Goal: Task Accomplishment & Management: Manage account settings

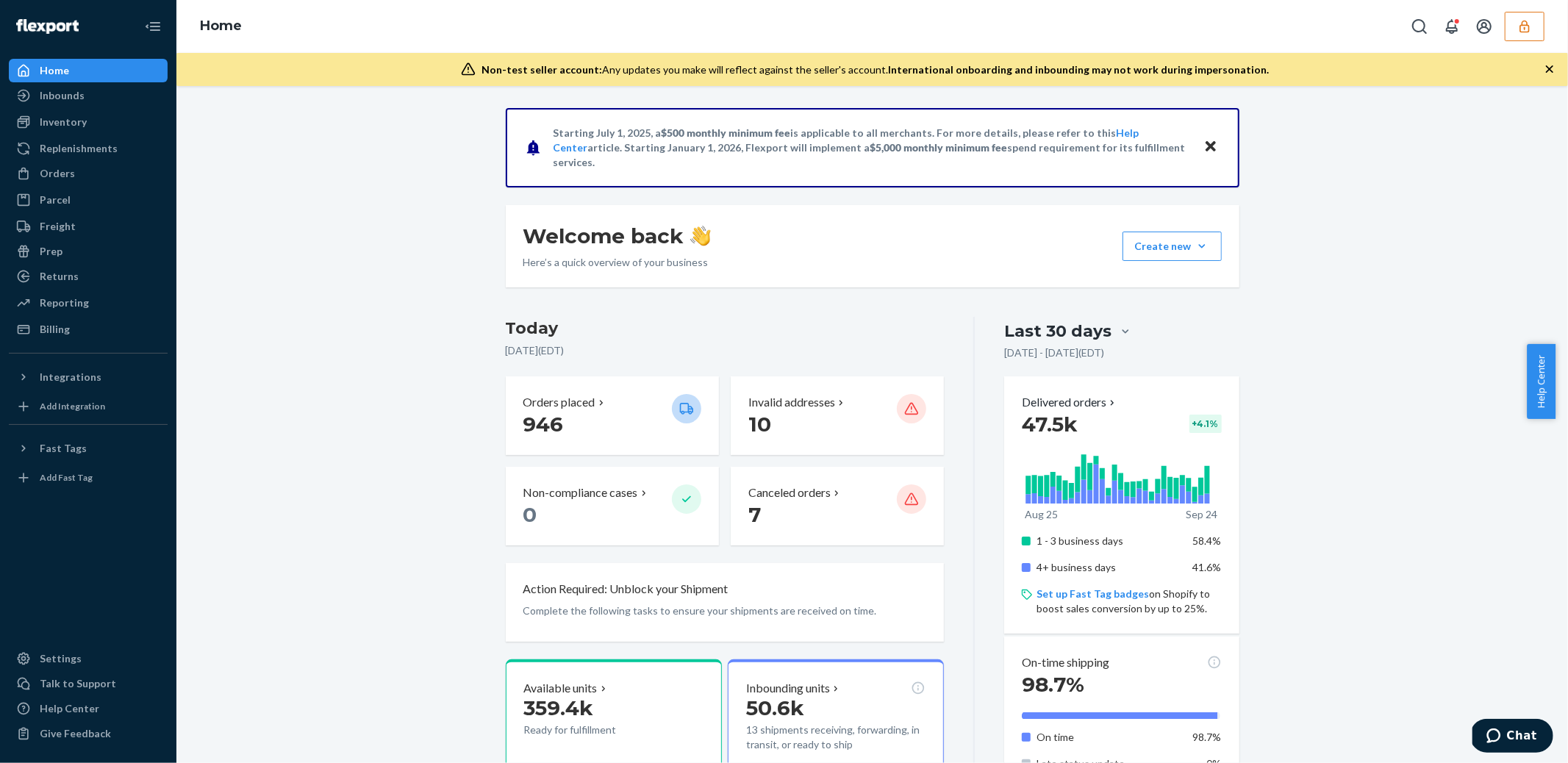
click at [1523, 40] on button "button" at bounding box center [1524, 26] width 40 height 29
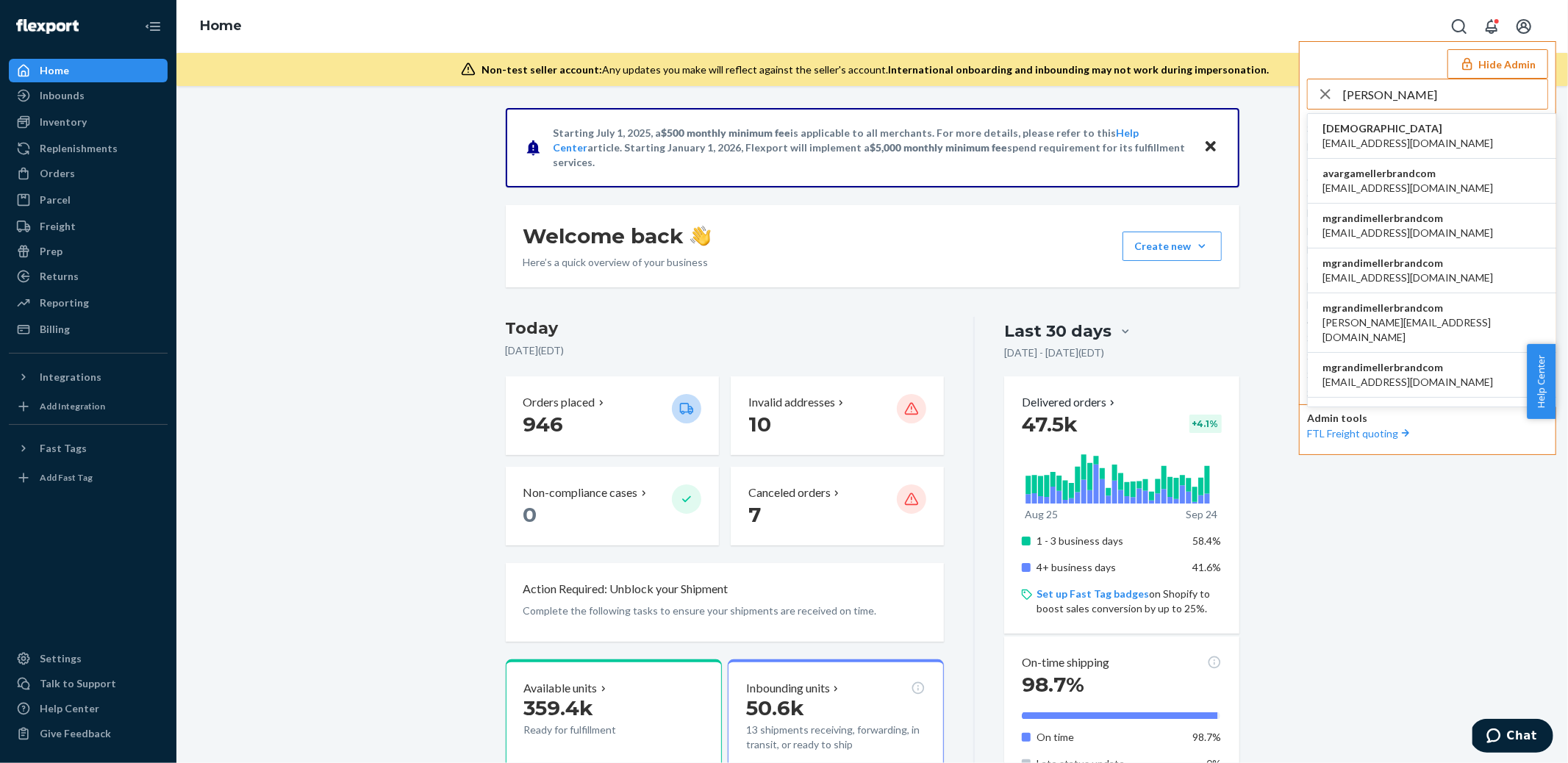
type input "meller"
click at [1409, 181] on span "avarga@mellerbrand.com" at bounding box center [1408, 187] width 171 height 14
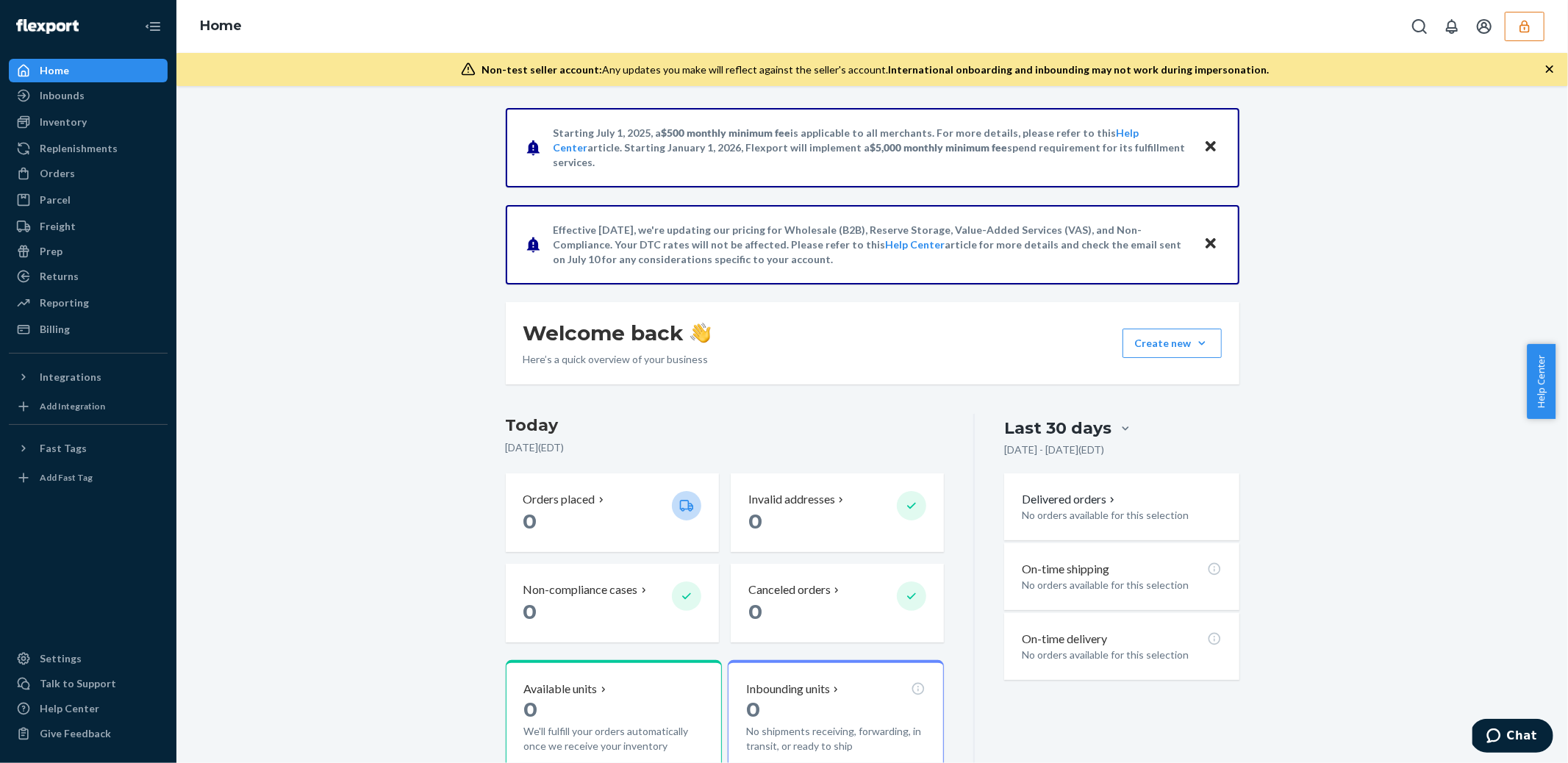
click at [1525, 33] on icon "button" at bounding box center [1524, 26] width 14 height 14
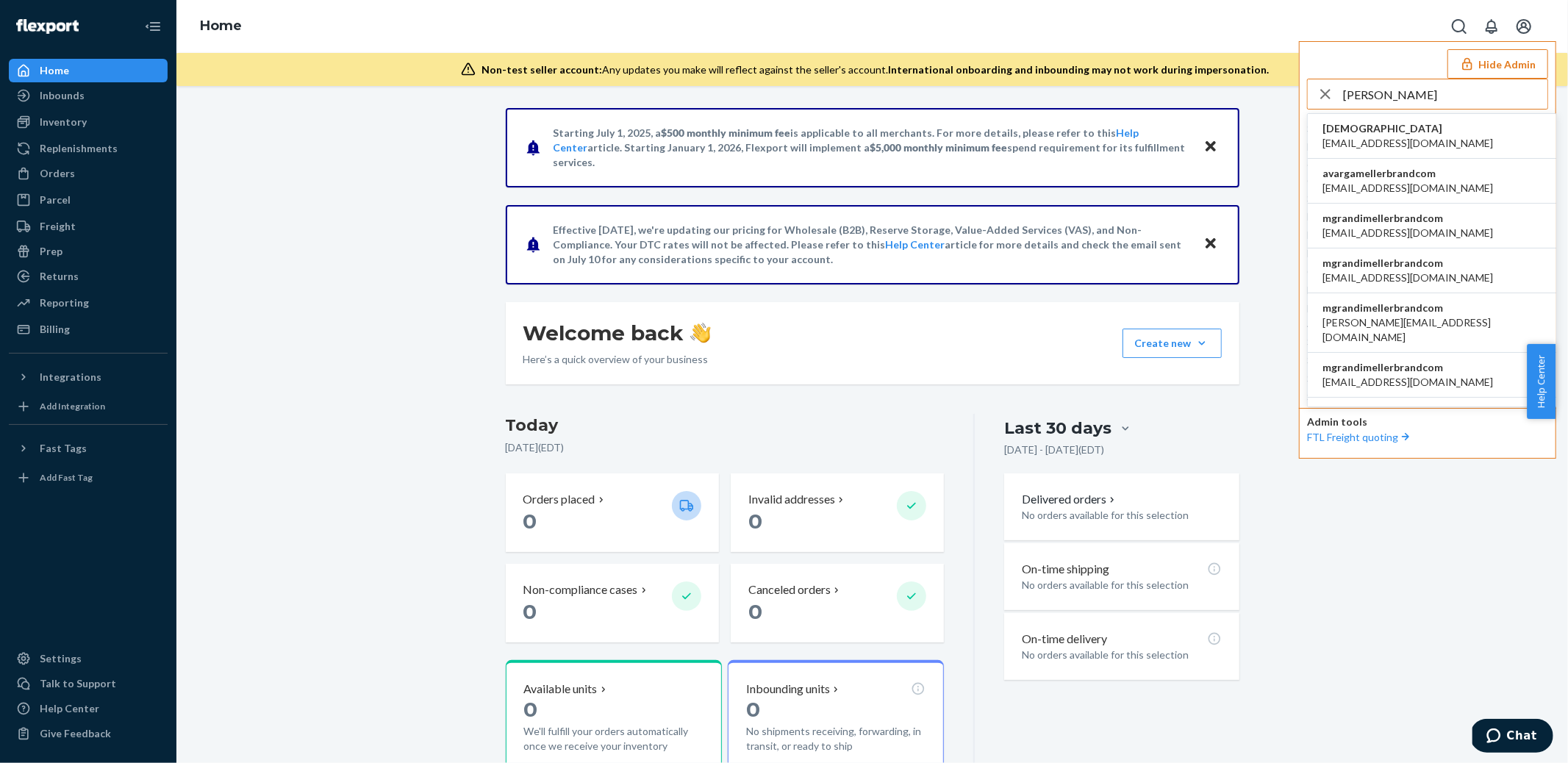
type input "meller"
click at [1369, 280] on span "candela@mellerbrand.com" at bounding box center [1408, 277] width 171 height 14
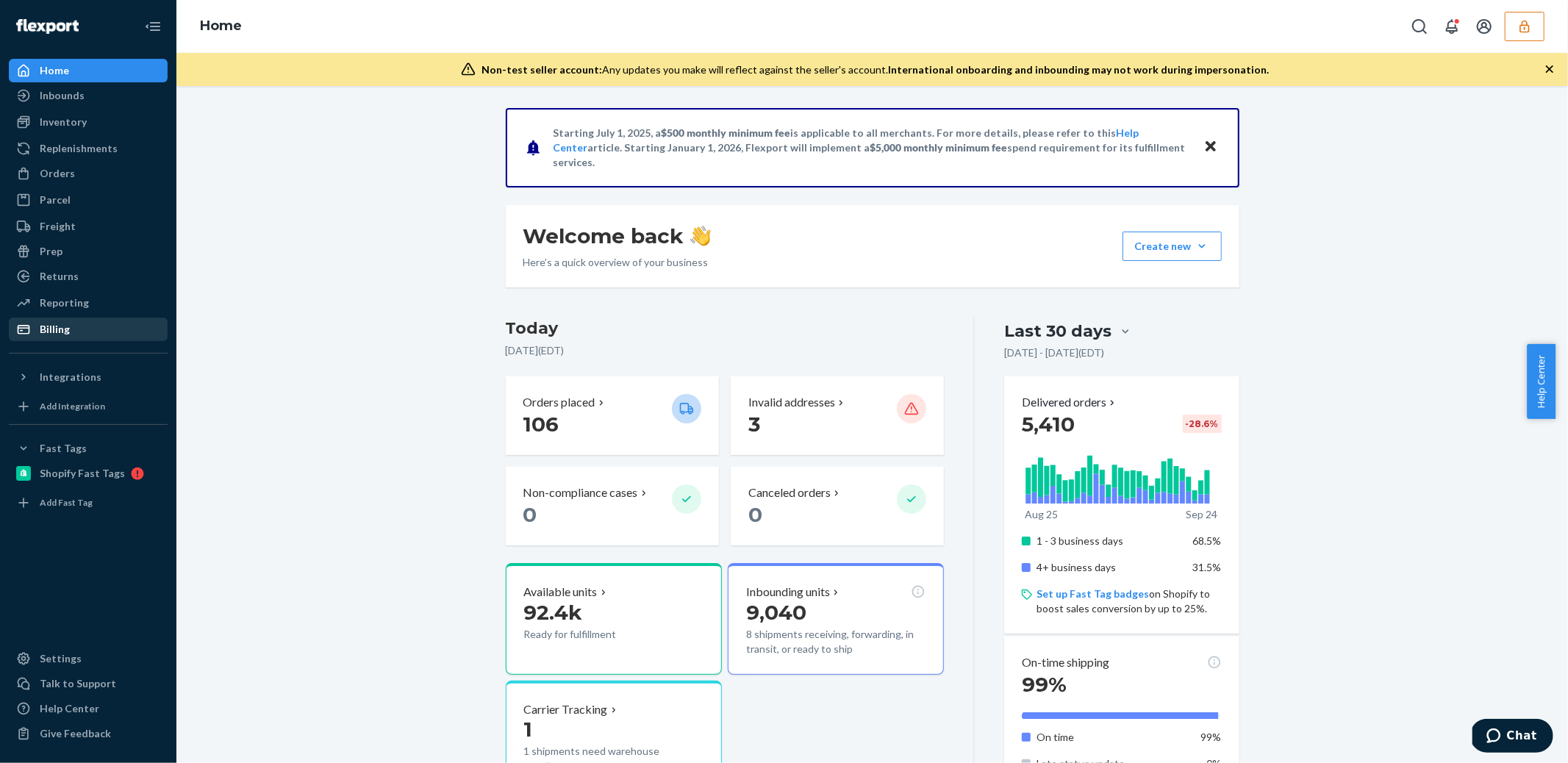
click at [52, 335] on div "Billing" at bounding box center [55, 329] width 30 height 14
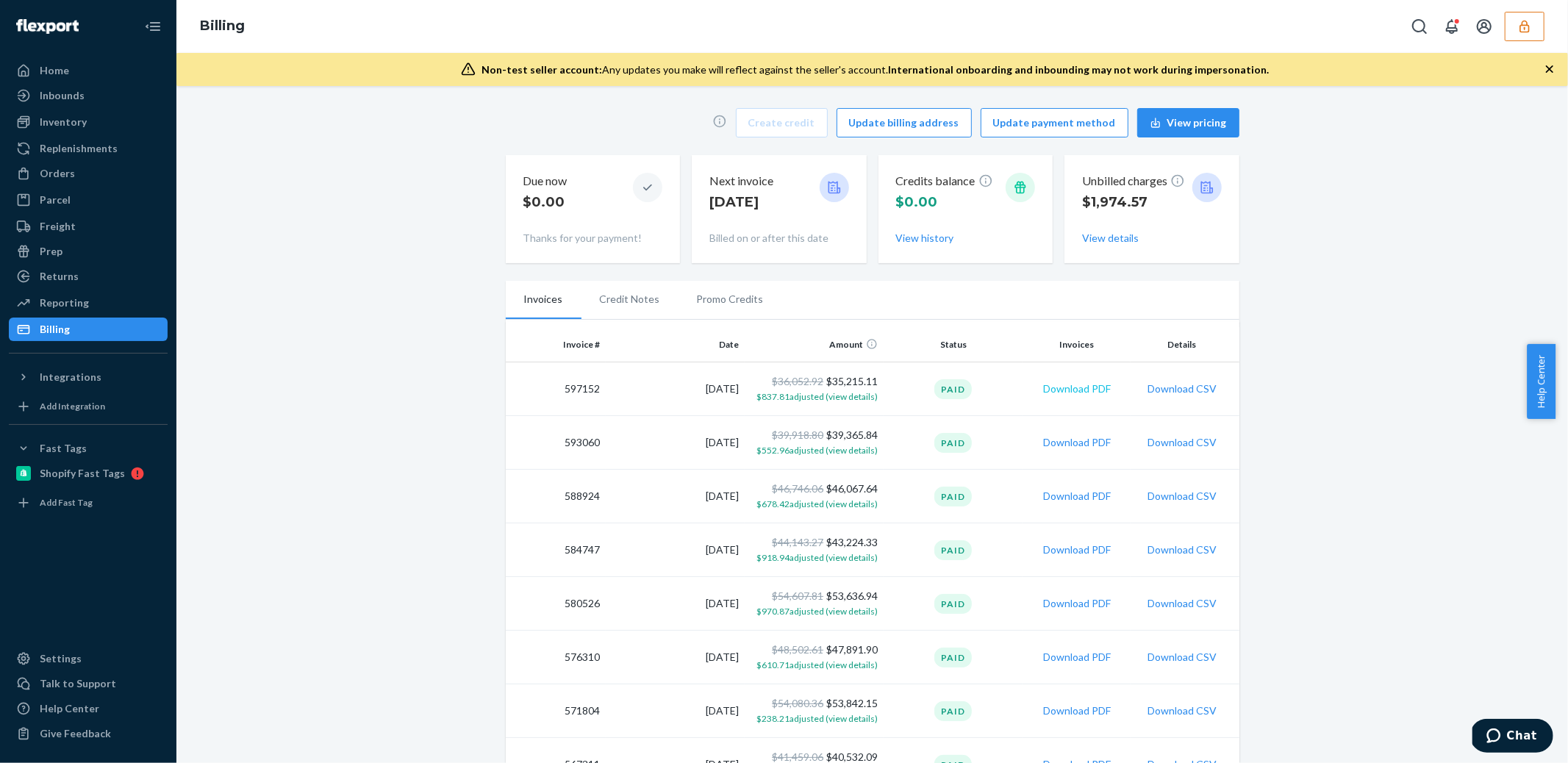
click at [1073, 388] on button "Download PDF" at bounding box center [1077, 388] width 68 height 14
click at [1526, 31] on icon "button" at bounding box center [1524, 26] width 10 height 13
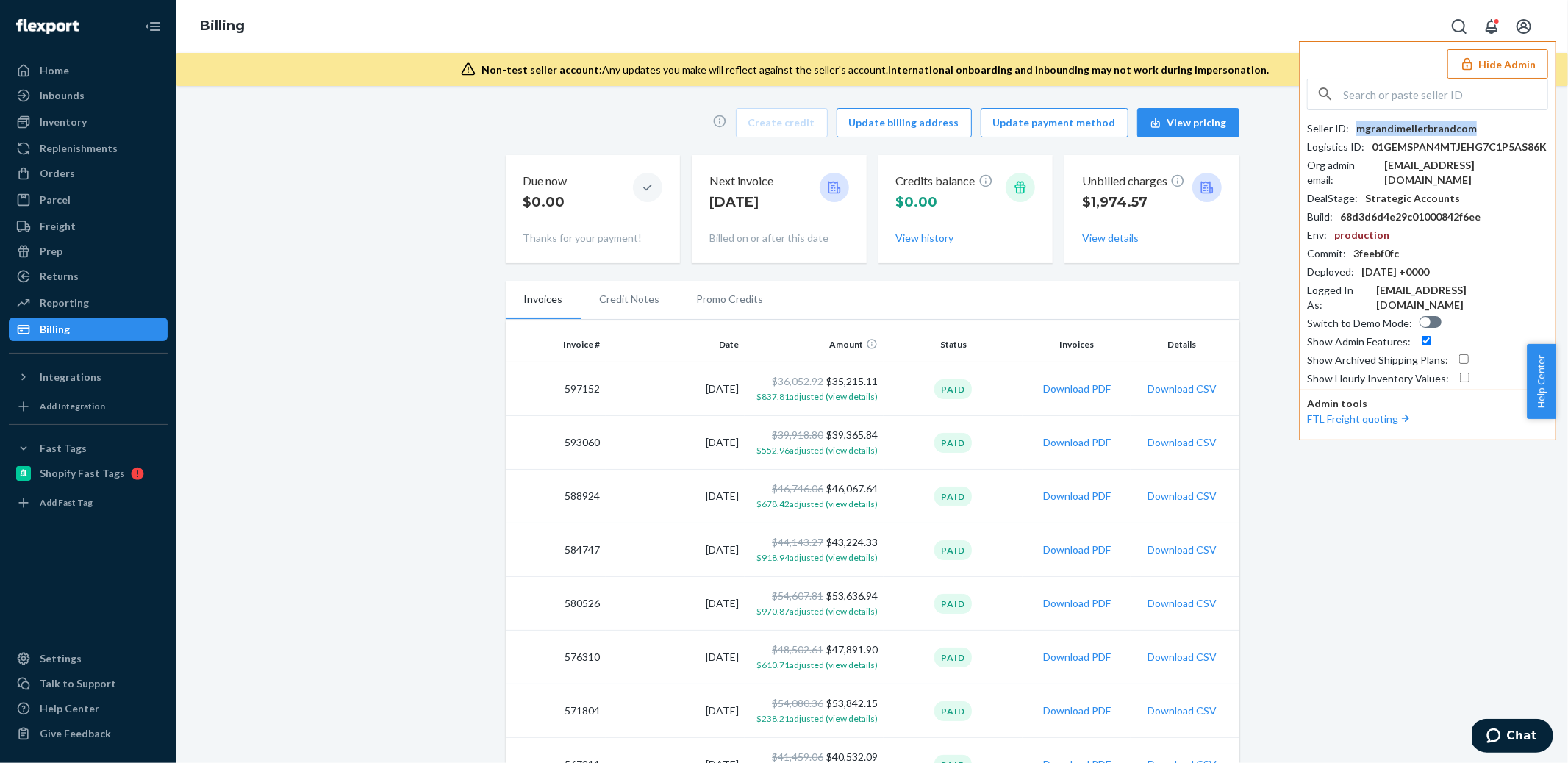
click at [1404, 122] on div "mgrandimellerbrandcom" at bounding box center [1417, 128] width 121 height 14
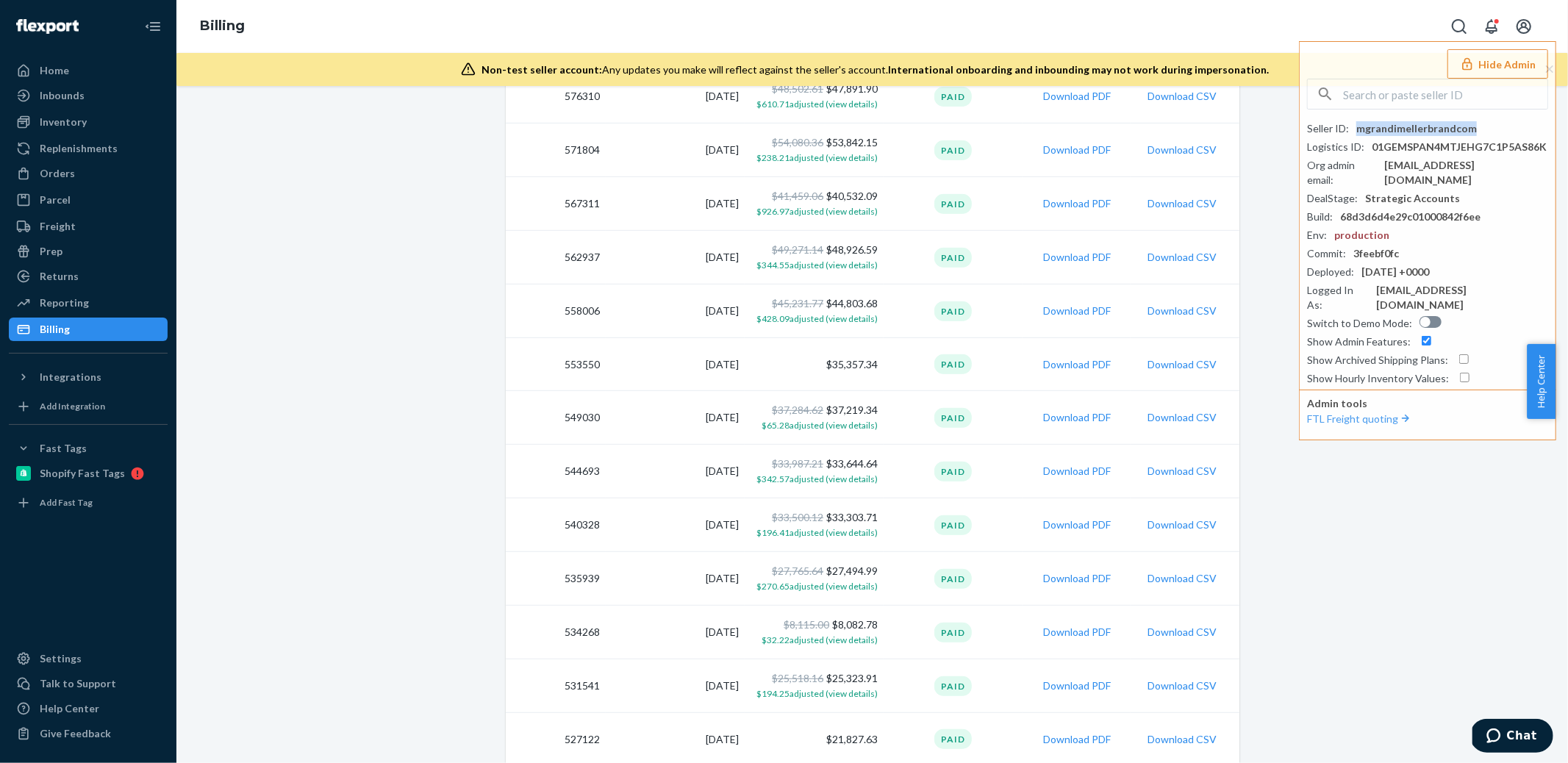
scroll to position [577, 0]
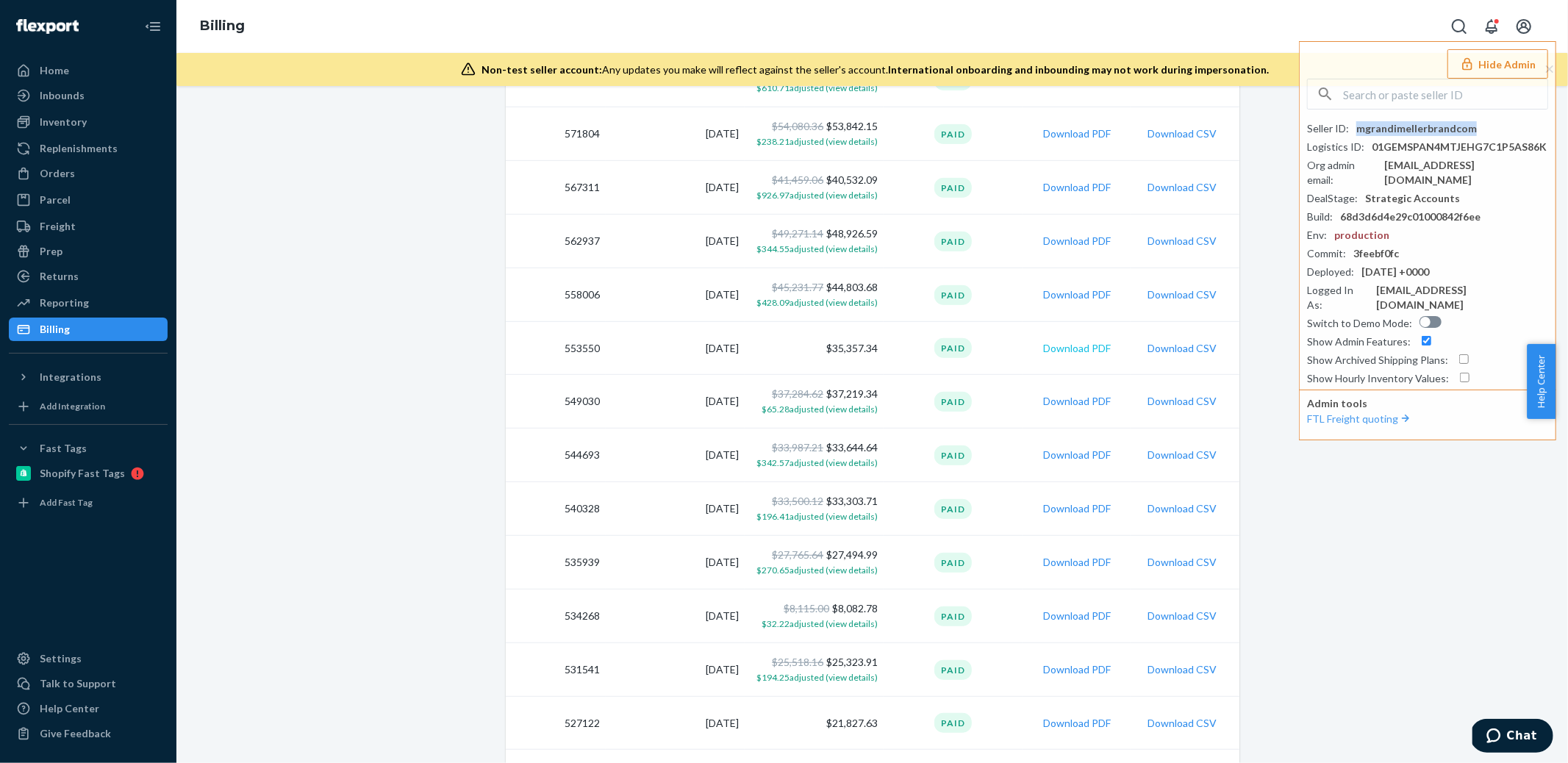
click at [1086, 345] on button "Download PDF" at bounding box center [1077, 348] width 68 height 14
click at [1487, 69] on button "Hide Admin" at bounding box center [1498, 63] width 100 height 29
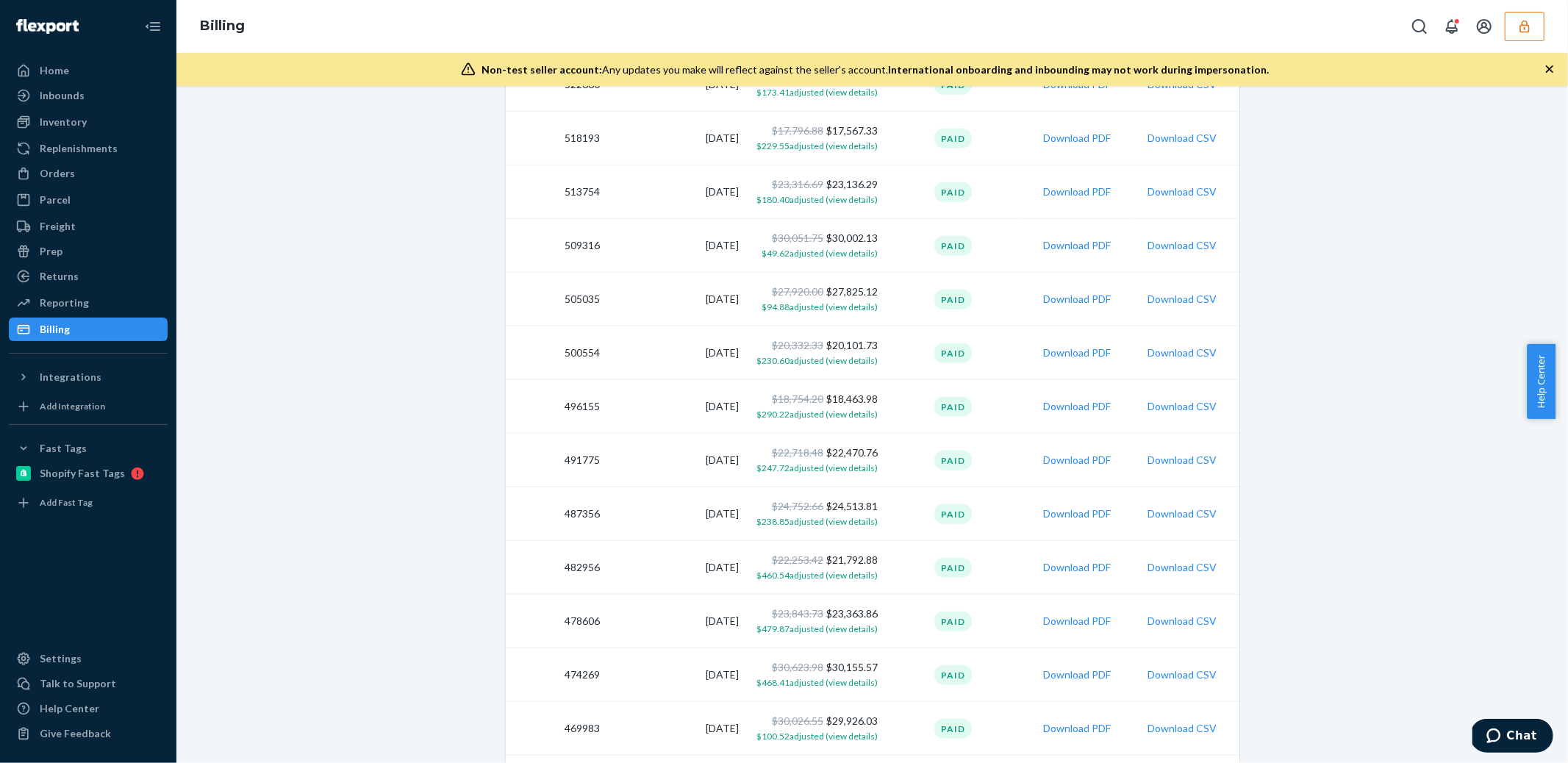
scroll to position [1063, 0]
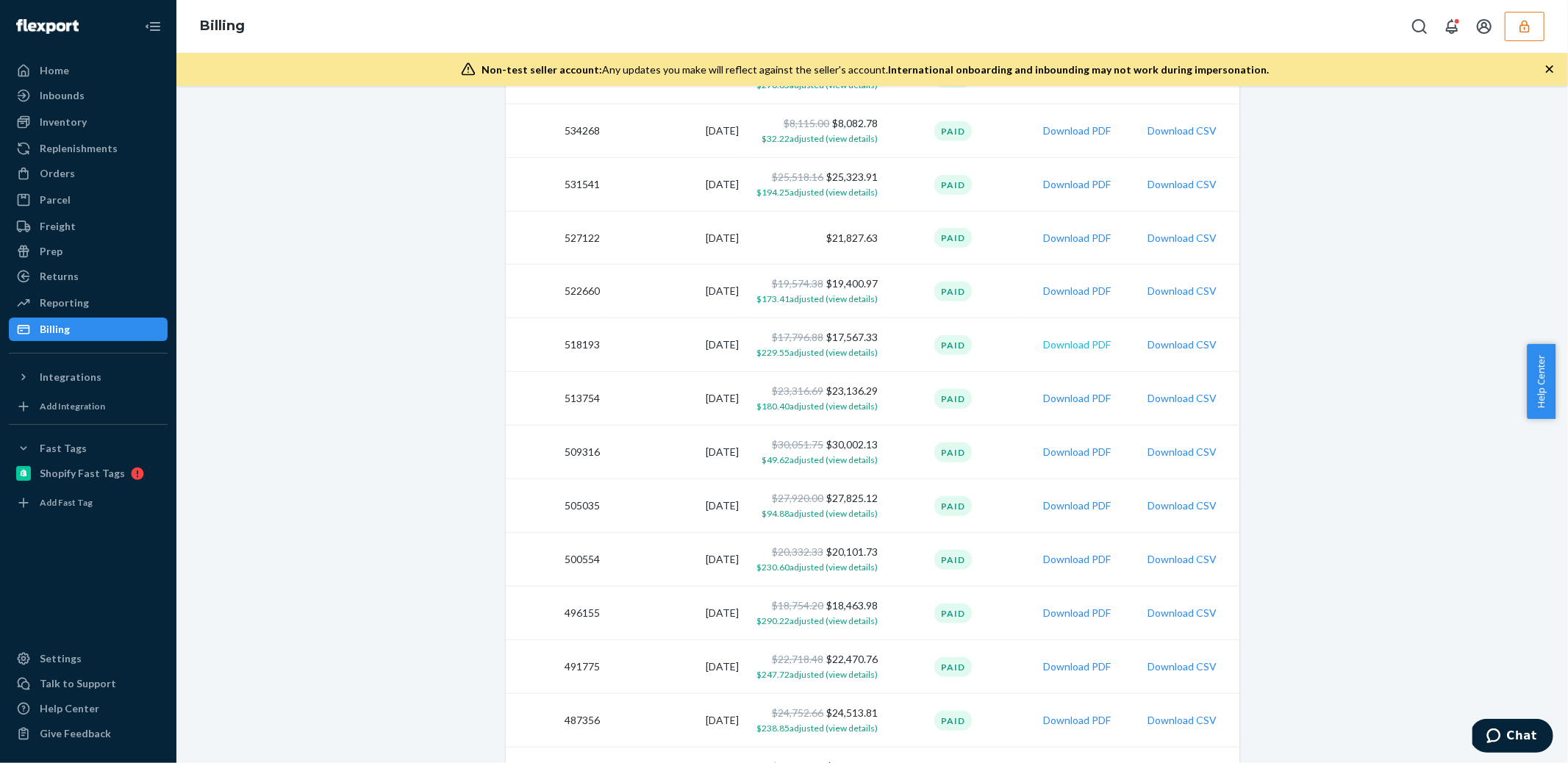
click at [1063, 342] on button "Download PDF" at bounding box center [1077, 344] width 68 height 14
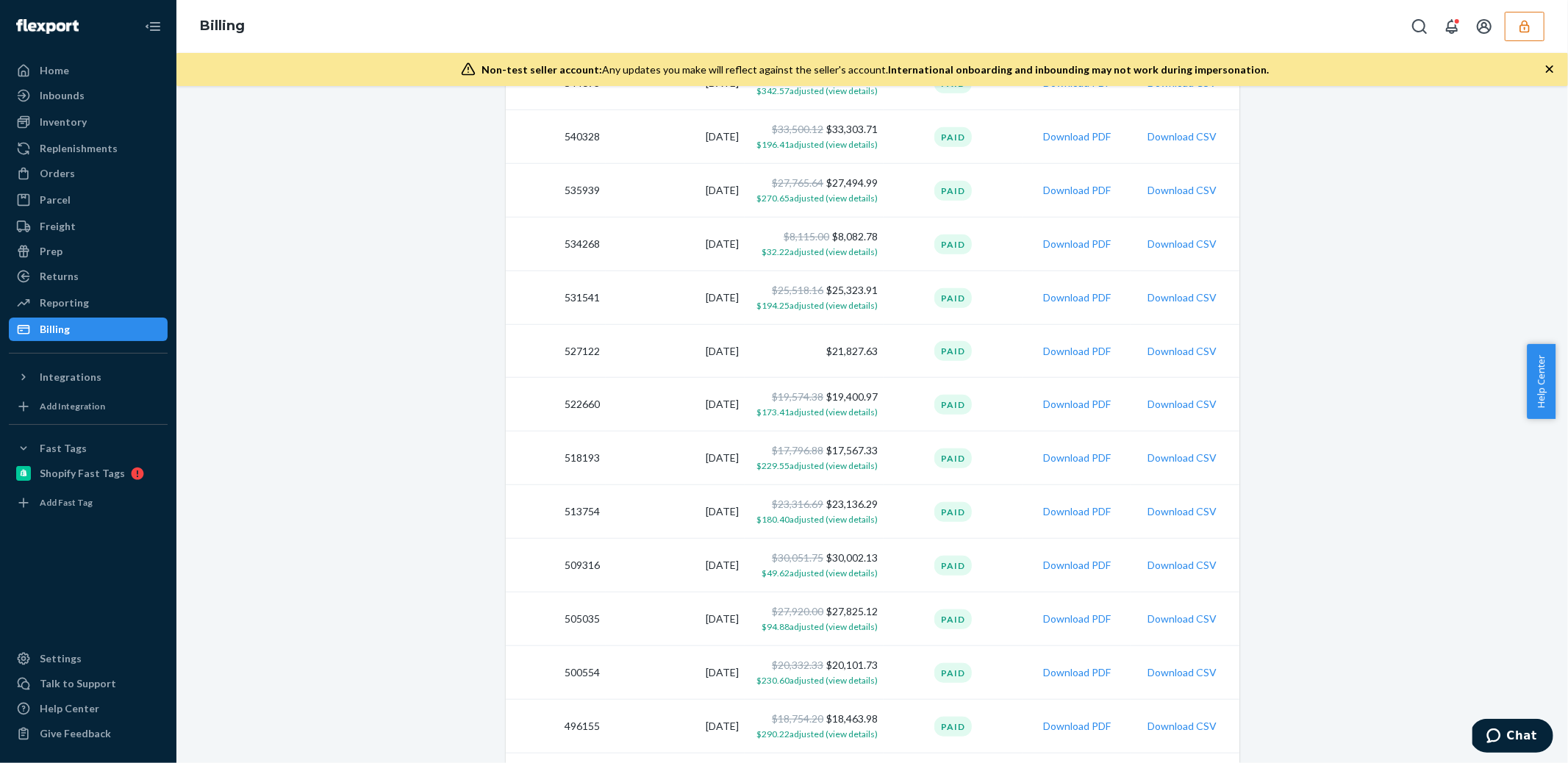
scroll to position [908, 0]
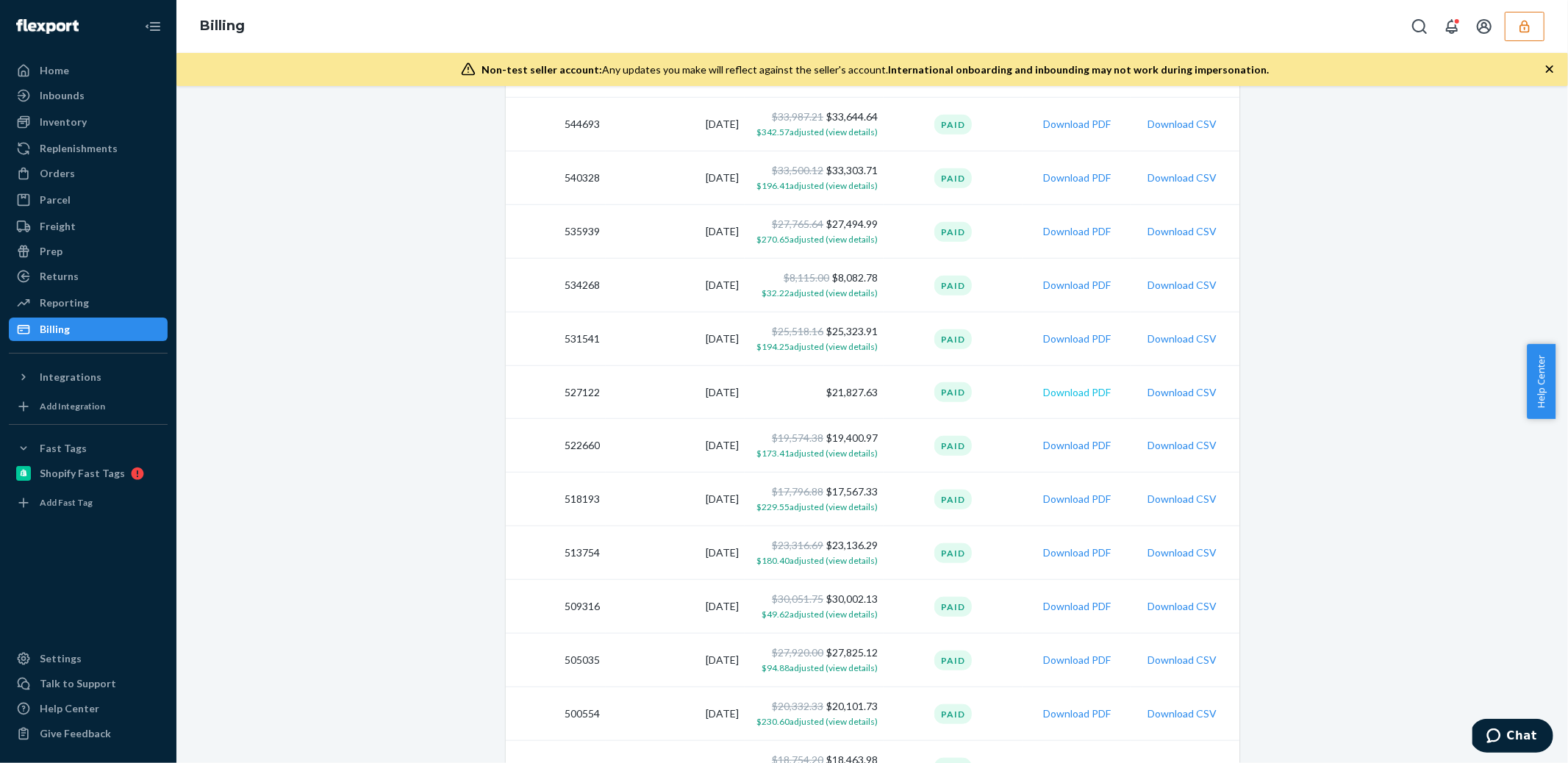
click at [1058, 387] on button "Download PDF" at bounding box center [1077, 392] width 68 height 14
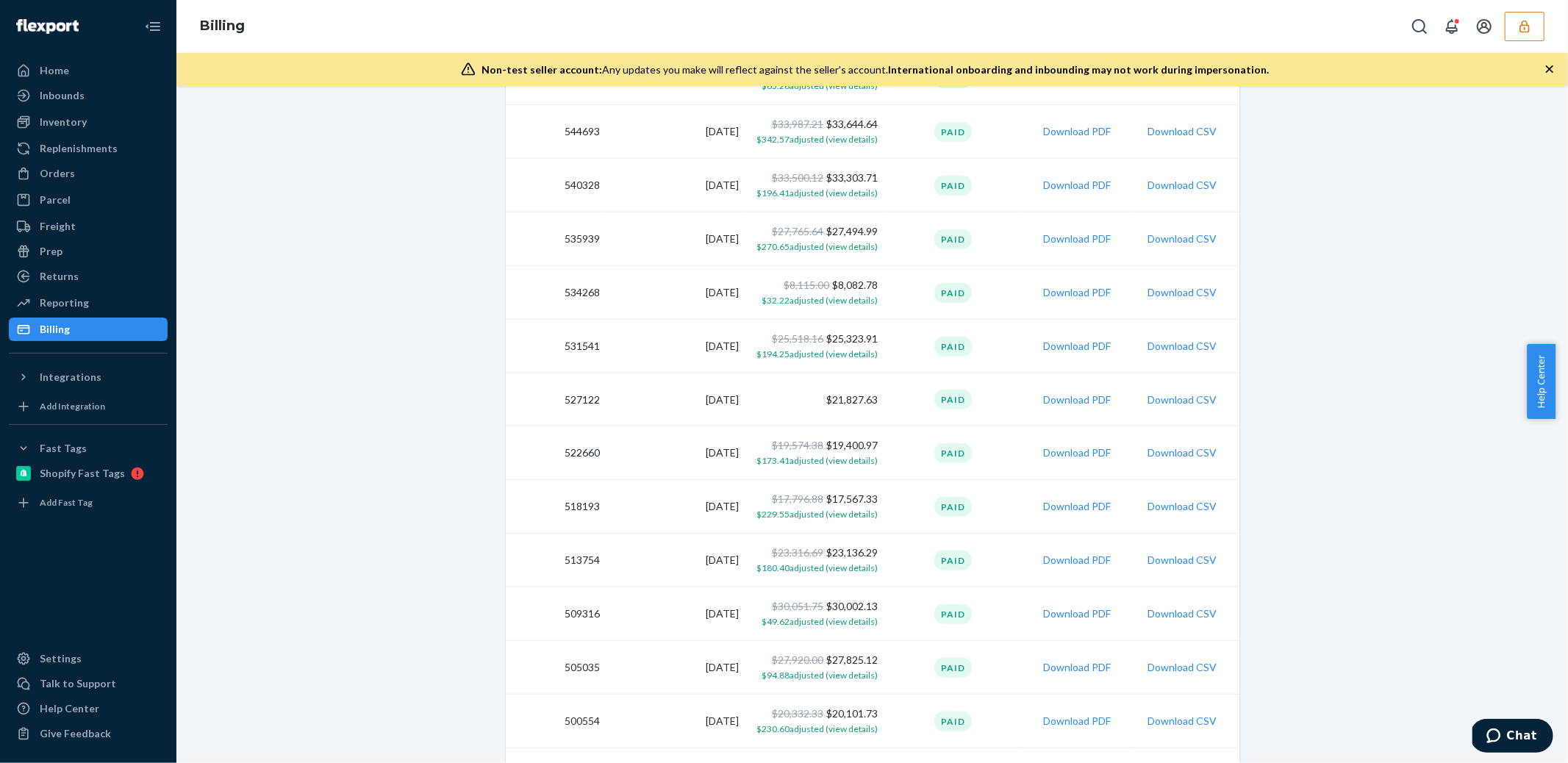
scroll to position [898, 0]
click at [1059, 341] on button "Download PDF" at bounding box center [1077, 348] width 68 height 14
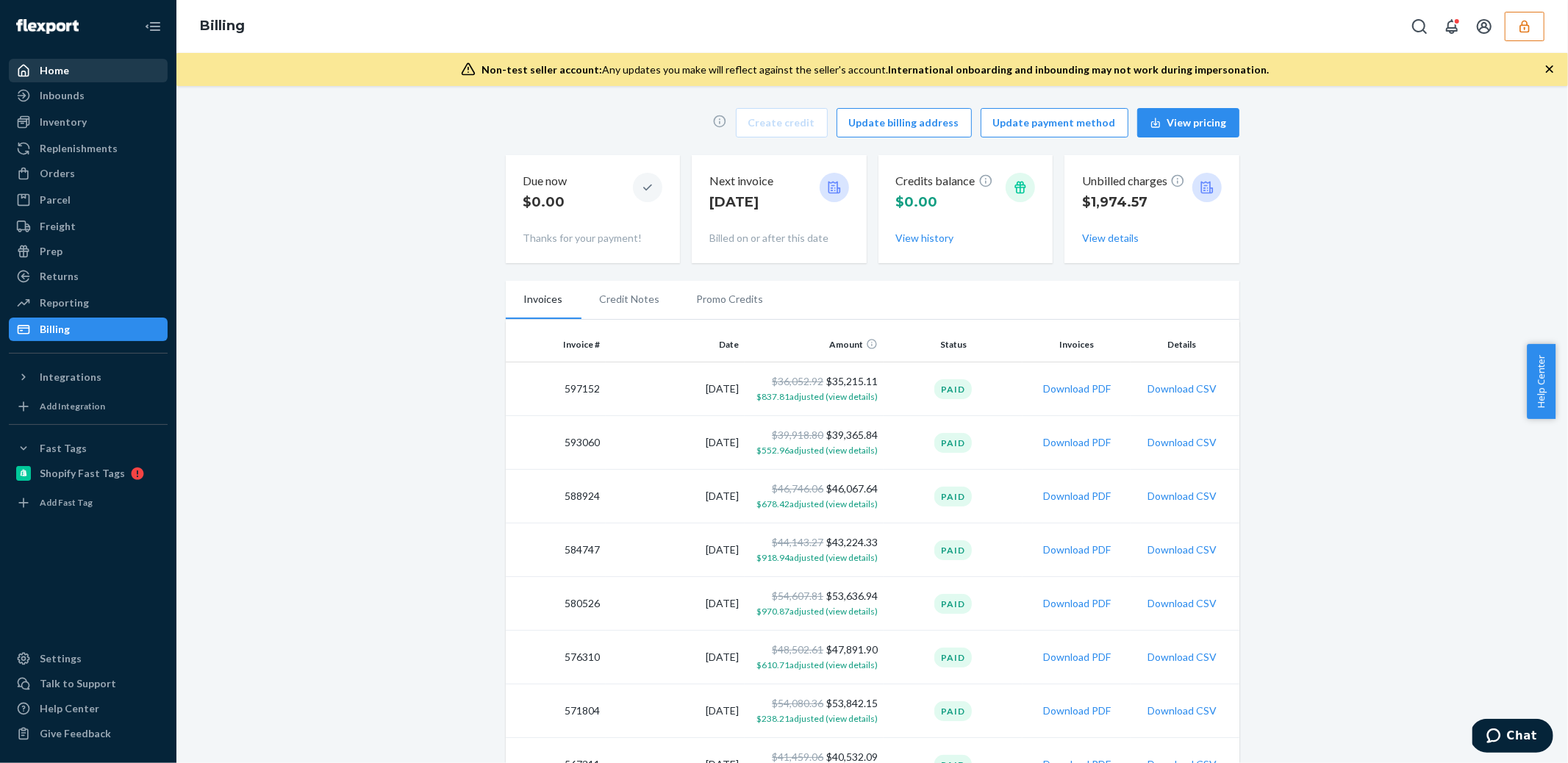
click at [97, 71] on div "Home" at bounding box center [88, 70] width 156 height 20
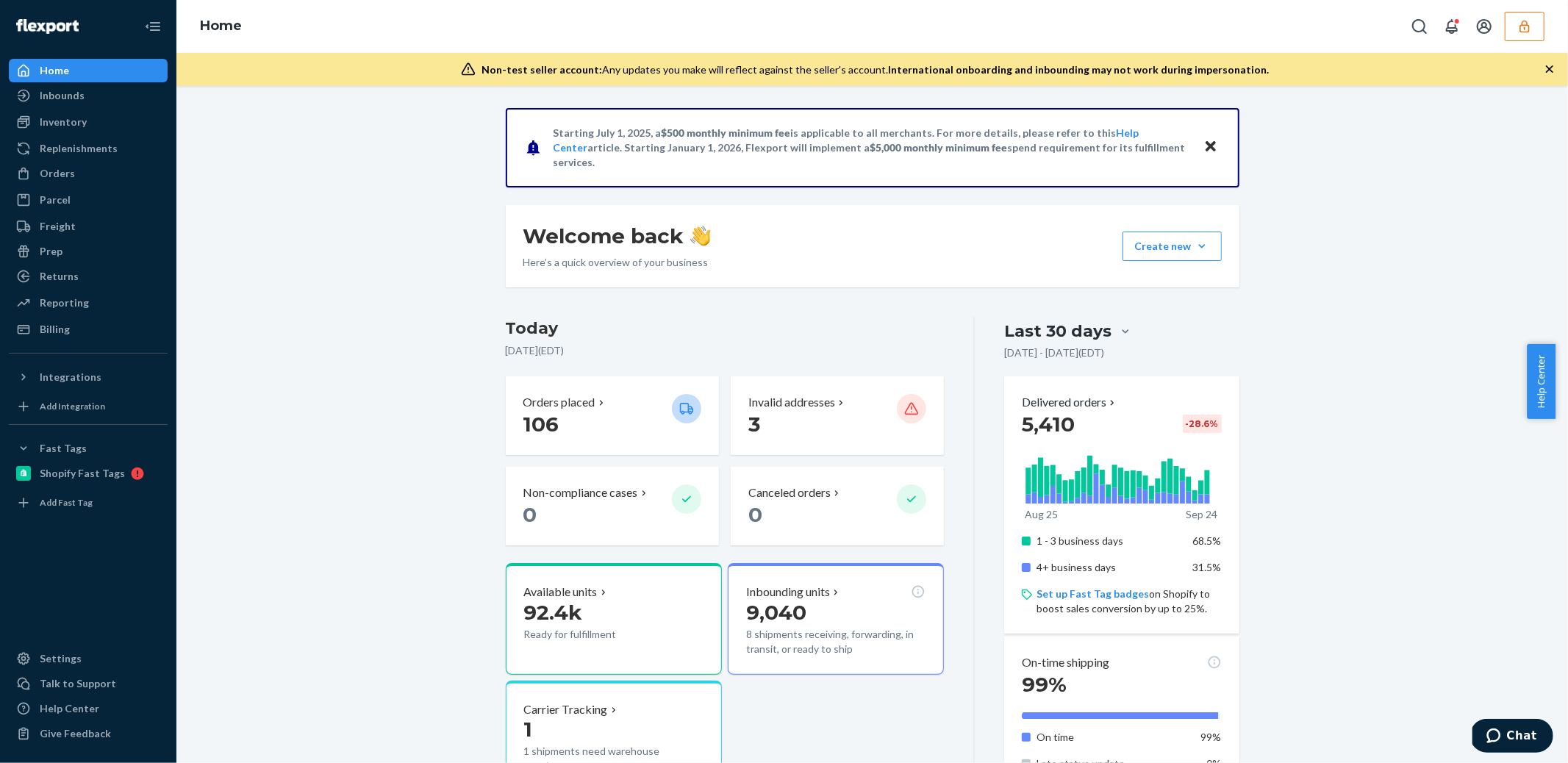
click at [1526, 37] on button "button" at bounding box center [1524, 26] width 40 height 29
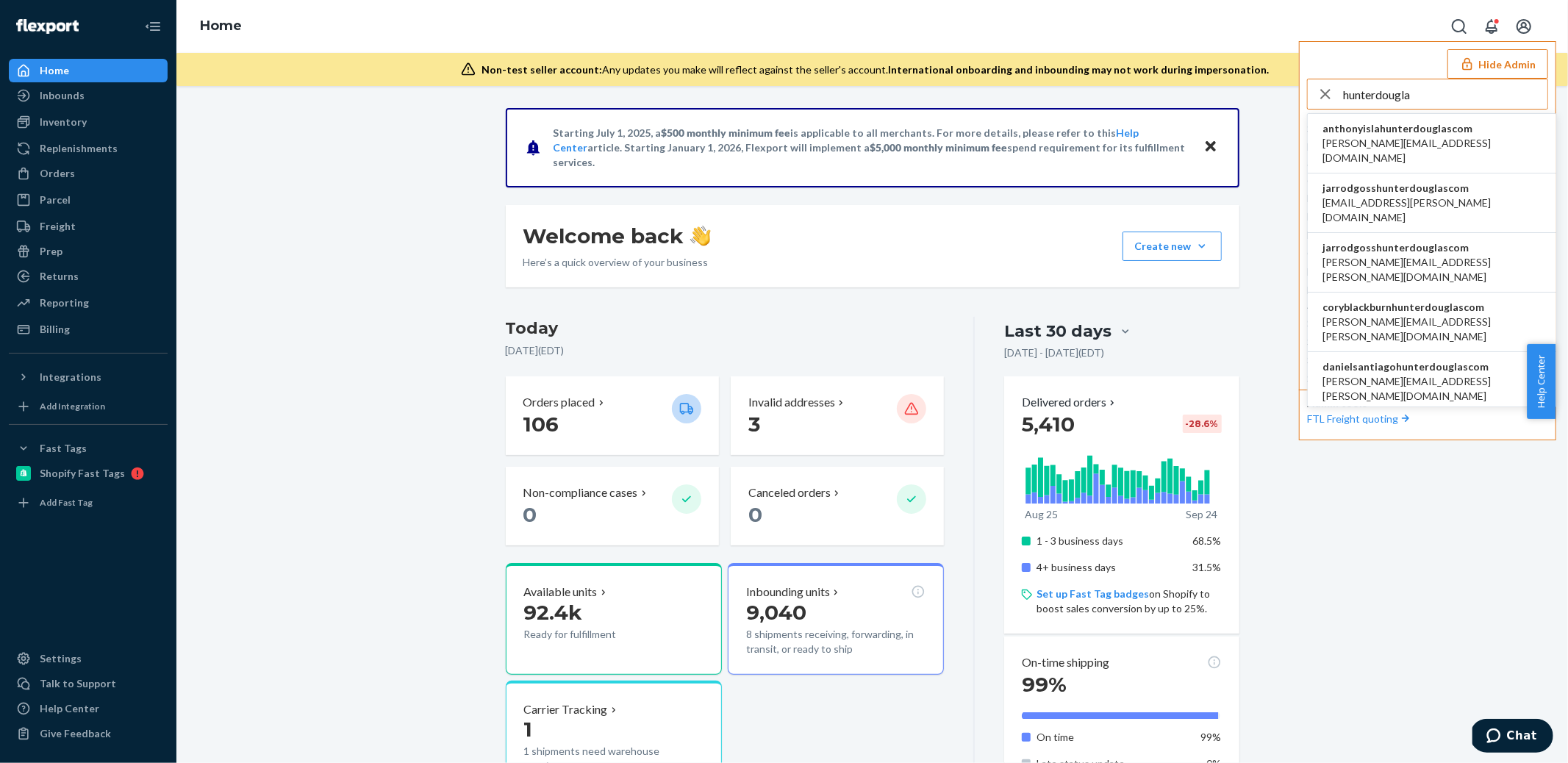
type input "hunterdougla"
click at [1378, 196] on span "ben.eklof@levolor.com" at bounding box center [1432, 210] width 219 height 29
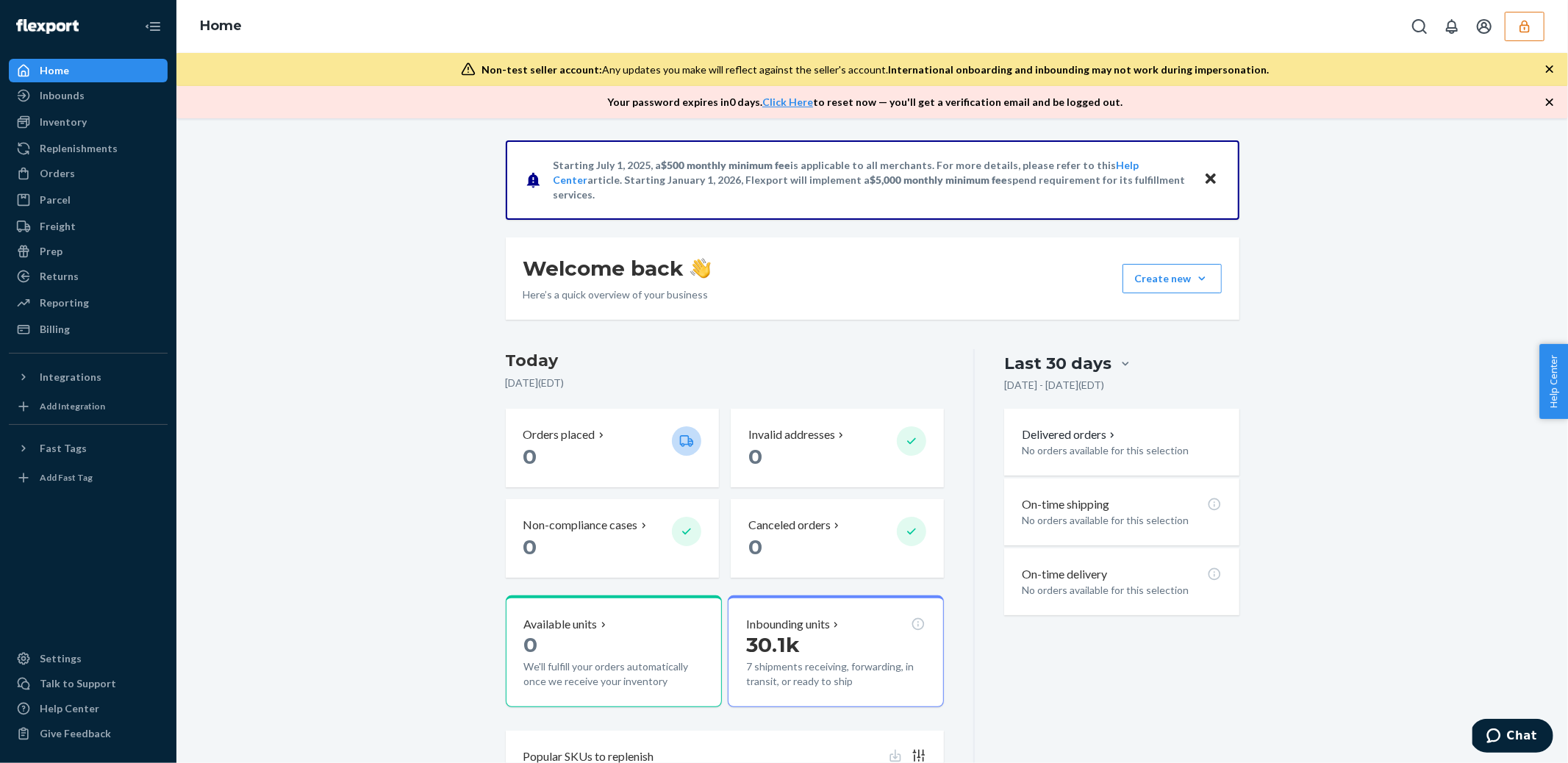
click at [458, 412] on div "Starting July 1, 2025, a $500 monthly minimum fee is applicable to all merchant…" at bounding box center [872, 485] width 1369 height 689
click at [285, 366] on div "Starting July 1, 2025, a $500 monthly minimum fee is applicable to all merchant…" at bounding box center [872, 485] width 1369 height 689
drag, startPoint x: 63, startPoint y: 174, endPoint x: 63, endPoint y: 192, distance: 18.0
click at [63, 175] on div "Orders" at bounding box center [57, 173] width 35 height 14
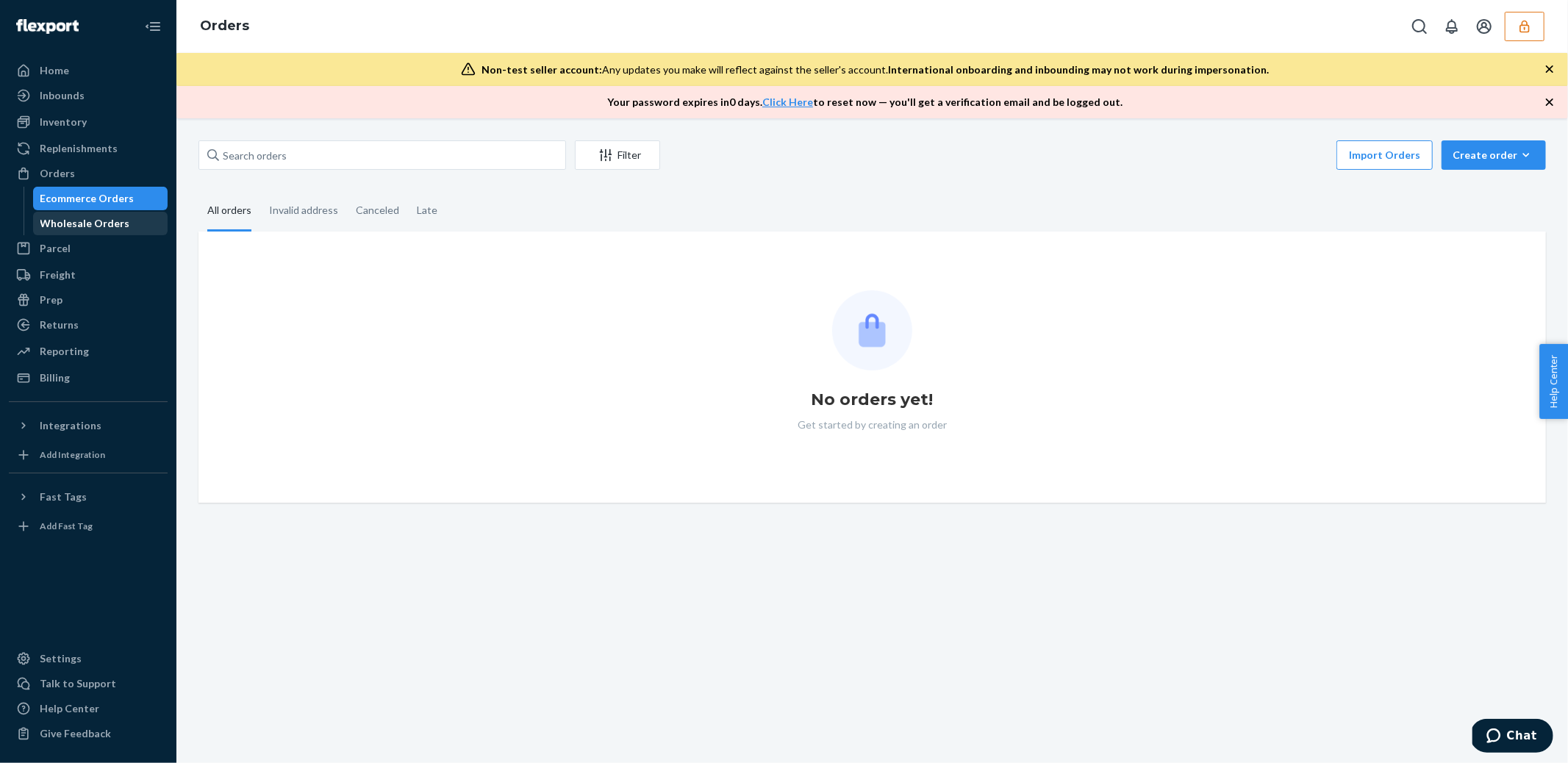
click at [62, 228] on div "Wholesale Orders" at bounding box center [85, 223] width 90 height 14
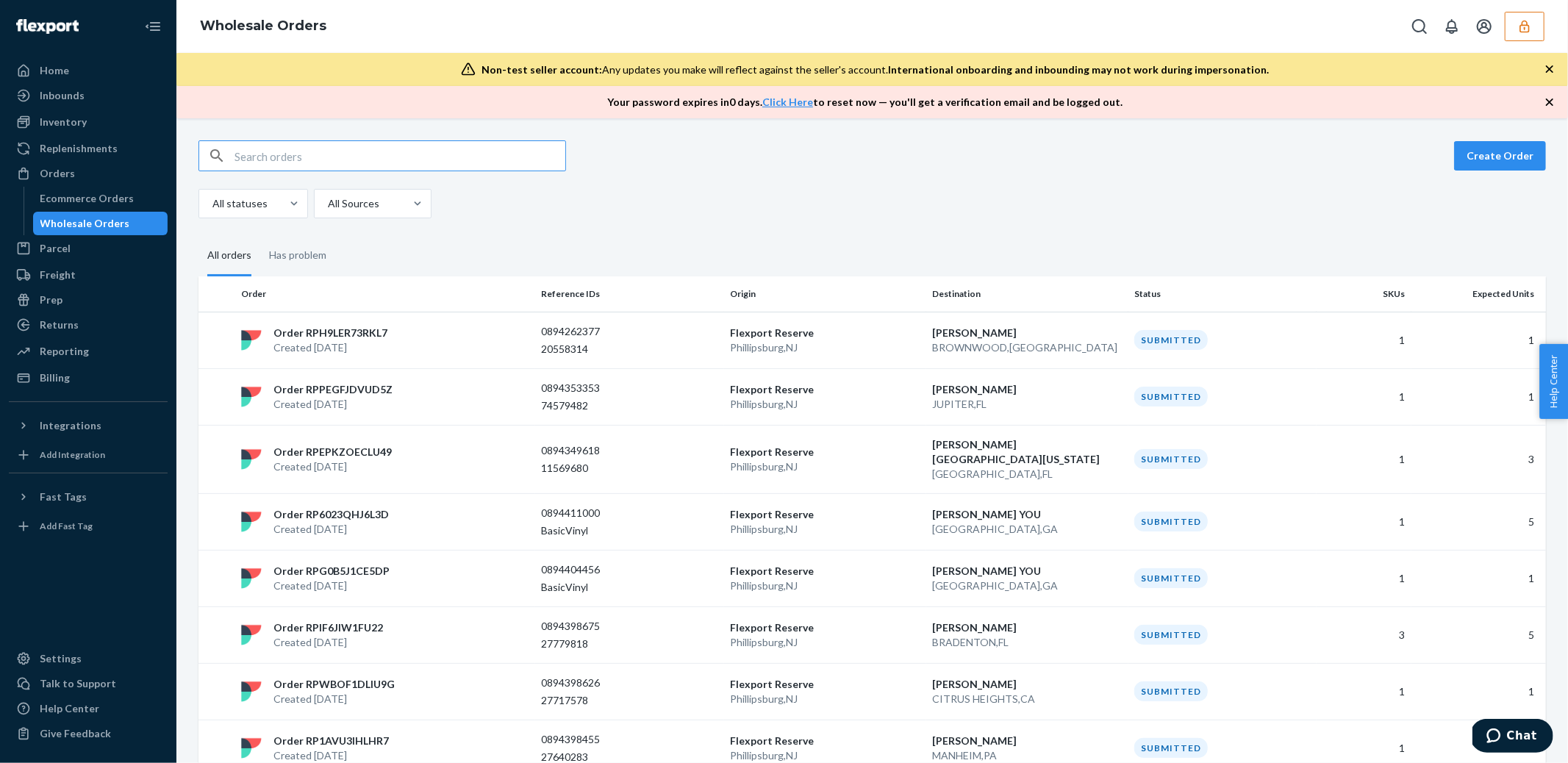
paste input "13876041"
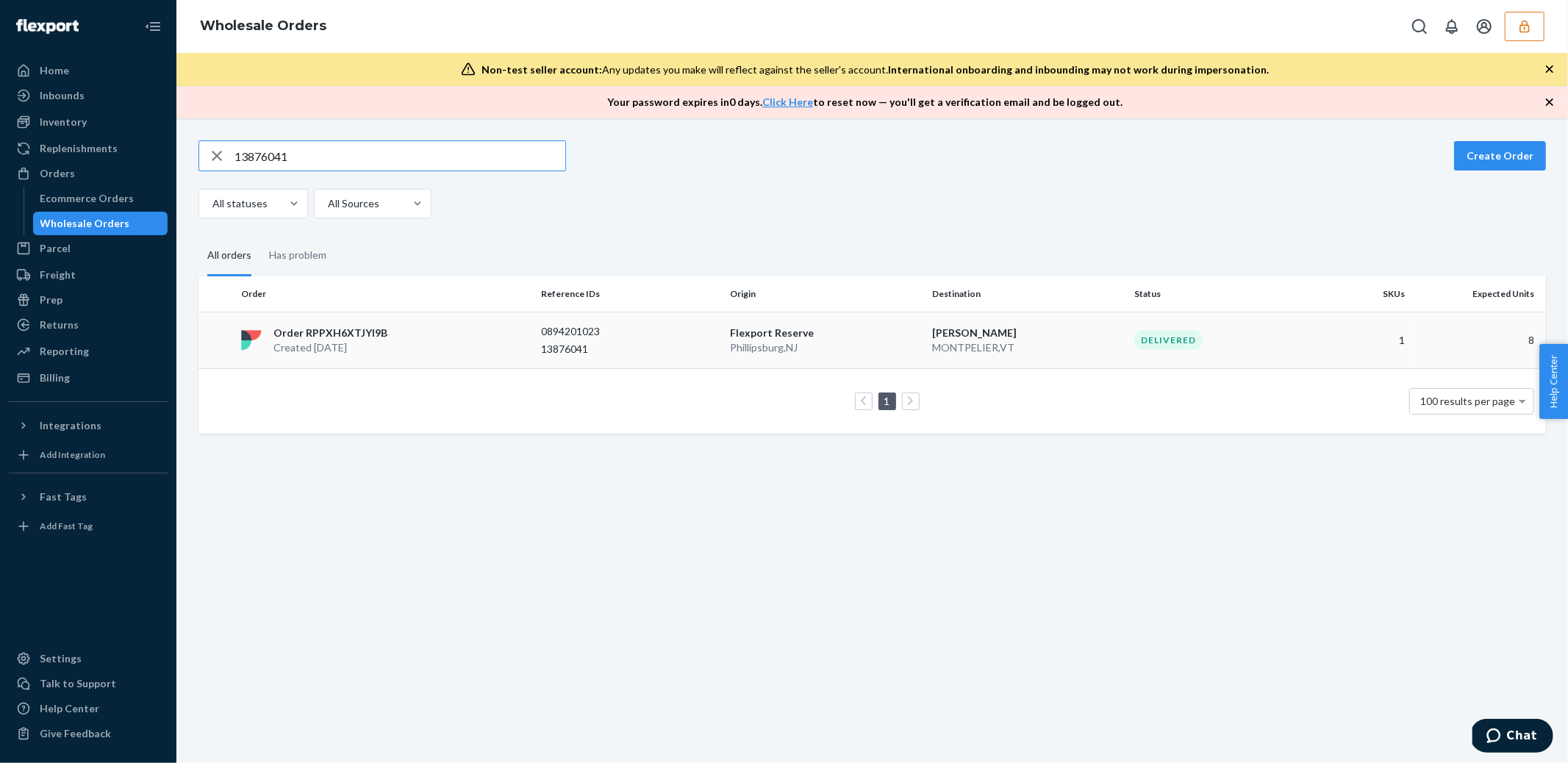
type input "13876041"
click at [894, 326] on p "Flexport Reserve" at bounding box center [826, 332] width 190 height 14
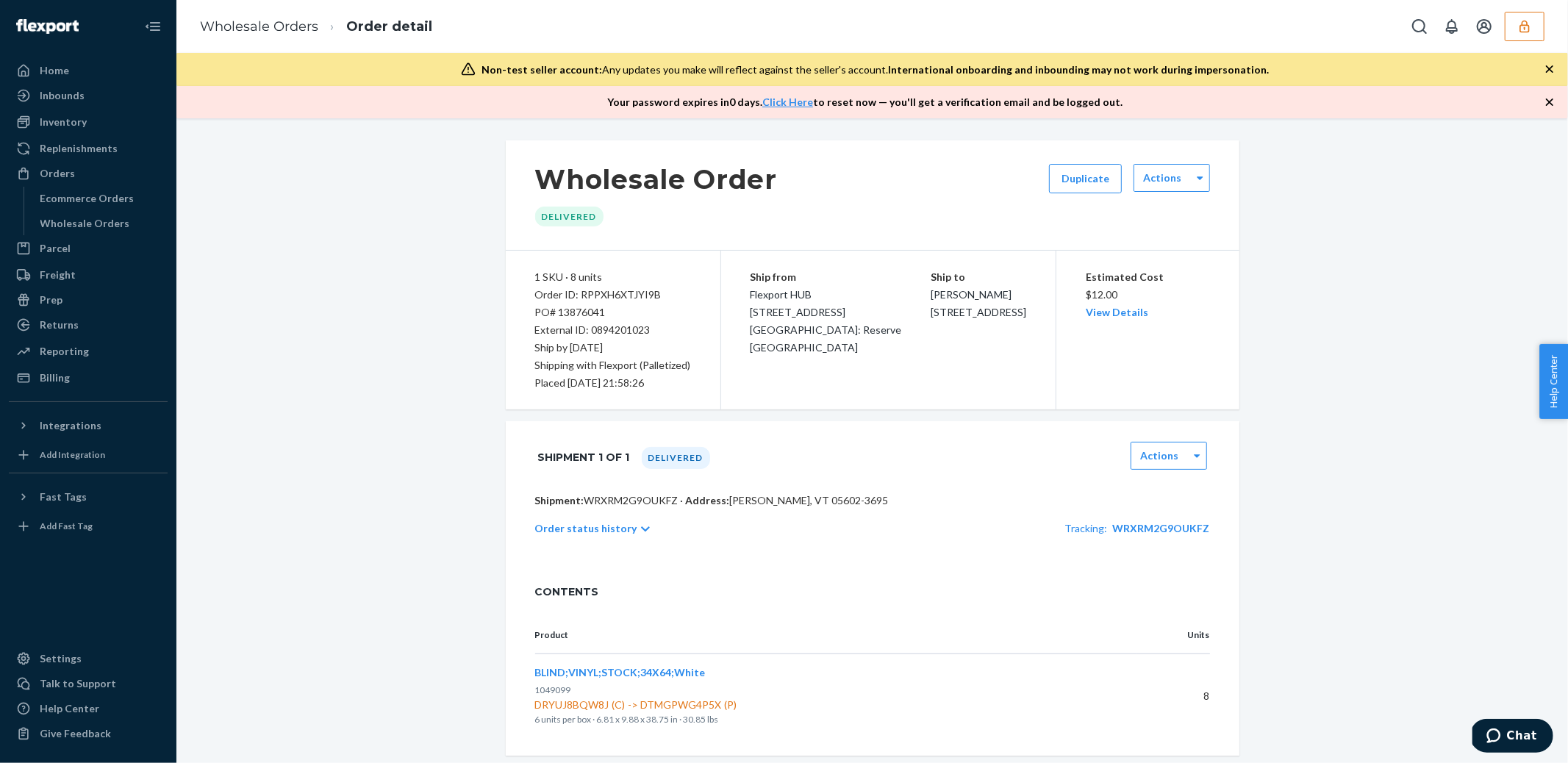
click at [613, 296] on div "Order ID: RPPXH6XTJYI9B" at bounding box center [613, 295] width 156 height 17
click at [1149, 527] on span "WRXRM2G9OUKFZ" at bounding box center [1162, 528] width 97 height 13
drag, startPoint x: 1209, startPoint y: 528, endPoint x: 1108, endPoint y: 527, distance: 101.0
click at [1108, 527] on div "Shipment: WRXRM2G9OUKFZ · Address: ANDY WILSON · MONTPELIER, VT 05602-3695 Orde…" at bounding box center [872, 530] width 733 height 73
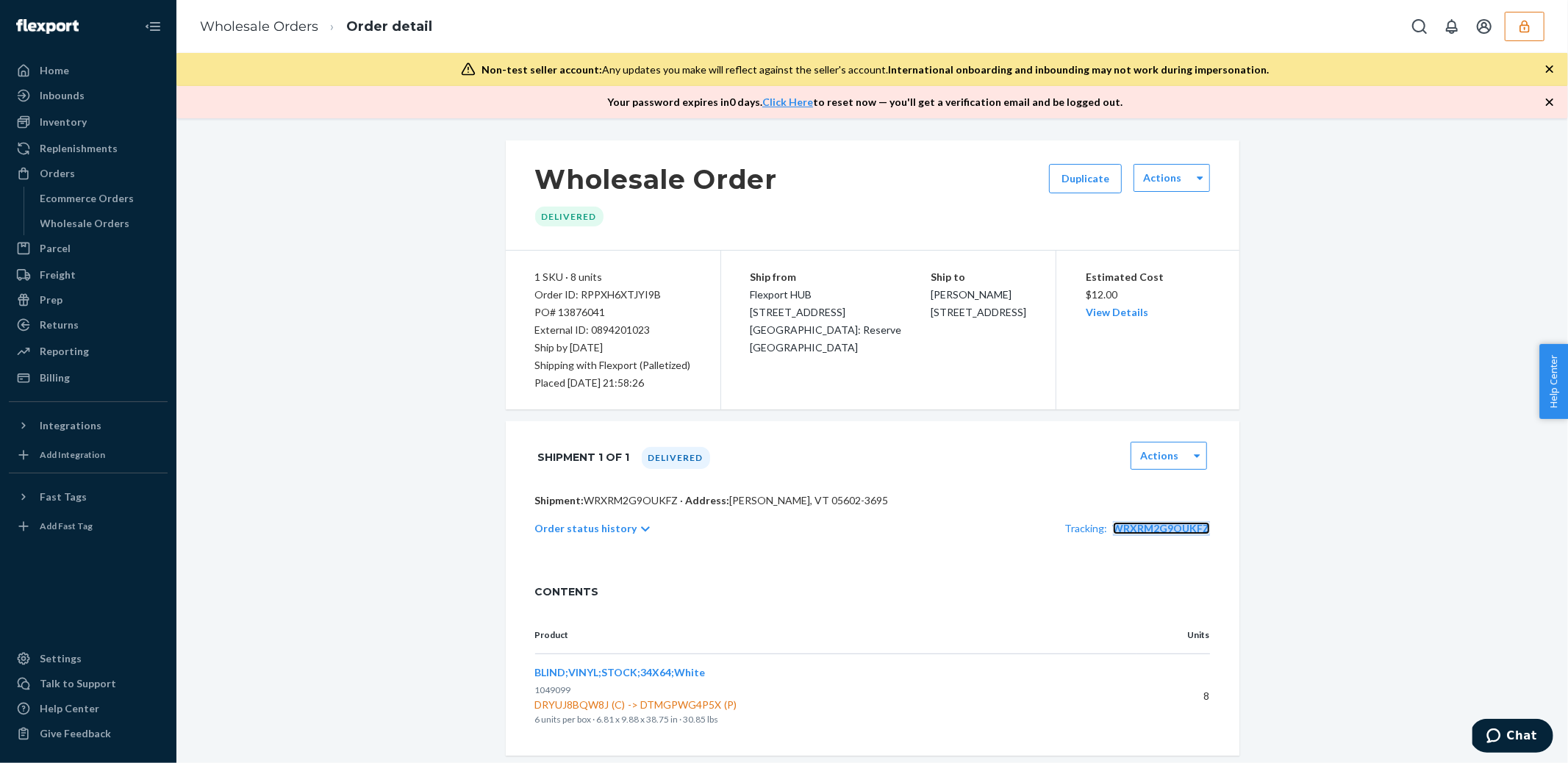
copy span "WRXRM2G9OUKFZ"
click at [78, 224] on div "Wholesale Orders" at bounding box center [85, 223] width 90 height 14
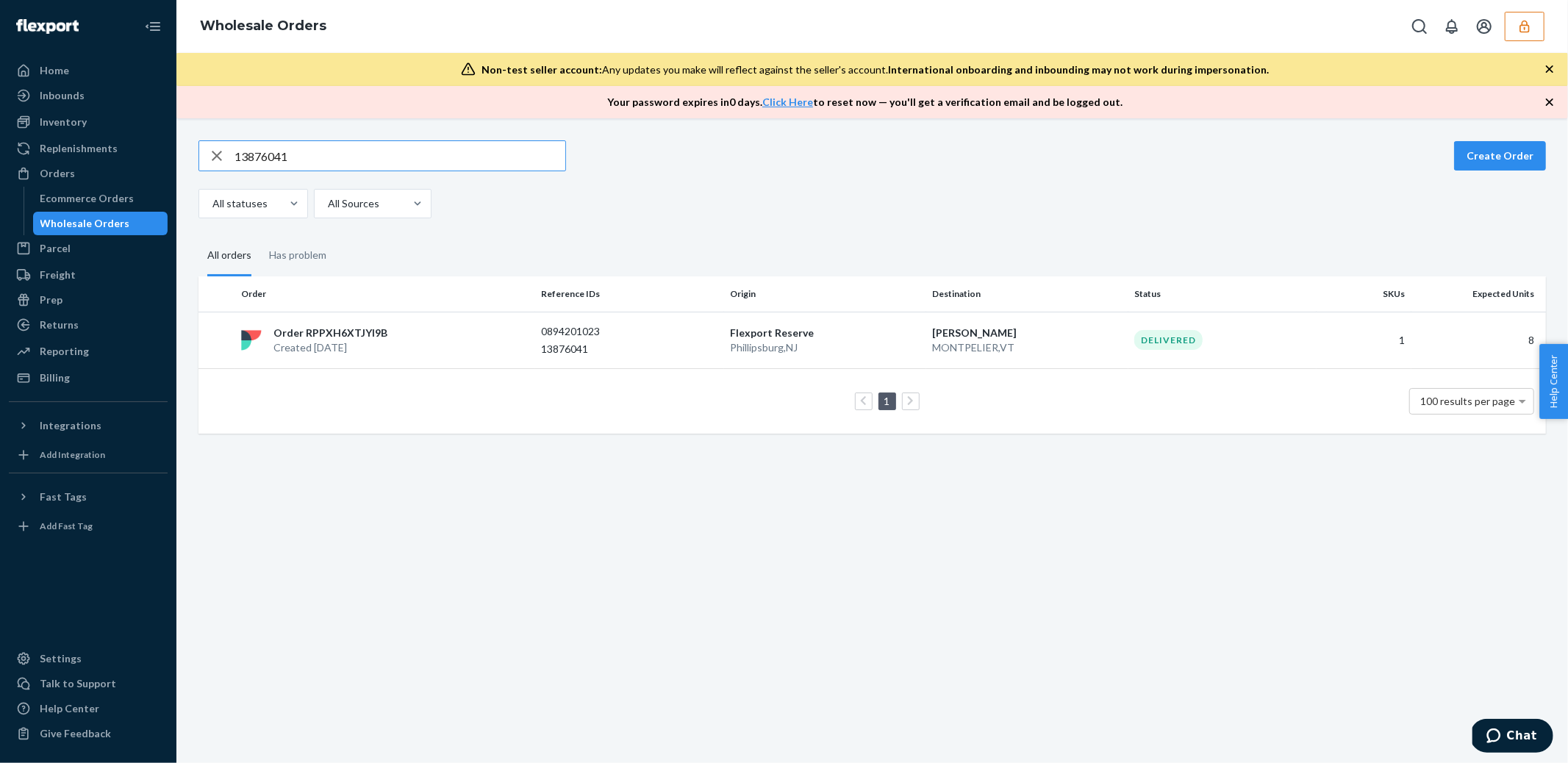
click at [370, 156] on input "13876041" at bounding box center [400, 156] width 331 height 29
type input "RPZA3WYGU1HGK"
click at [424, 326] on div "Order RPZA3WYGU1HGK Created Aug 21, 2025" at bounding box center [384, 340] width 300 height 29
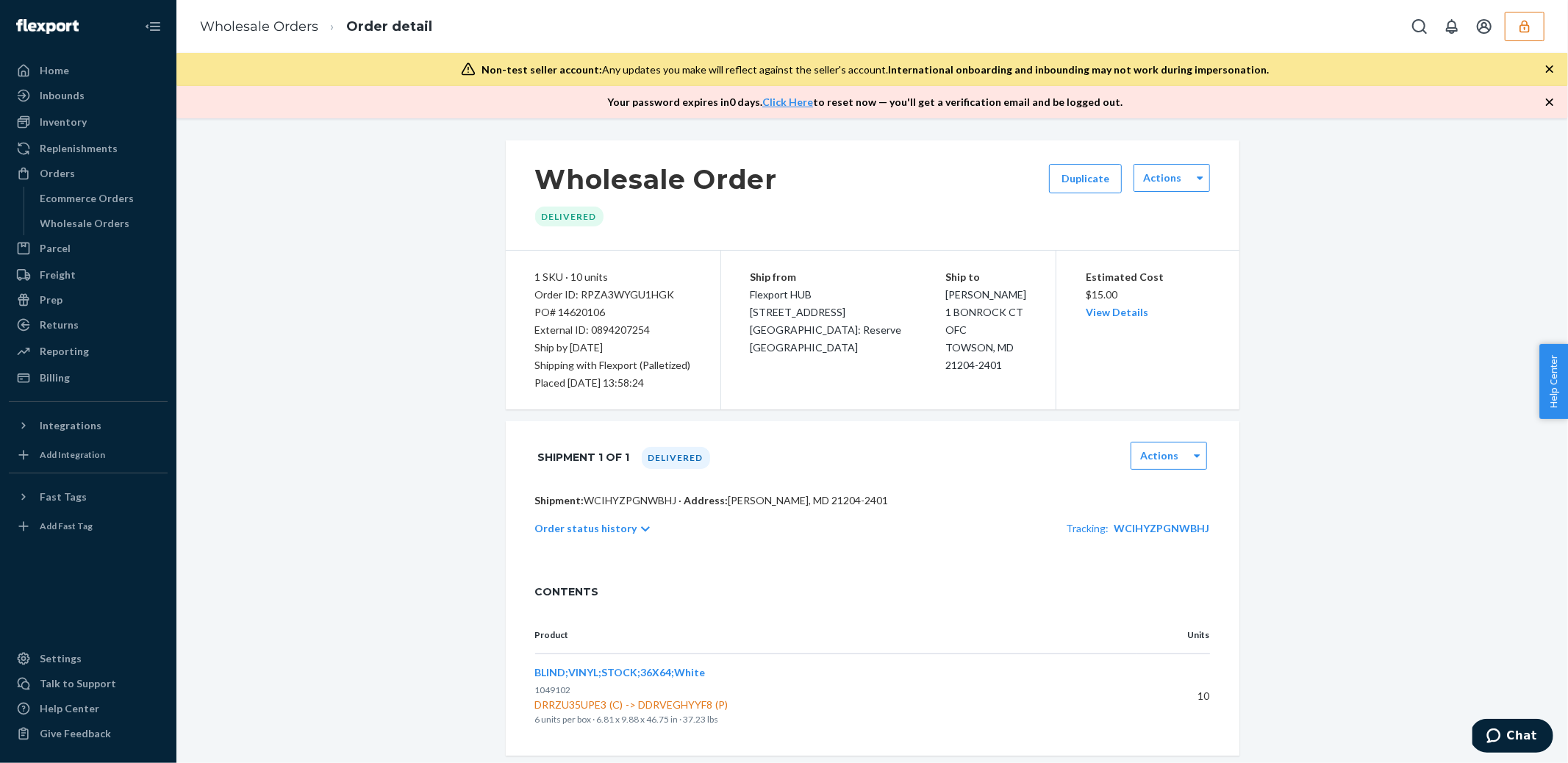
click at [625, 296] on div "Order ID: RPZA3WYGU1HGK" at bounding box center [613, 295] width 156 height 17
drag, startPoint x: 1215, startPoint y: 529, endPoint x: 1113, endPoint y: 529, distance: 102.0
click at [1113, 529] on div "Shipment: WCIHYZPGNWBHJ · Address: TAVON WILLIAMS · TOWSON, MD 21204-2401 Order…" at bounding box center [872, 530] width 733 height 73
copy span "WCIHYZPGNWBHJ"
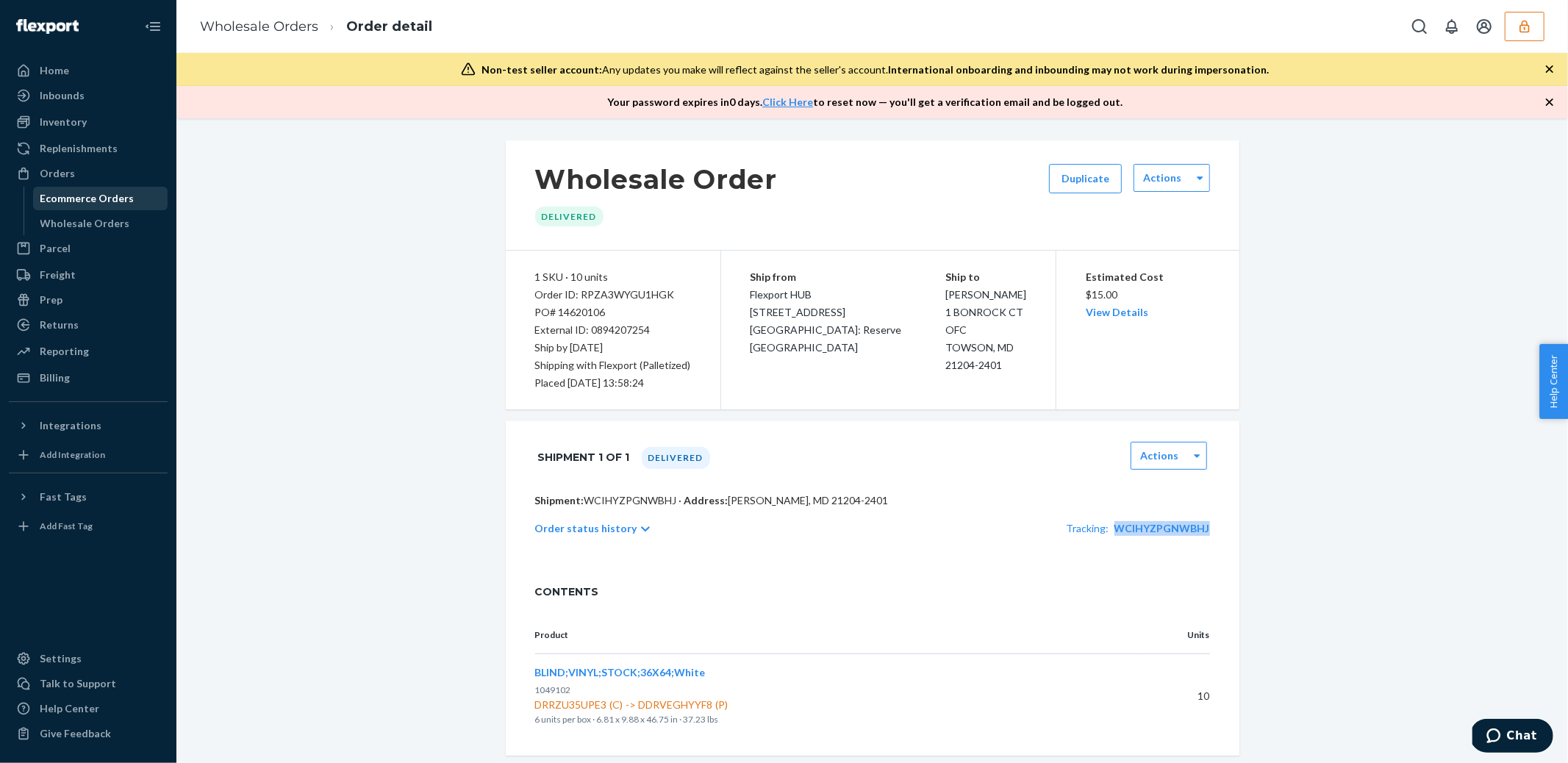
click at [60, 202] on div "Ecommerce Orders" at bounding box center [88, 198] width 94 height 14
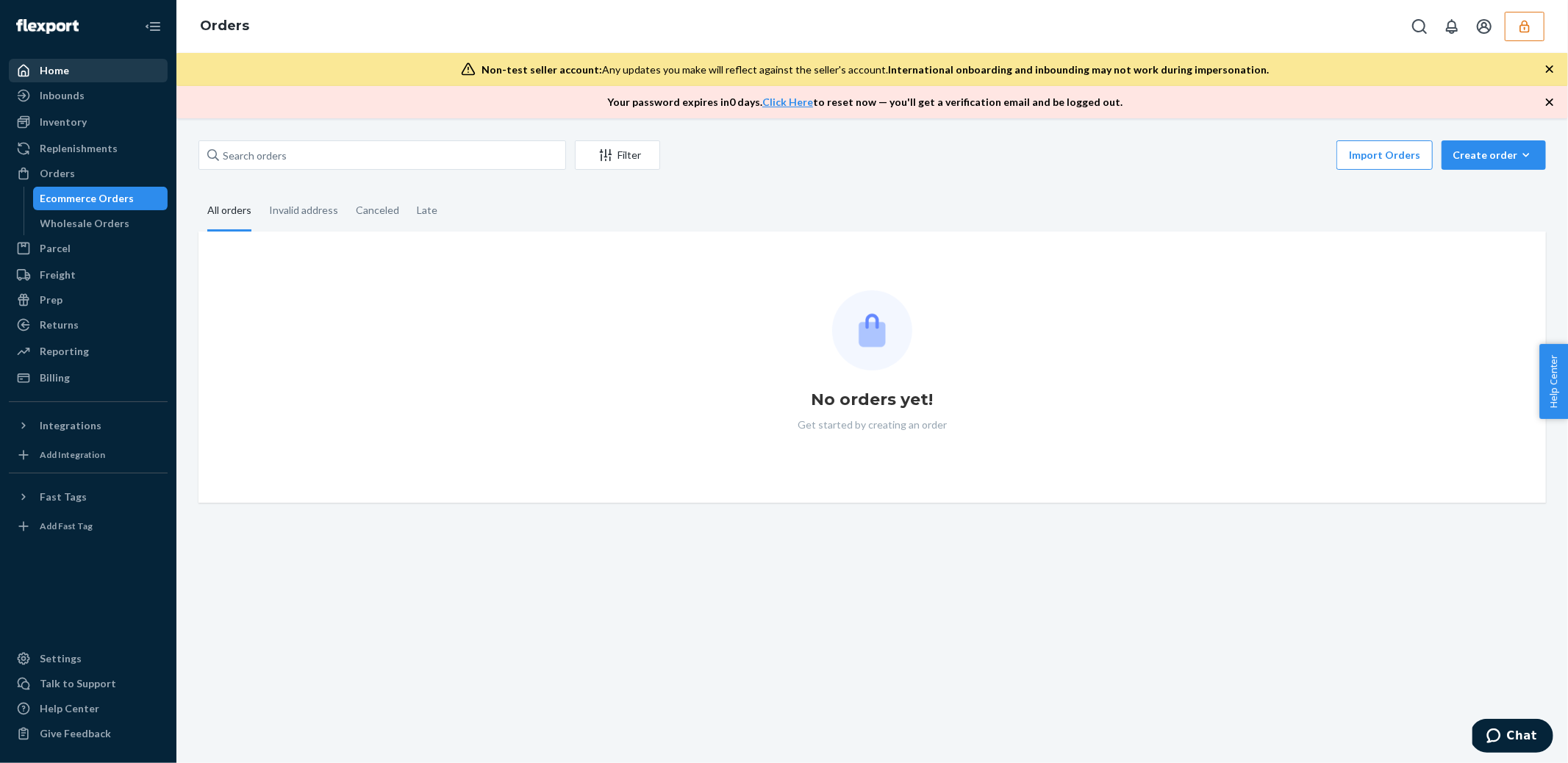
click at [51, 69] on div "Home" at bounding box center [54, 70] width 29 height 14
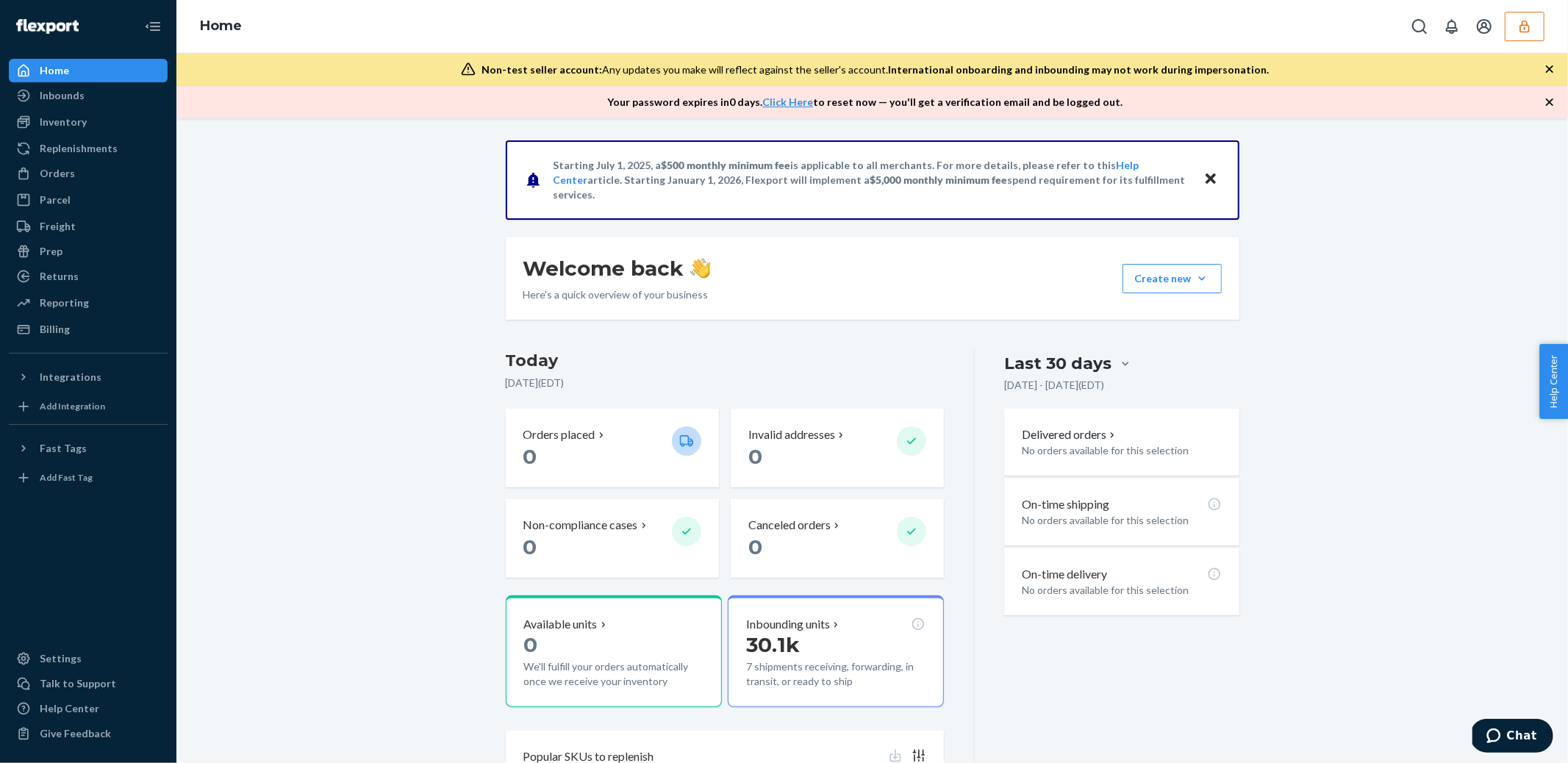
click at [1529, 28] on icon "button" at bounding box center [1524, 26] width 10 height 13
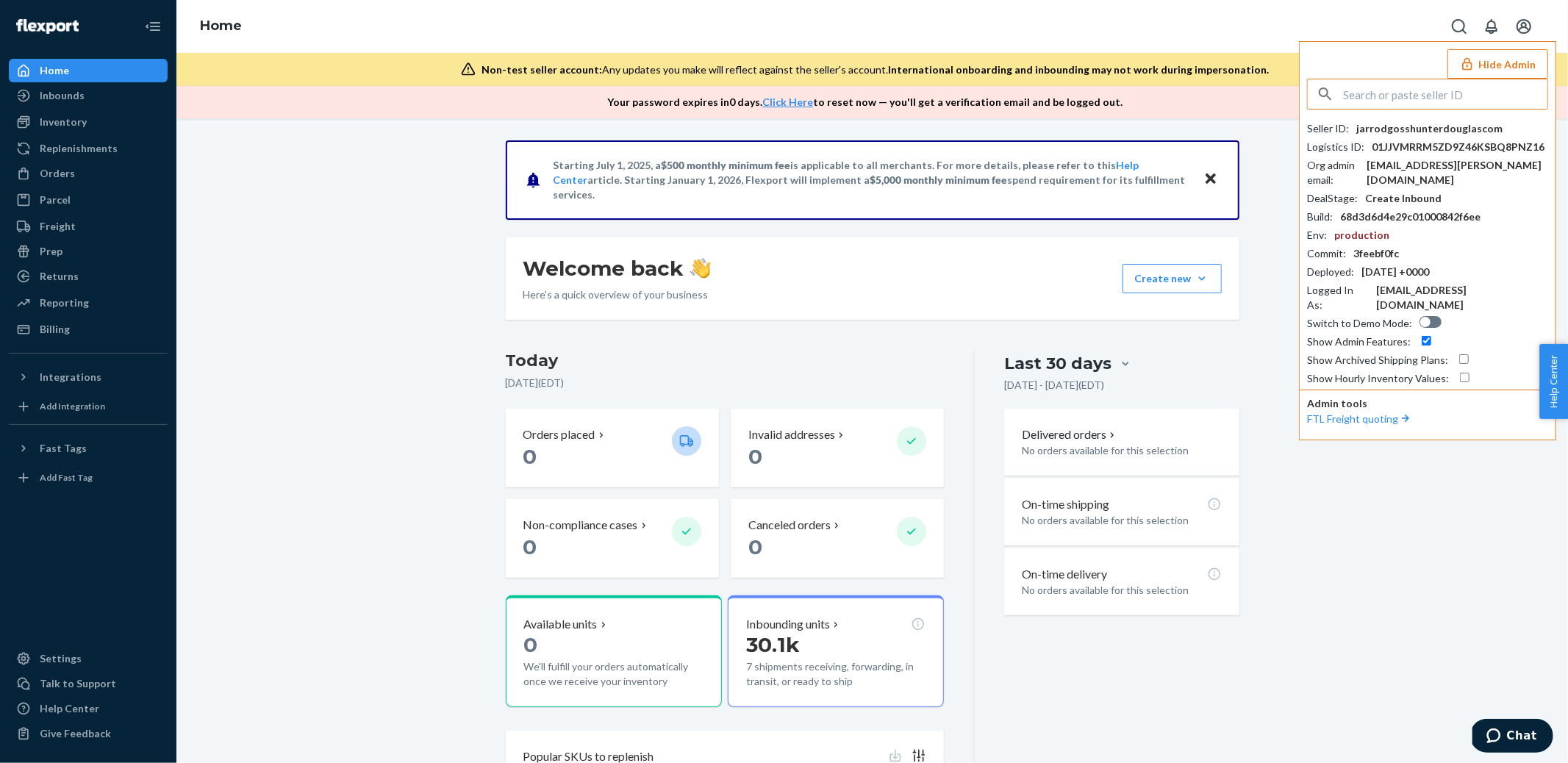
click at [1346, 103] on input "text" at bounding box center [1445, 94] width 205 height 29
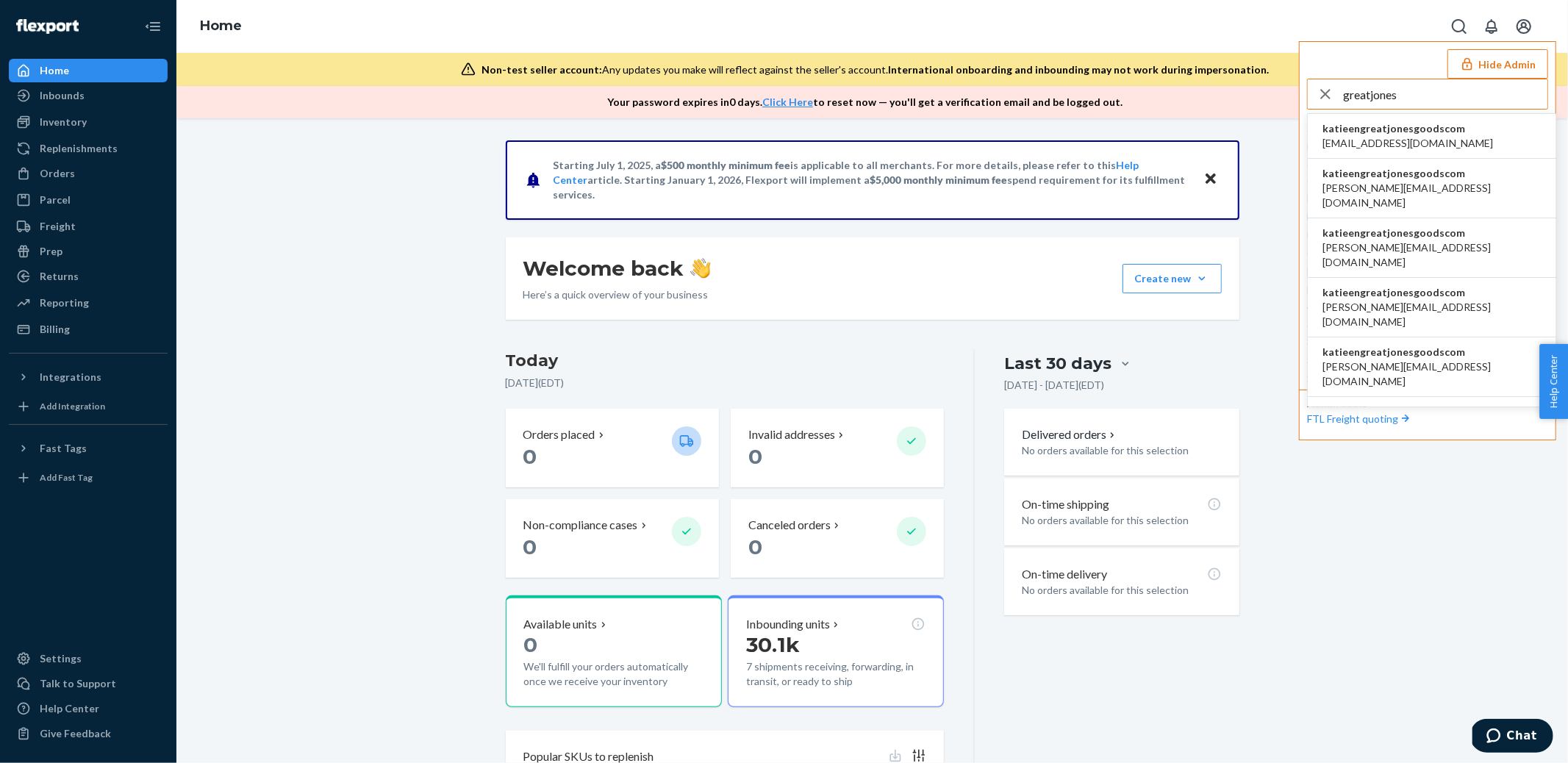
type input "greatjones"
click at [1376, 136] on span "accounting@greatjonesgoods.com" at bounding box center [1408, 143] width 171 height 14
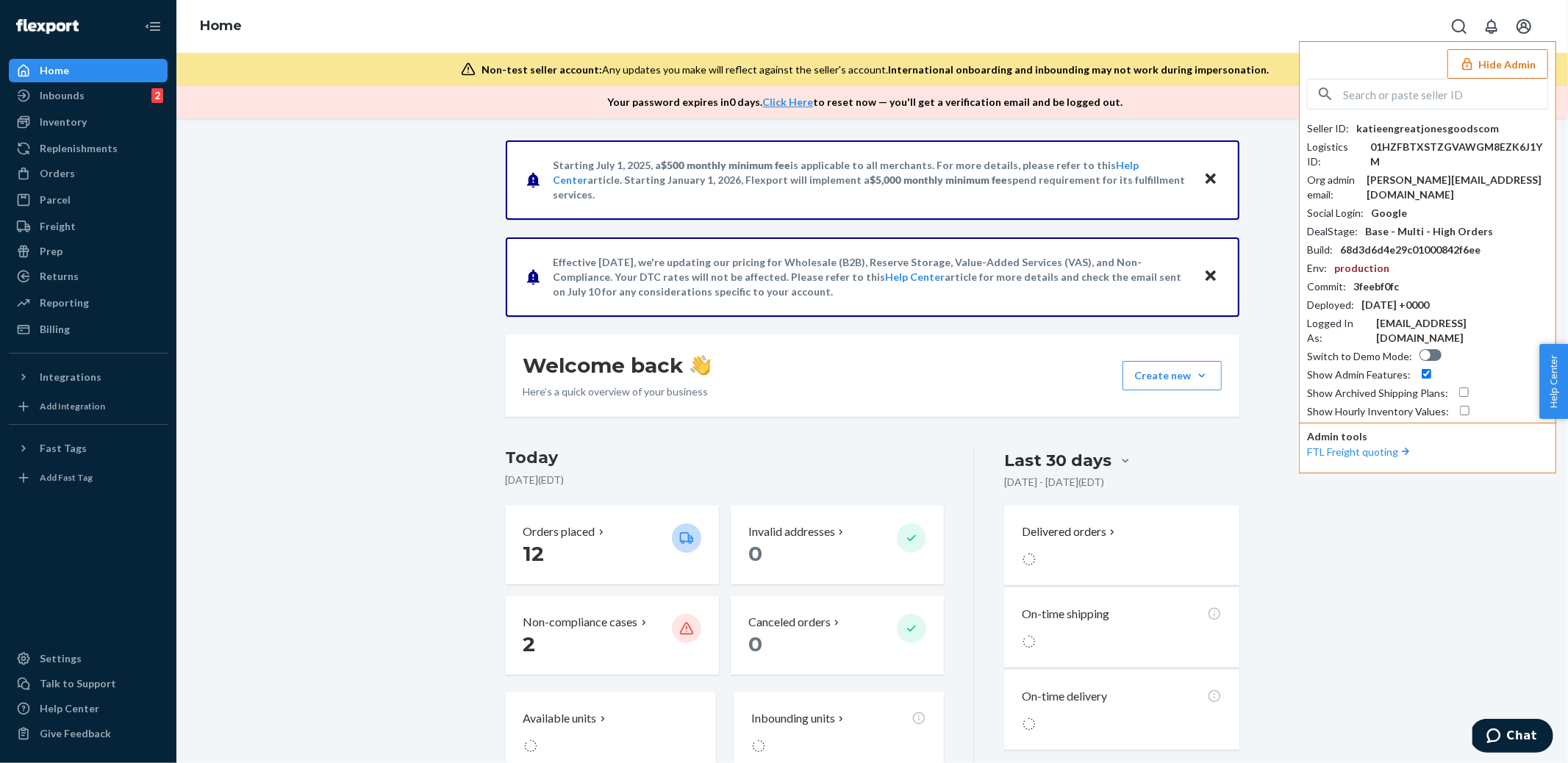
scroll to position [16, 0]
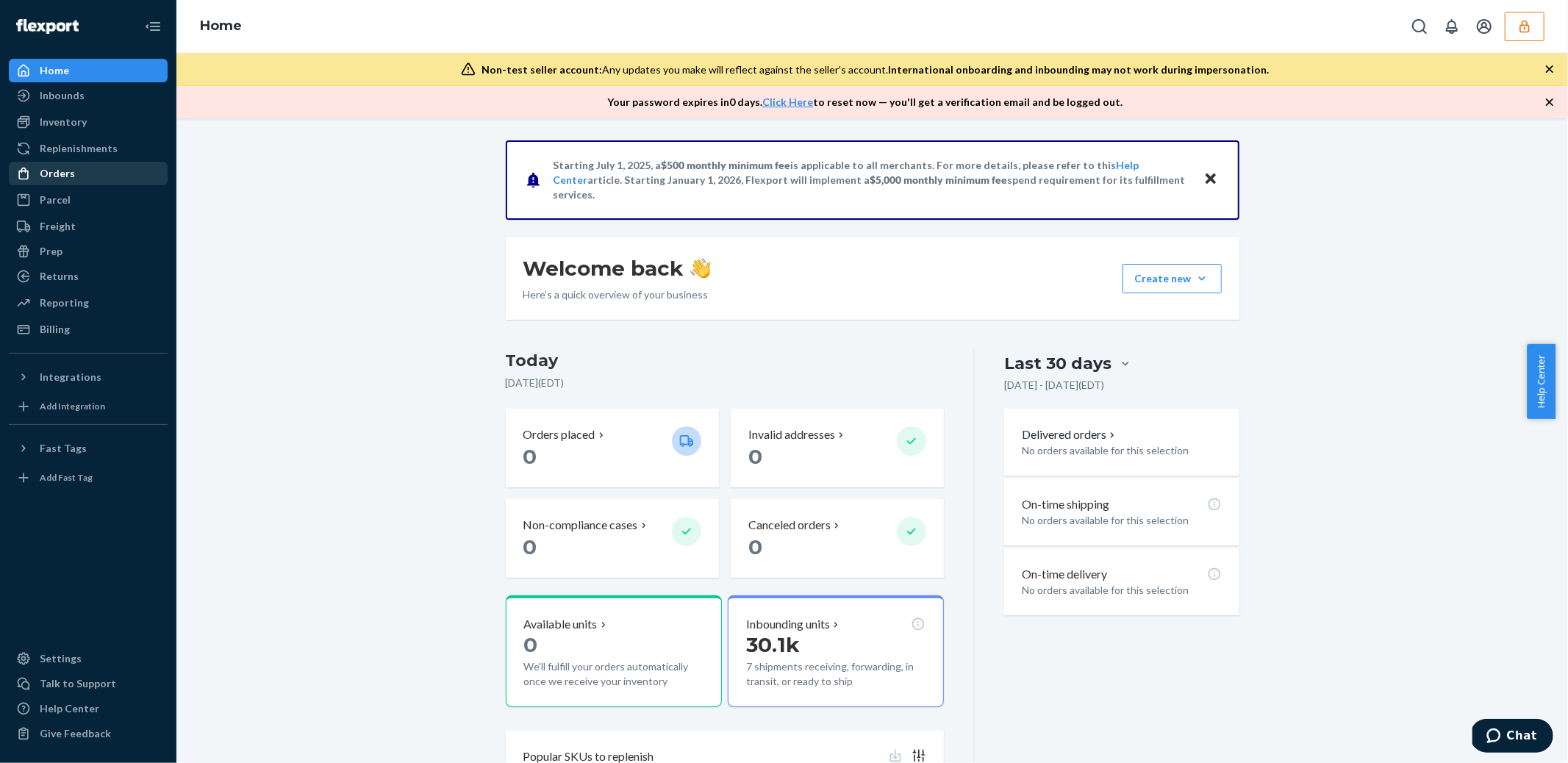
click at [41, 171] on div "Orders" at bounding box center [57, 173] width 35 height 14
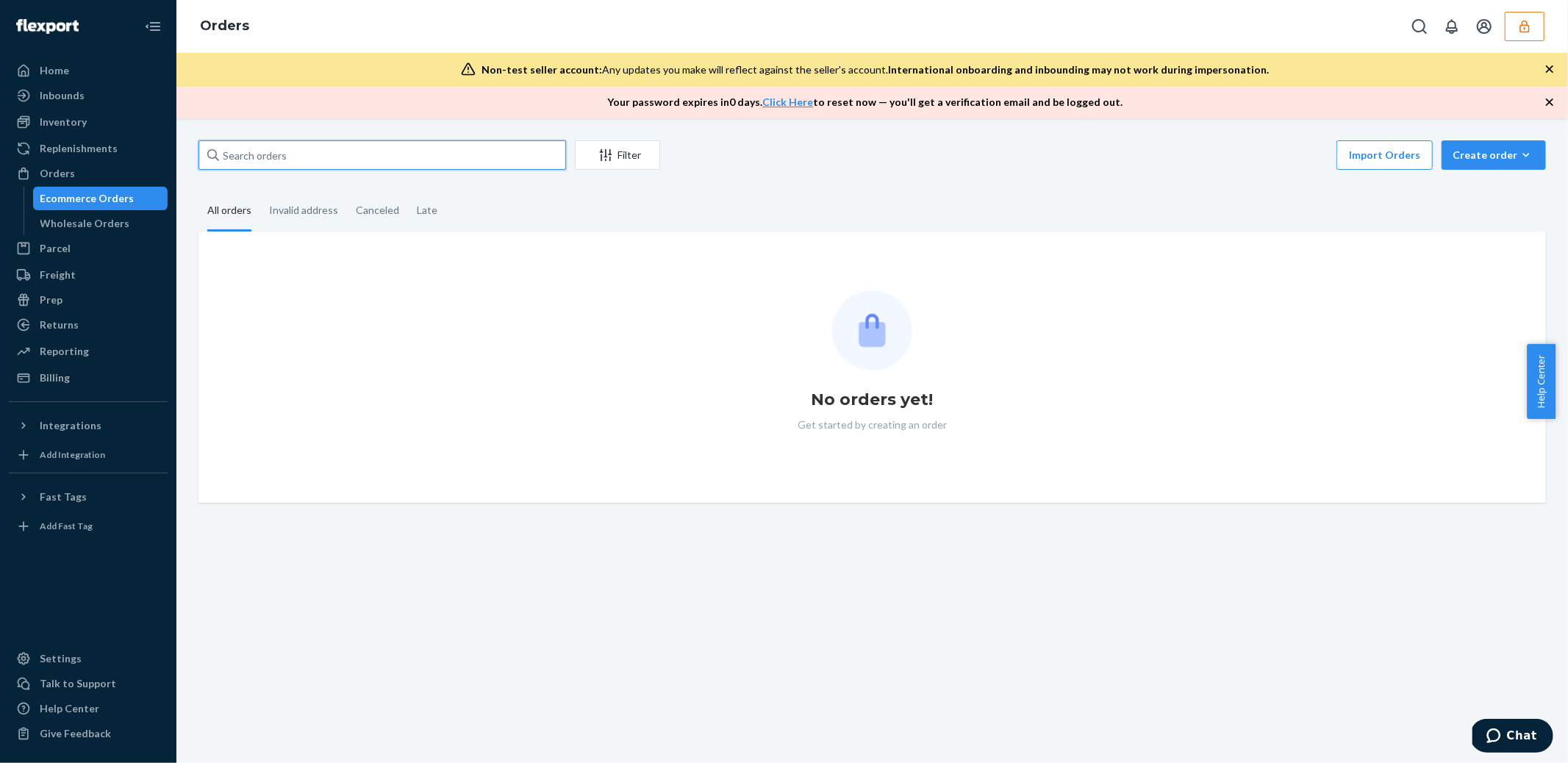
click at [294, 156] on input "text" at bounding box center [382, 155] width 368 height 29
paste input "807517"
type input "807517"
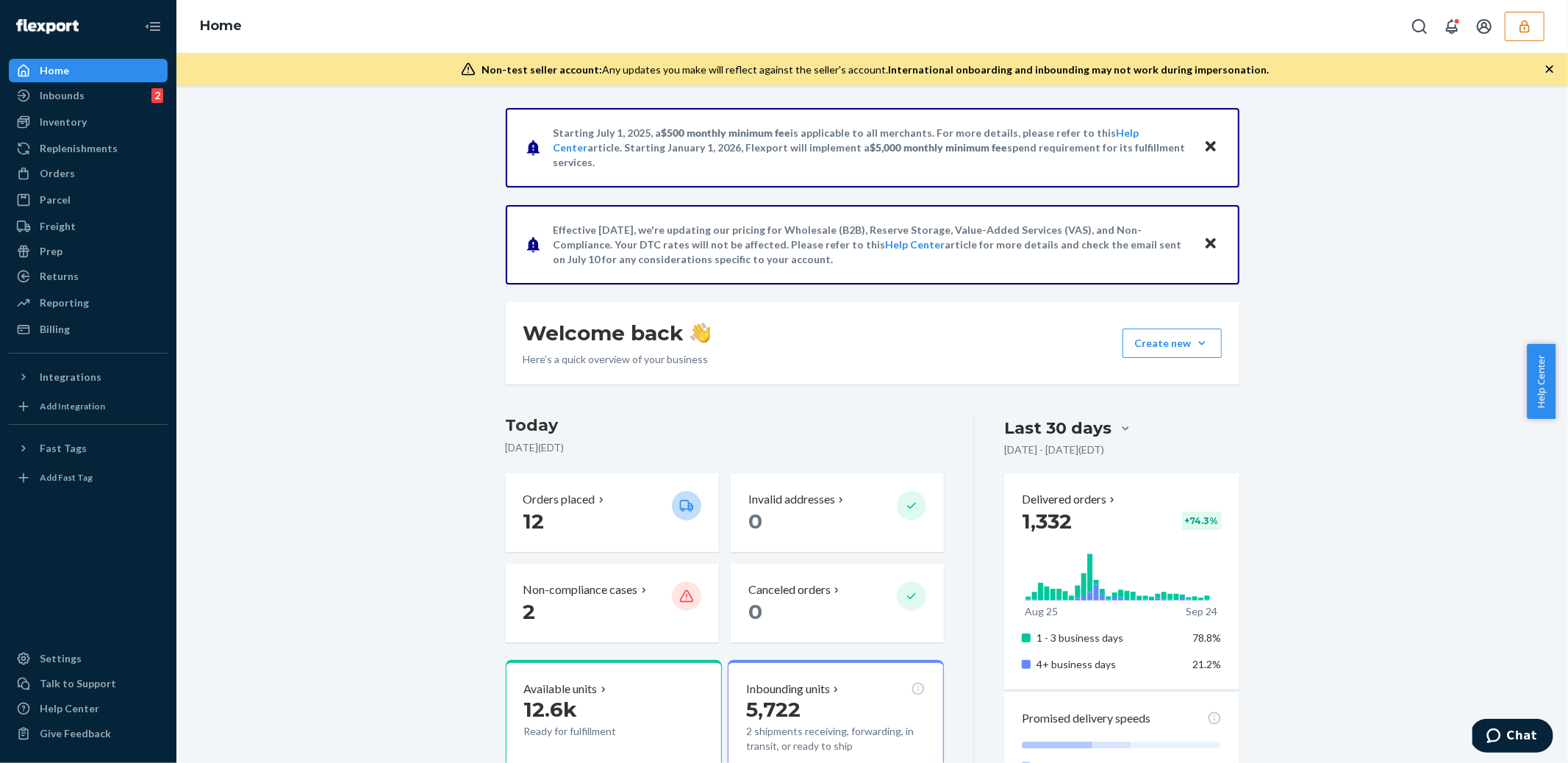
click at [1399, 190] on div "Starting July 1, 2025, a $500 monthly minimum fee is applicable to all merchant…" at bounding box center [872, 710] width 1369 height 1205
click at [1528, 27] on icon "button" at bounding box center [1524, 26] width 14 height 14
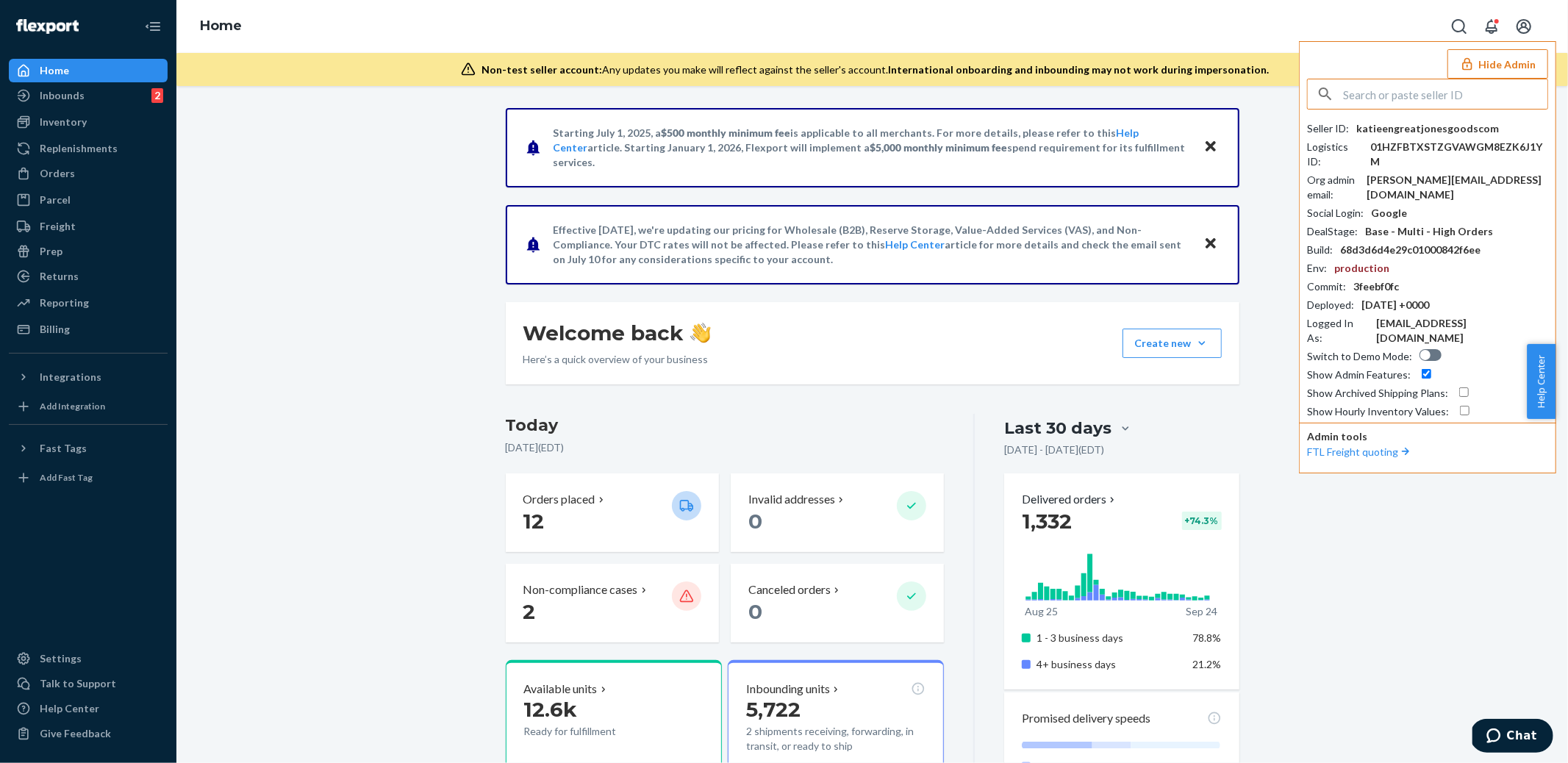
click at [1367, 97] on input "text" at bounding box center [1445, 94] width 205 height 29
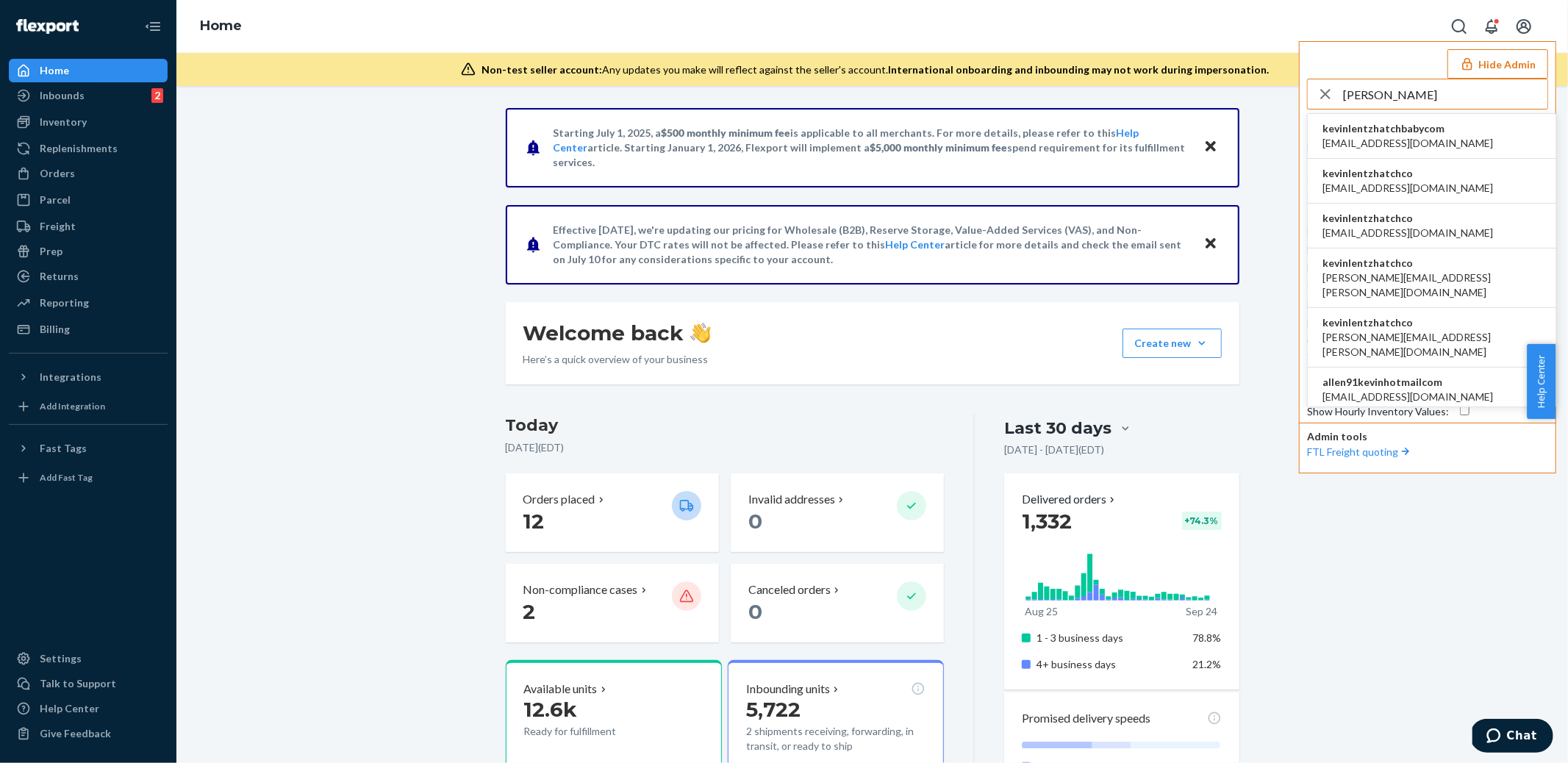
type input "kevin"
click at [1415, 181] on li "kevinlentzhatchco abhi@hatch.co" at bounding box center [1432, 181] width 248 height 45
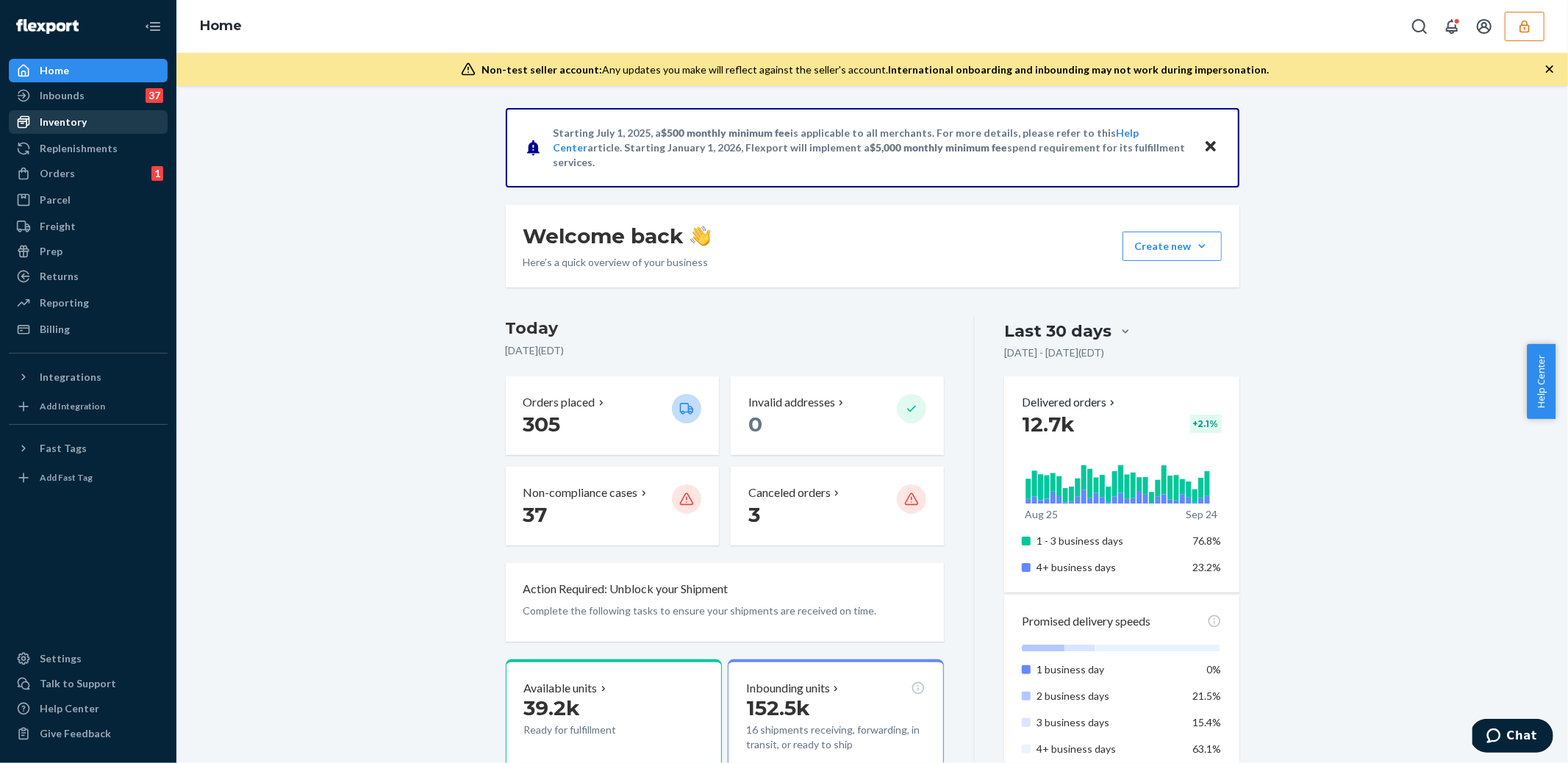
click at [67, 112] on div "Inventory" at bounding box center [88, 122] width 156 height 20
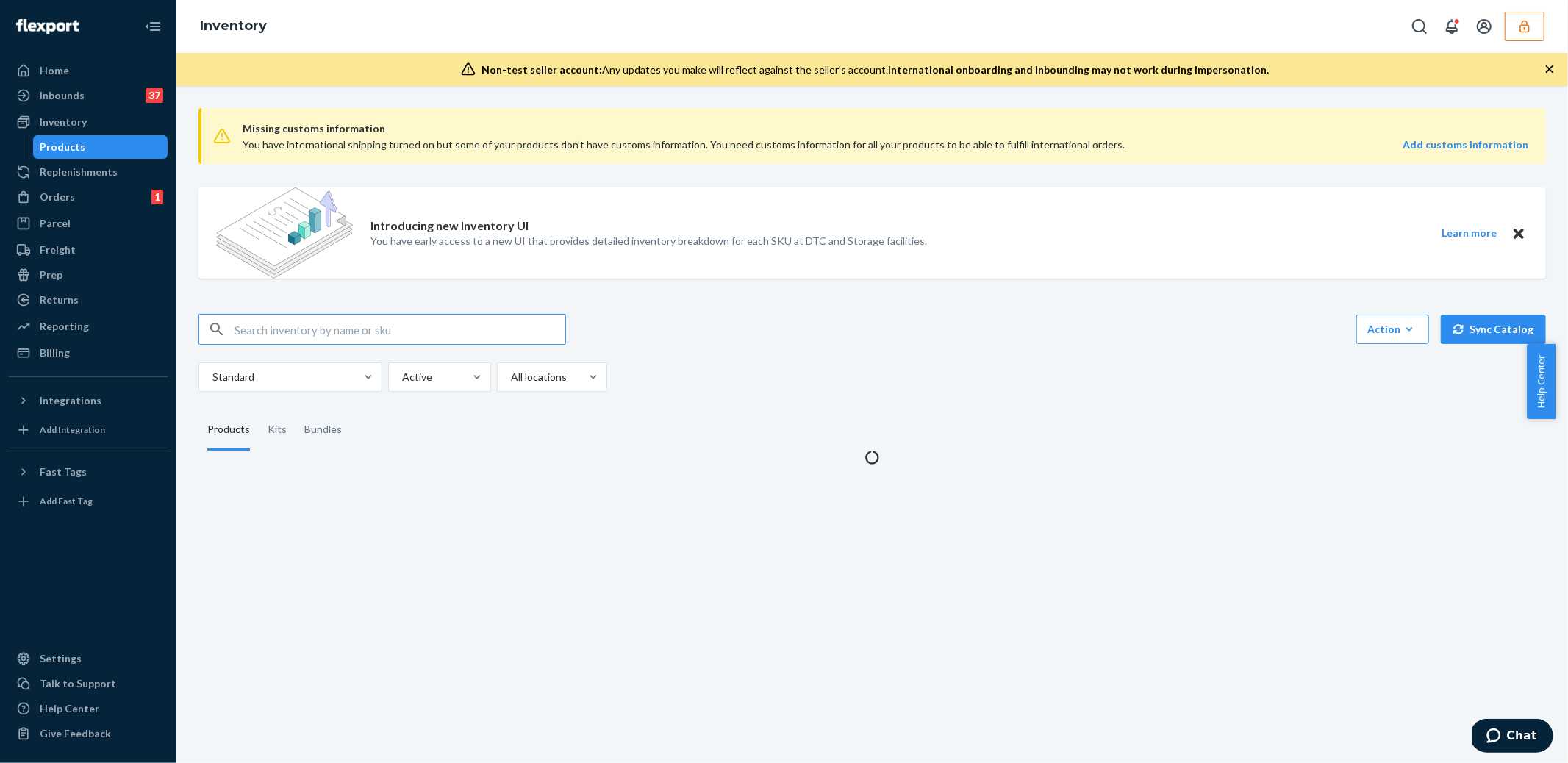
click at [348, 332] on input "text" at bounding box center [400, 329] width 331 height 29
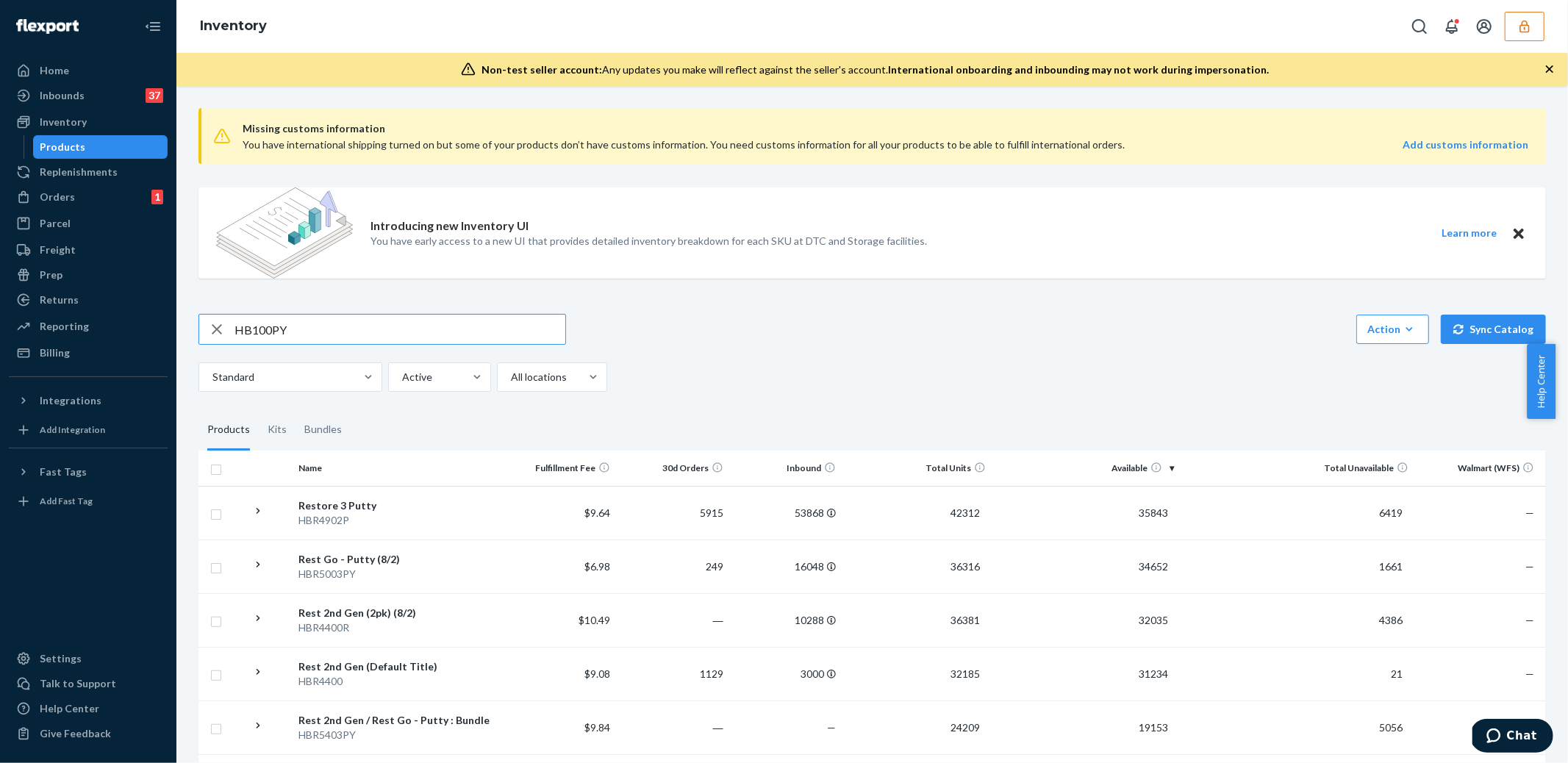
type input "HB100PY"
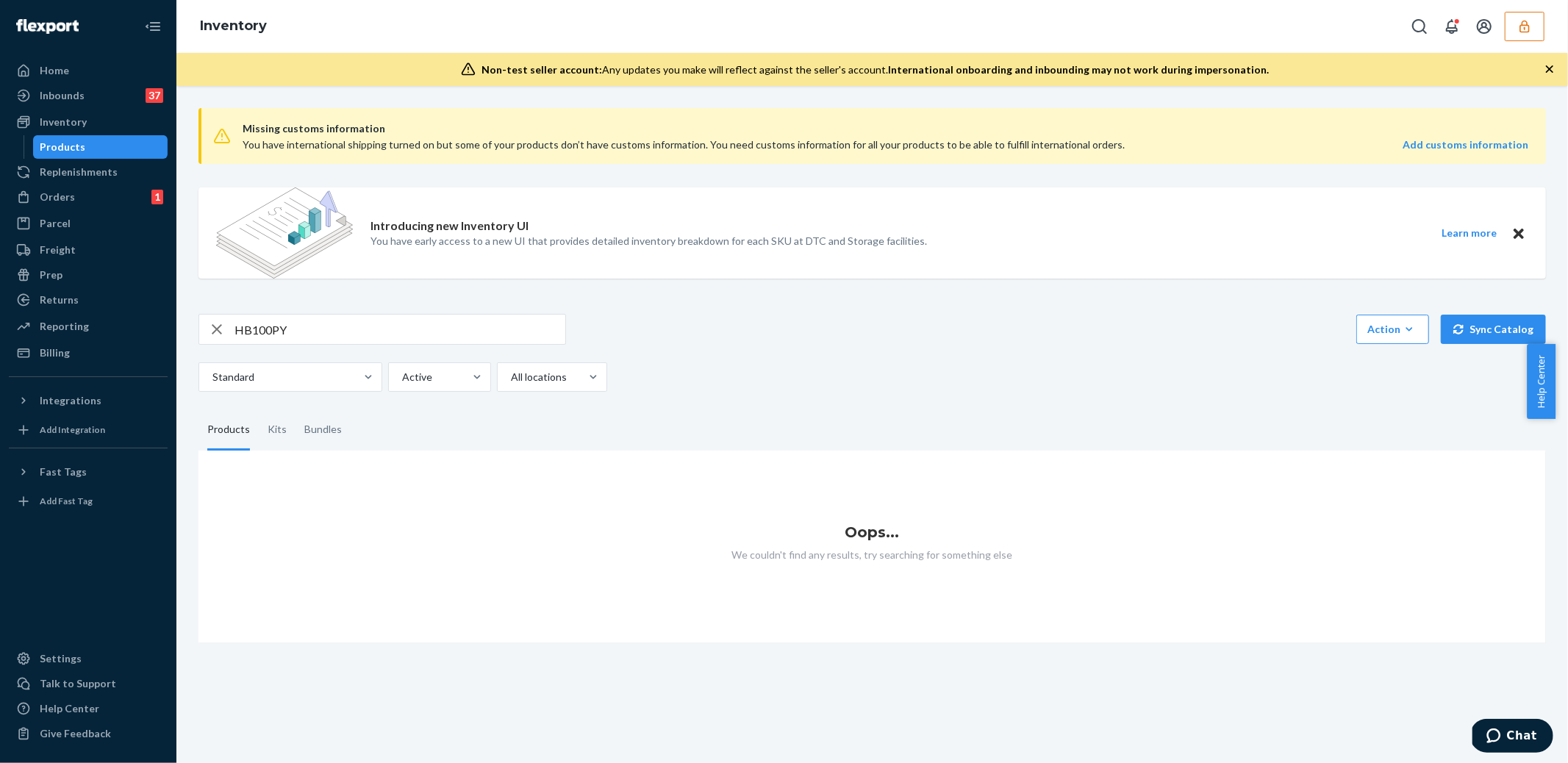
click at [280, 327] on input "HB100PY" at bounding box center [400, 329] width 331 height 29
click at [283, 326] on input "HB100PY" at bounding box center [400, 329] width 331 height 29
click at [284, 326] on input "HB100PY" at bounding box center [400, 329] width 331 height 29
click at [423, 377] on div at bounding box center [437, 377] width 75 height 17
click at [402, 377] on input "option Active focused, 1 of 2. 2 results available. Use Up and Down to choose o…" at bounding box center [401, 377] width 2 height 14
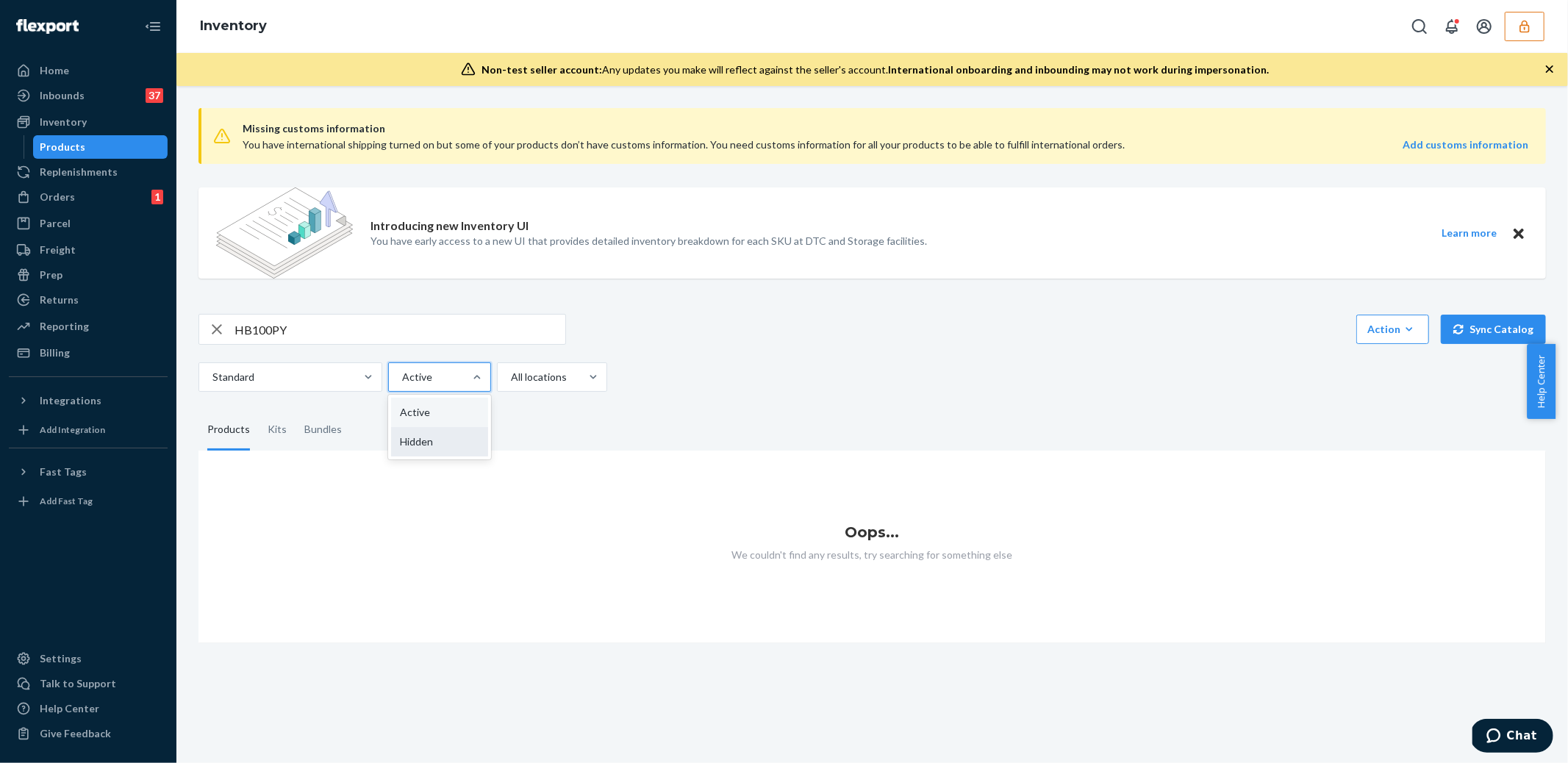
click at [432, 438] on div "Hidden" at bounding box center [440, 442] width 97 height 29
click at [402, 385] on input "option Hidden focused, 2 of 2. 2 results available. Use Up and Down to choose o…" at bounding box center [401, 377] width 2 height 14
click at [433, 378] on div at bounding box center [437, 377] width 75 height 17
click at [402, 378] on input "option Hidden, selected. 0 results available. Select is focused ,type to refine…" at bounding box center [401, 377] width 2 height 14
click at [433, 407] on div "Active" at bounding box center [440, 412] width 97 height 29
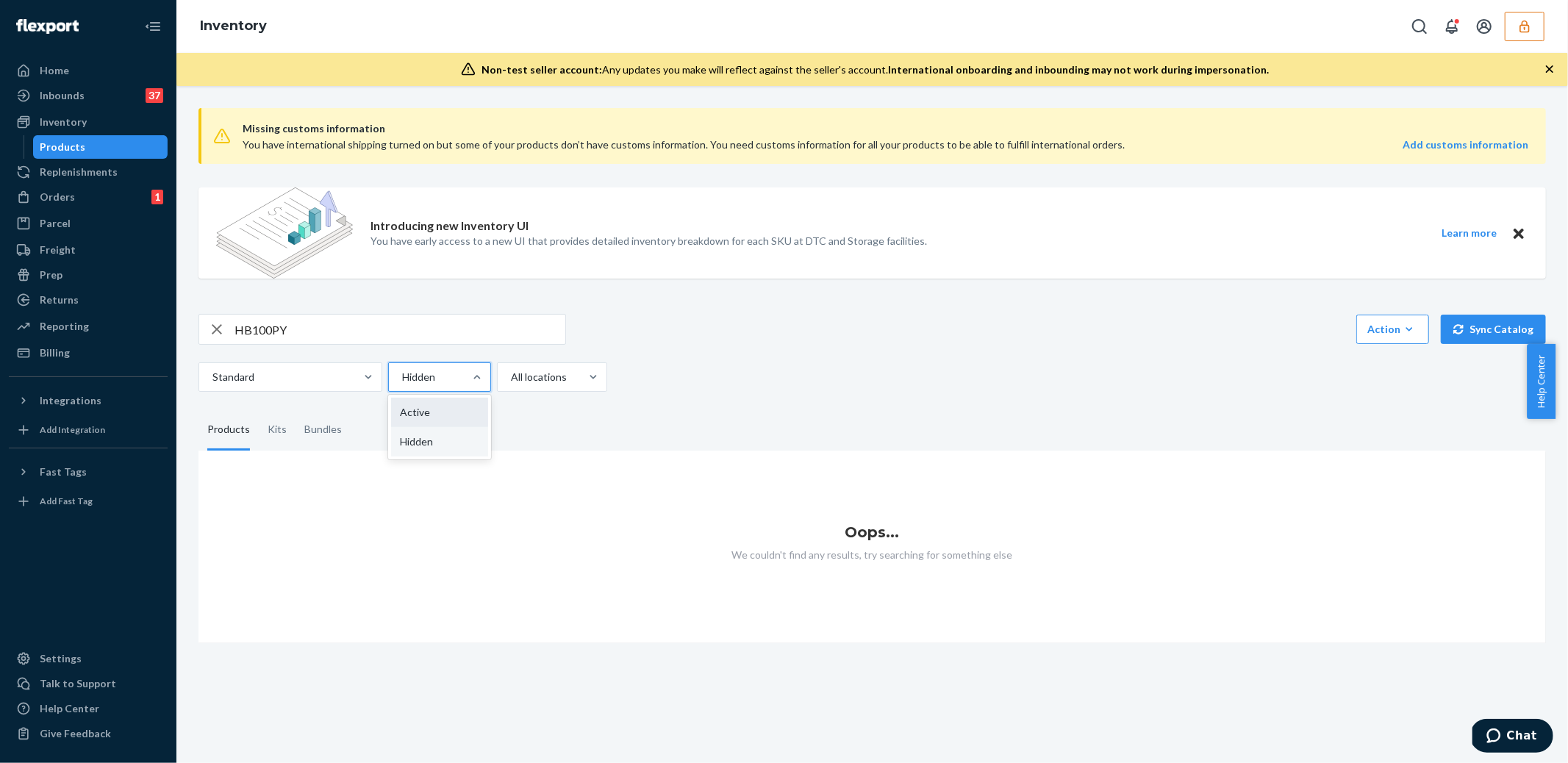
click at [402, 385] on input "option Hidden, selected. option Active focused, 1 of 2. 2 results available. Us…" at bounding box center [401, 377] width 2 height 14
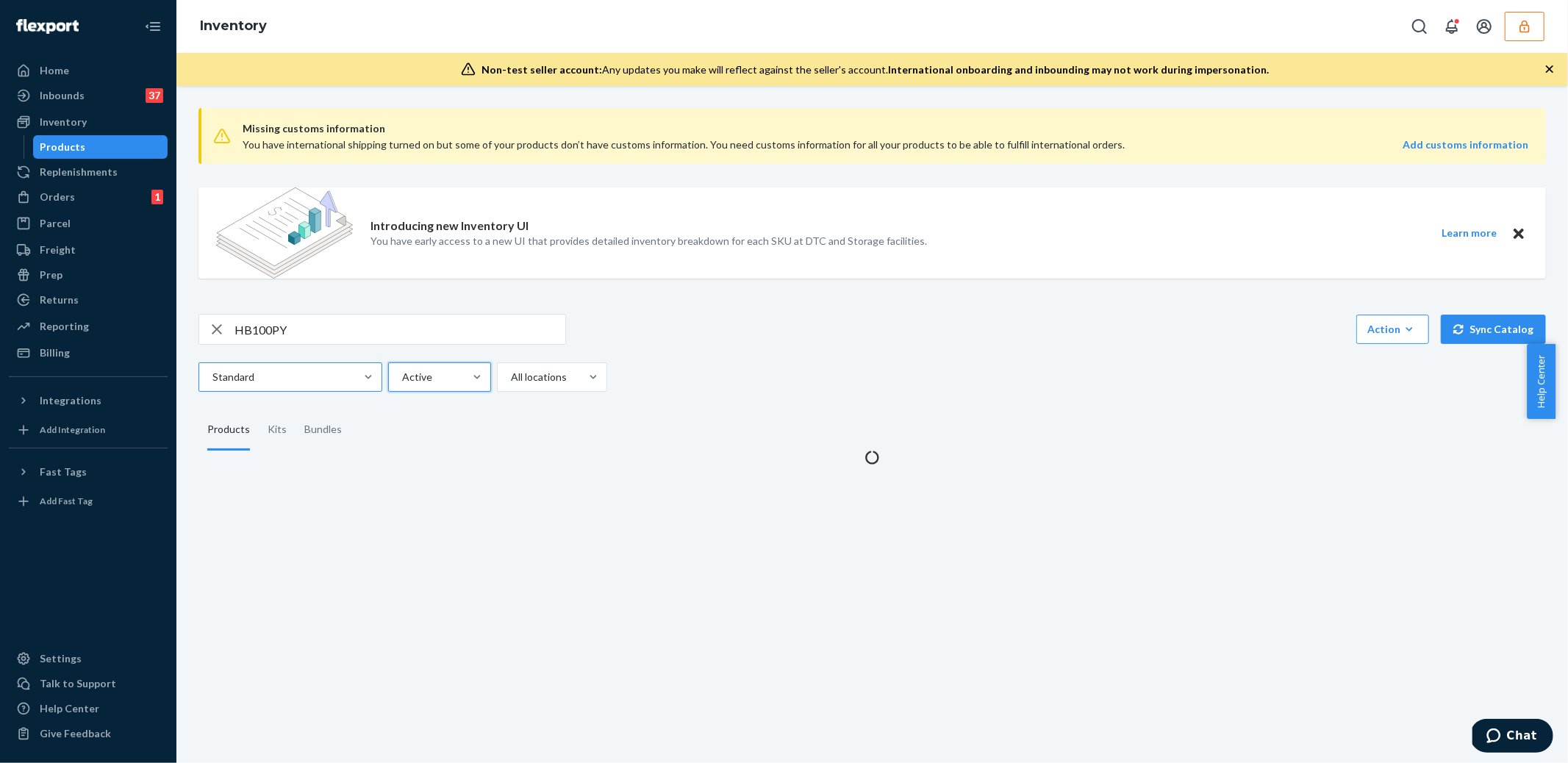
click at [292, 379] on div at bounding box center [289, 377] width 156 height 17
click at [212, 379] on input "Standard" at bounding box center [211, 377] width 2 height 14
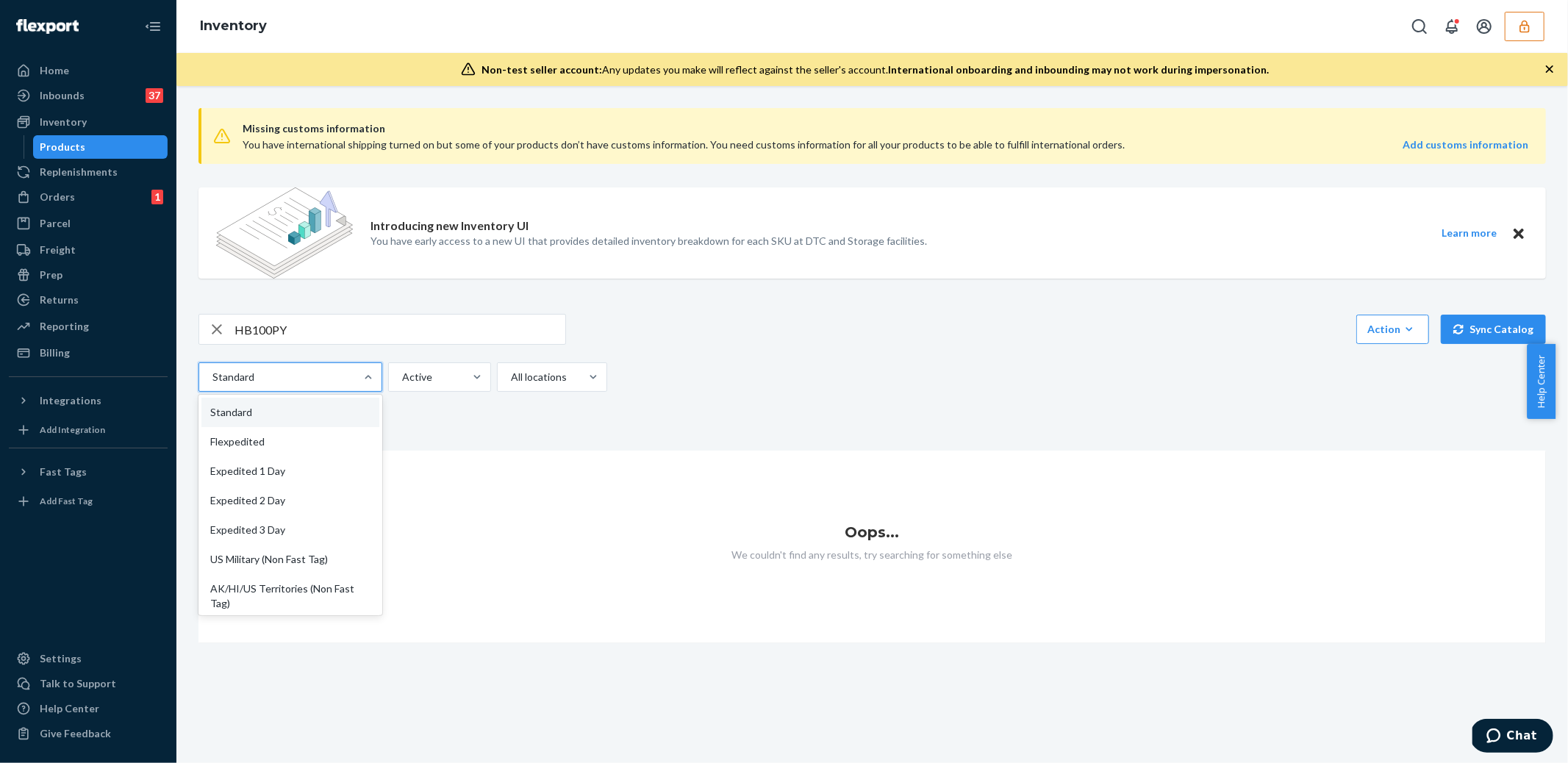
click at [536, 334] on input "HB100PY" at bounding box center [400, 329] width 331 height 29
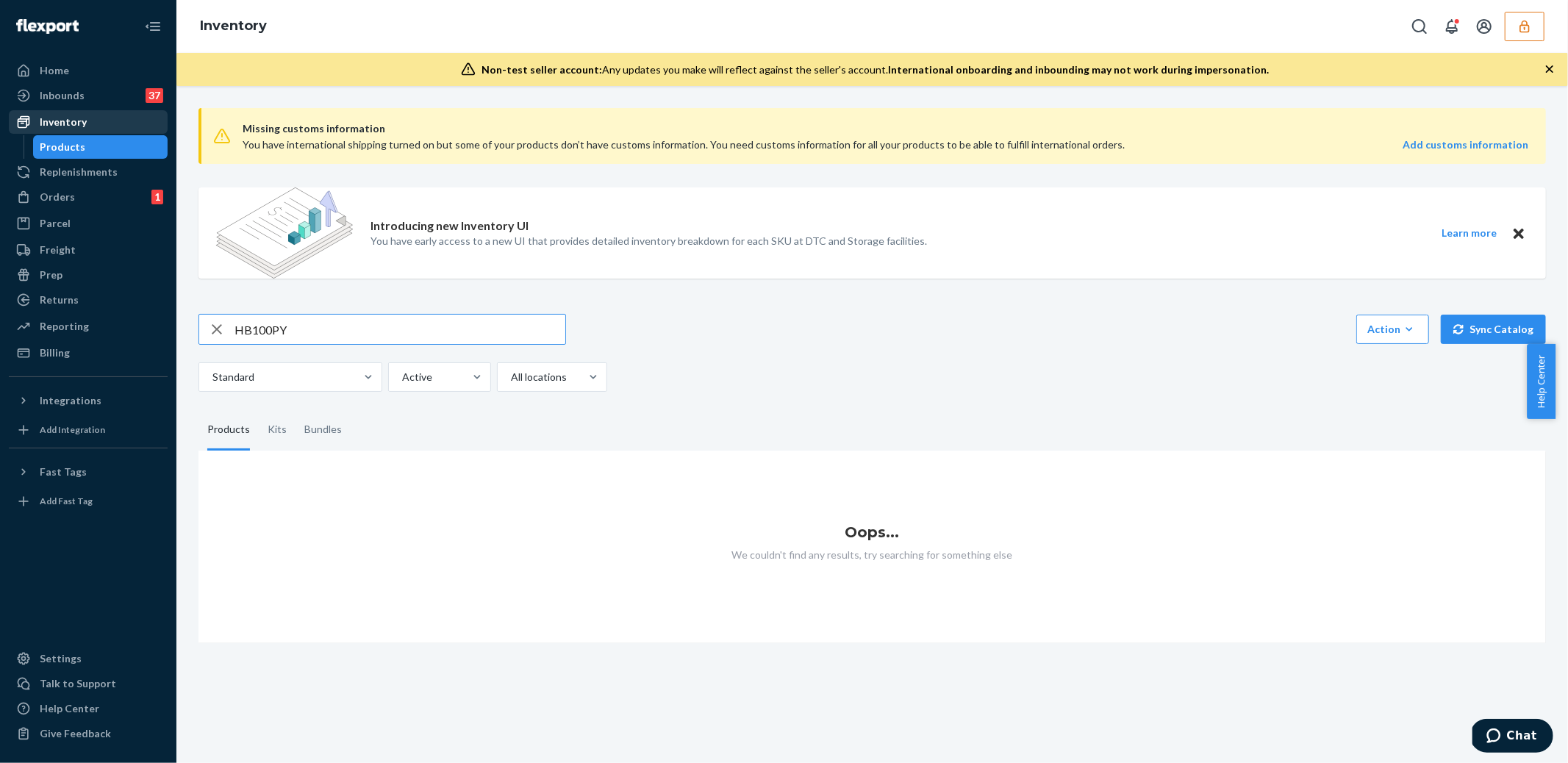
click at [108, 122] on div "Inventory" at bounding box center [88, 122] width 156 height 20
click at [70, 162] on div "Replenishments" at bounding box center [88, 171] width 156 height 20
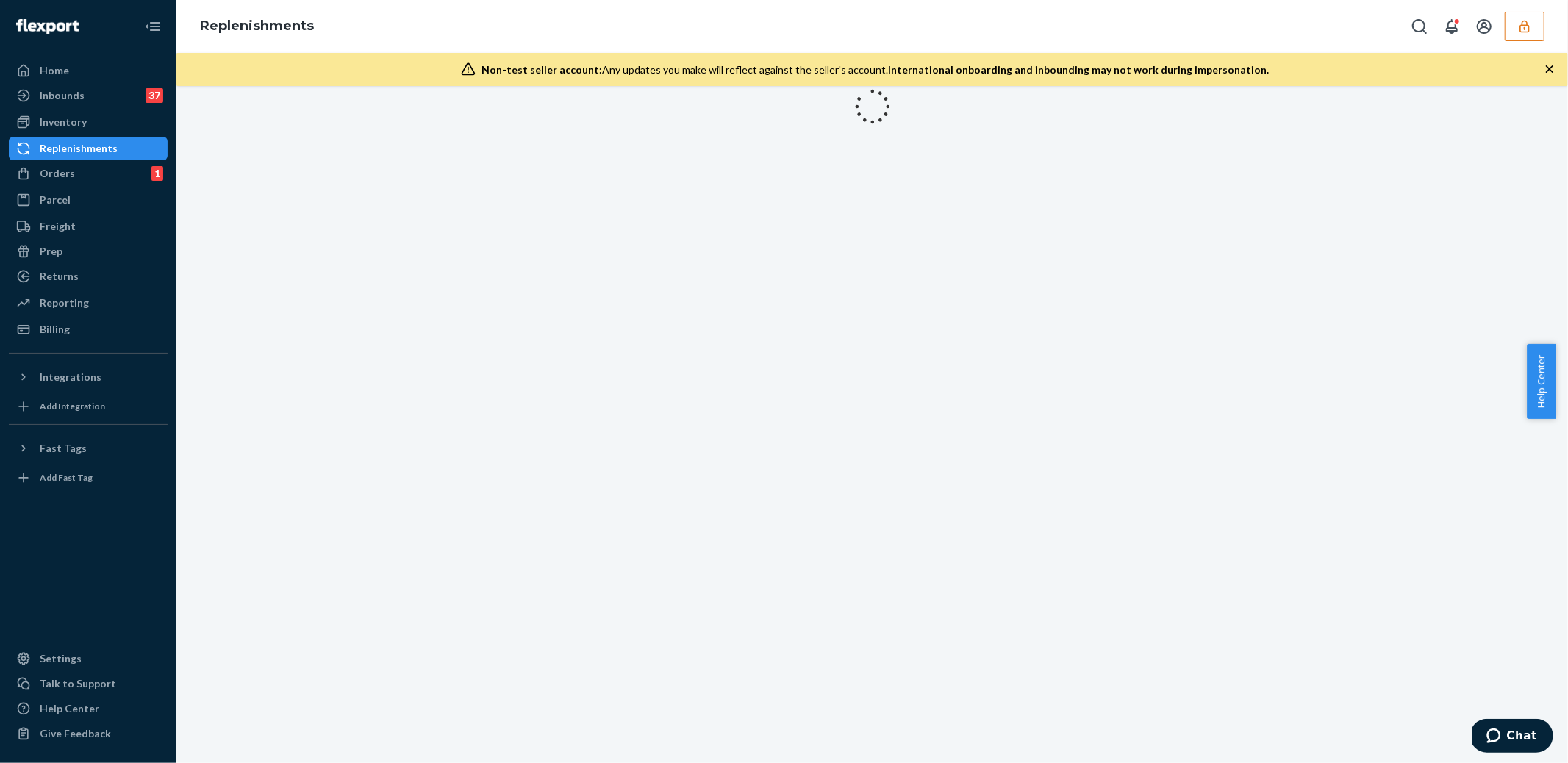
click at [74, 152] on div "Replenishments" at bounding box center [79, 148] width 78 height 14
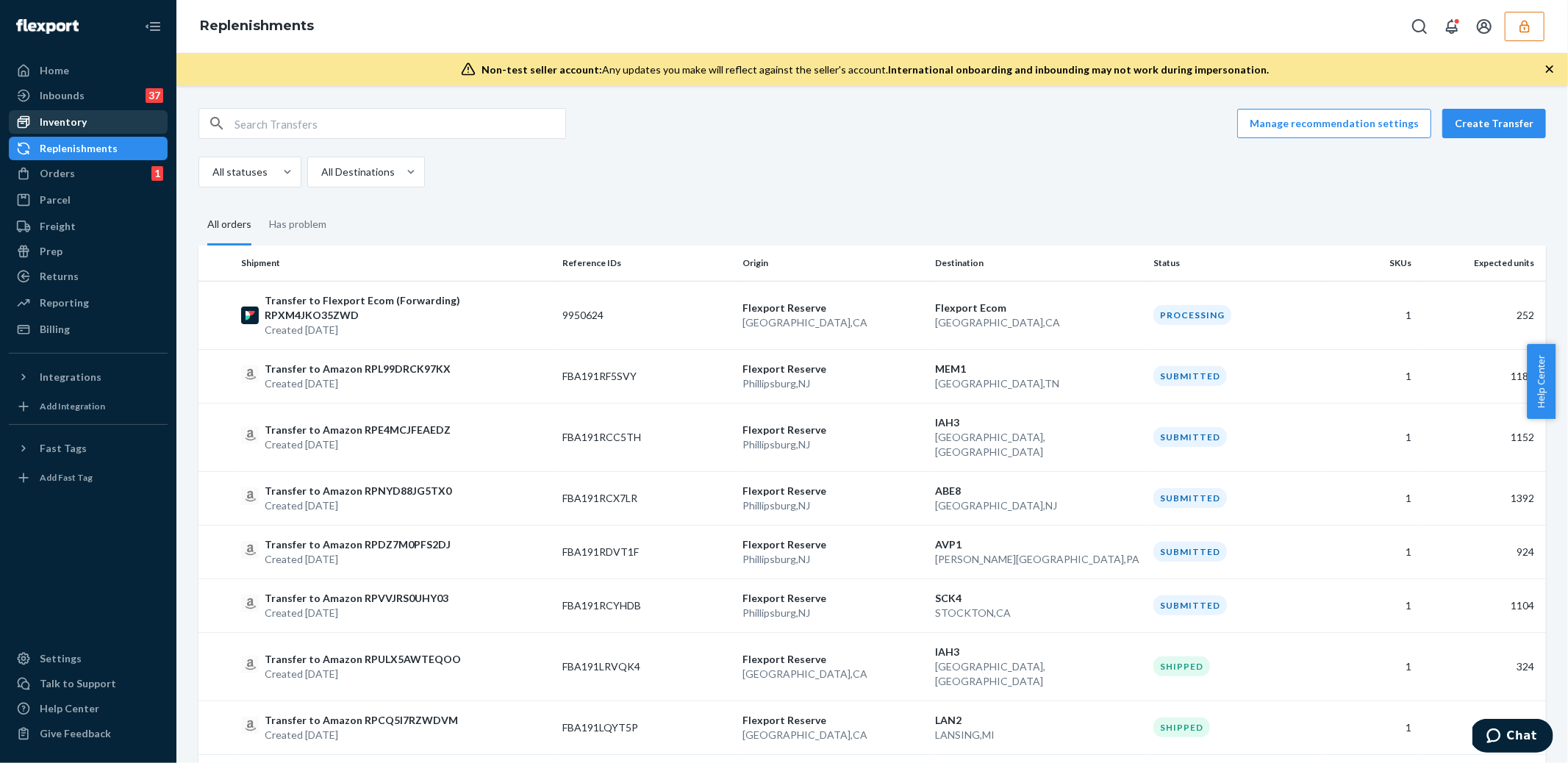
click at [66, 119] on div "Inventory" at bounding box center [63, 122] width 47 height 14
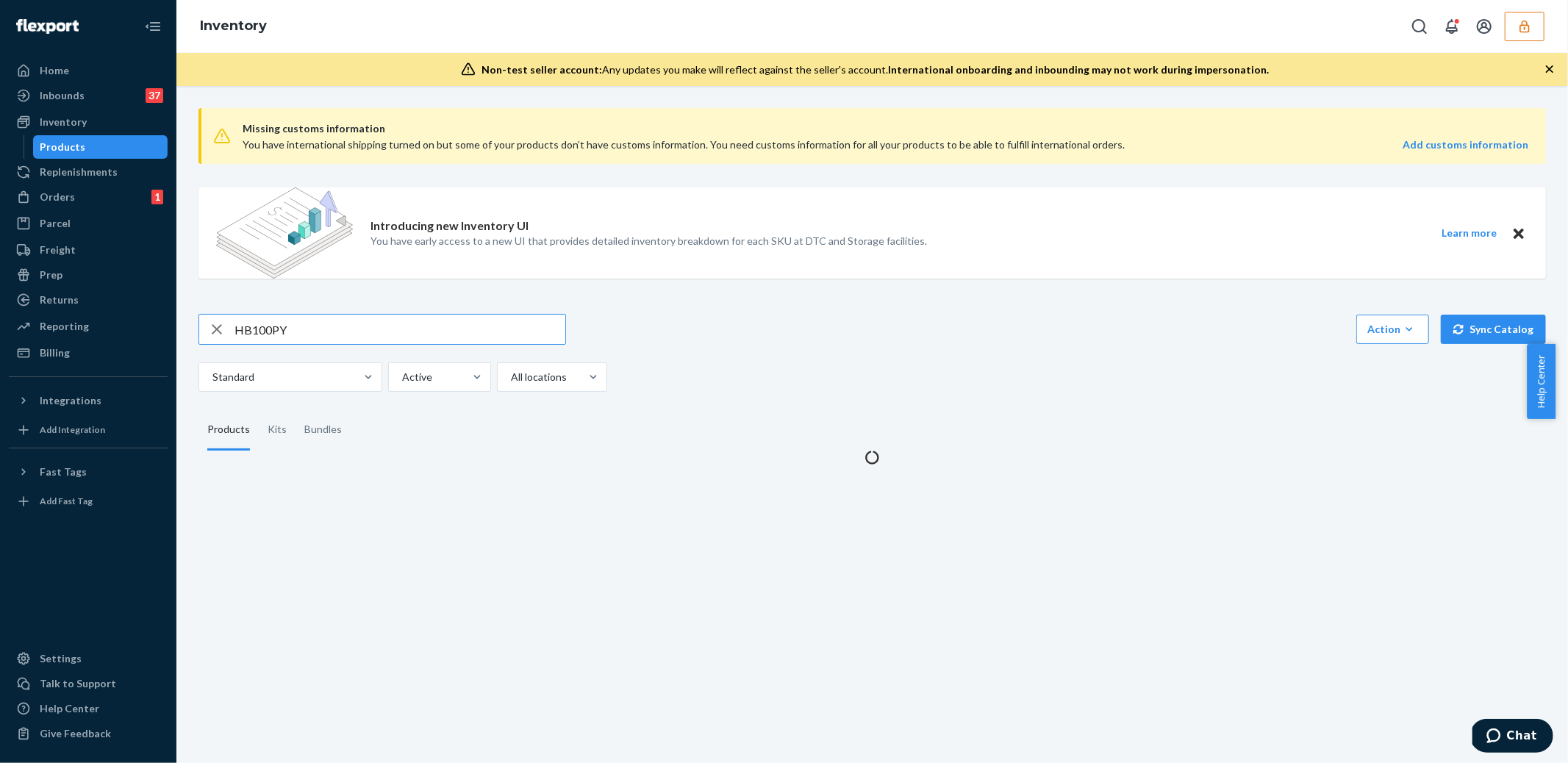
click at [65, 147] on div "Products" at bounding box center [63, 147] width 45 height 14
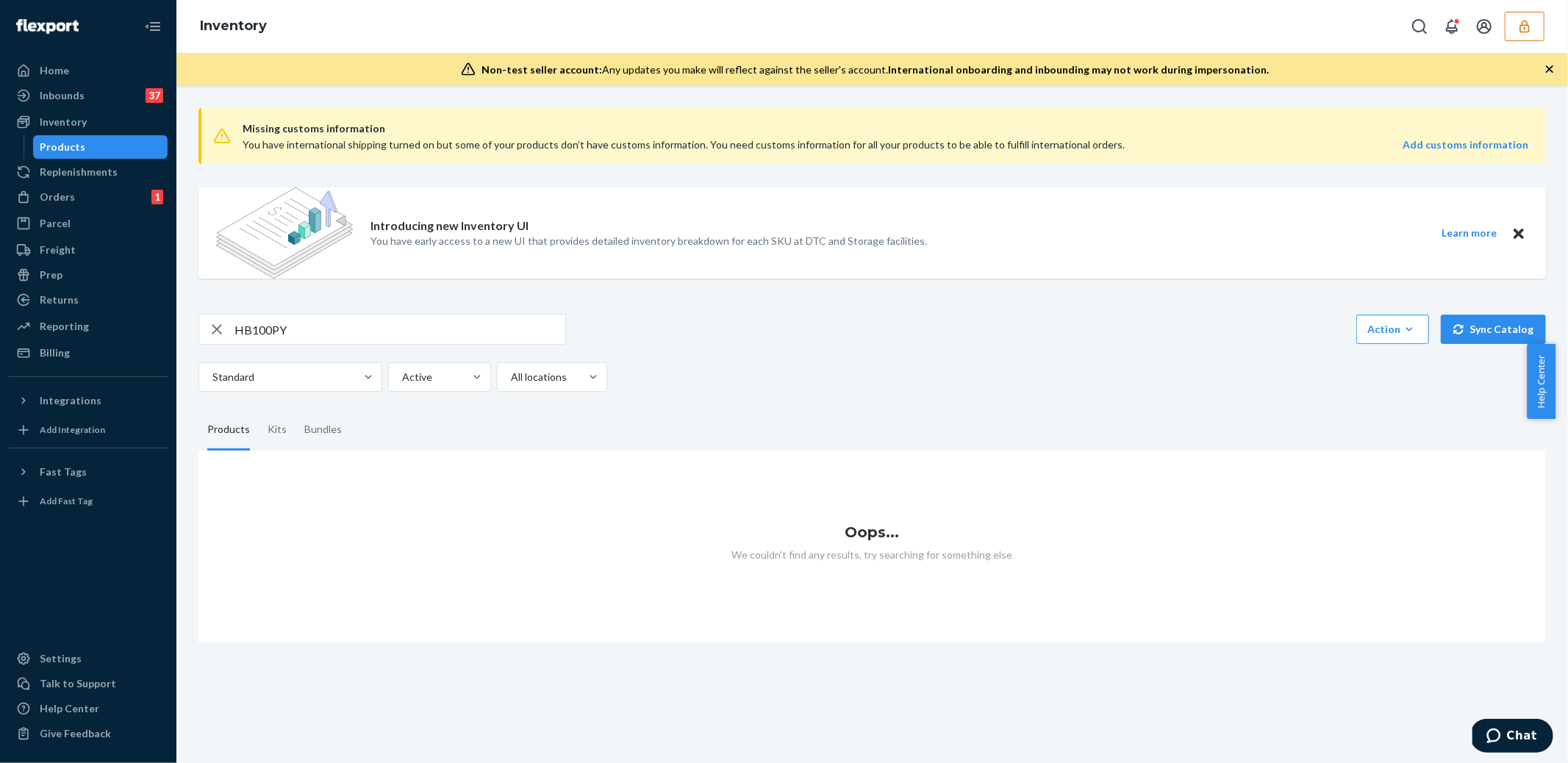
click at [319, 337] on input "HB100PY" at bounding box center [400, 329] width 331 height 29
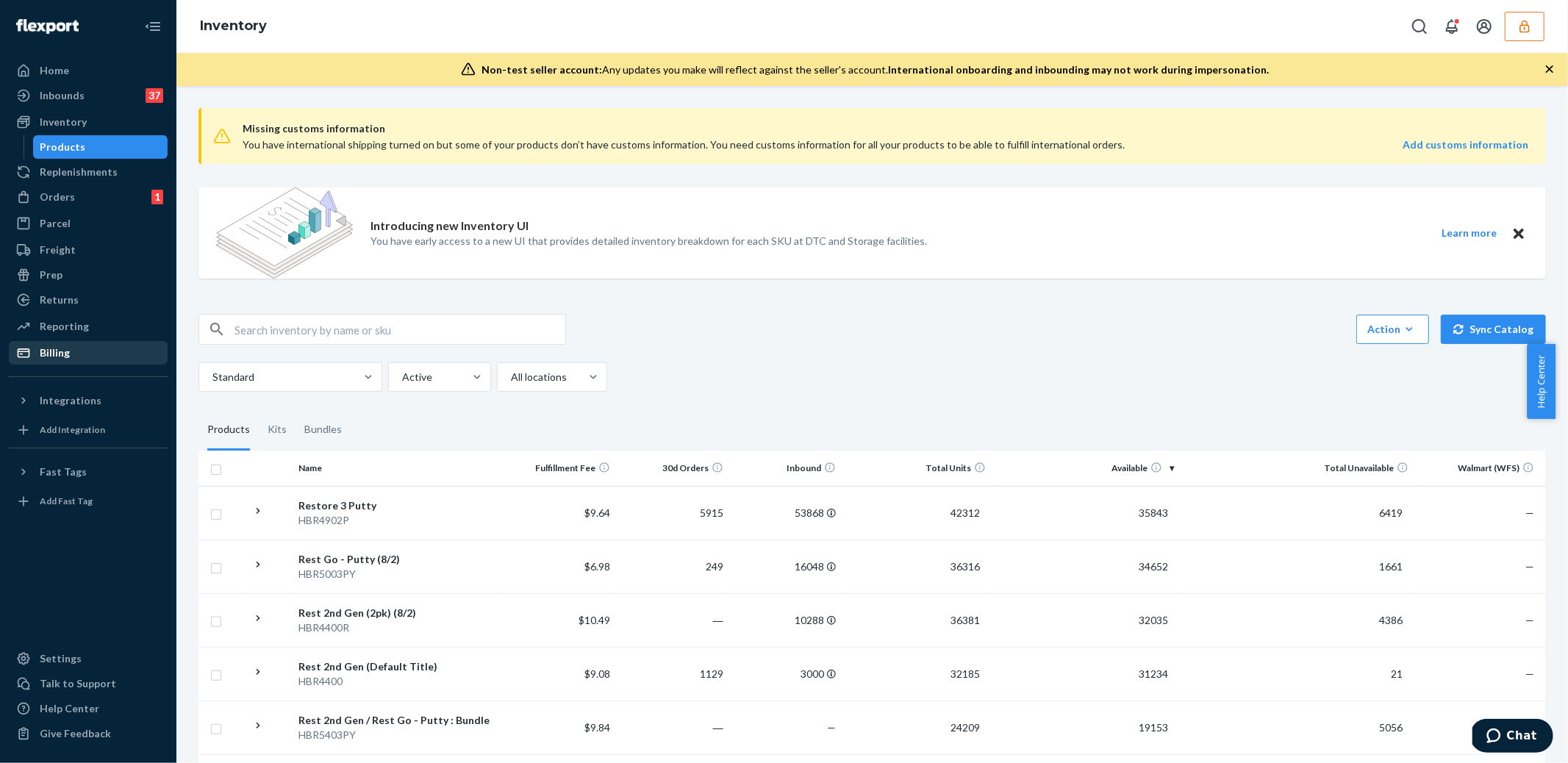
click at [42, 353] on div "Billing" at bounding box center [55, 352] width 30 height 14
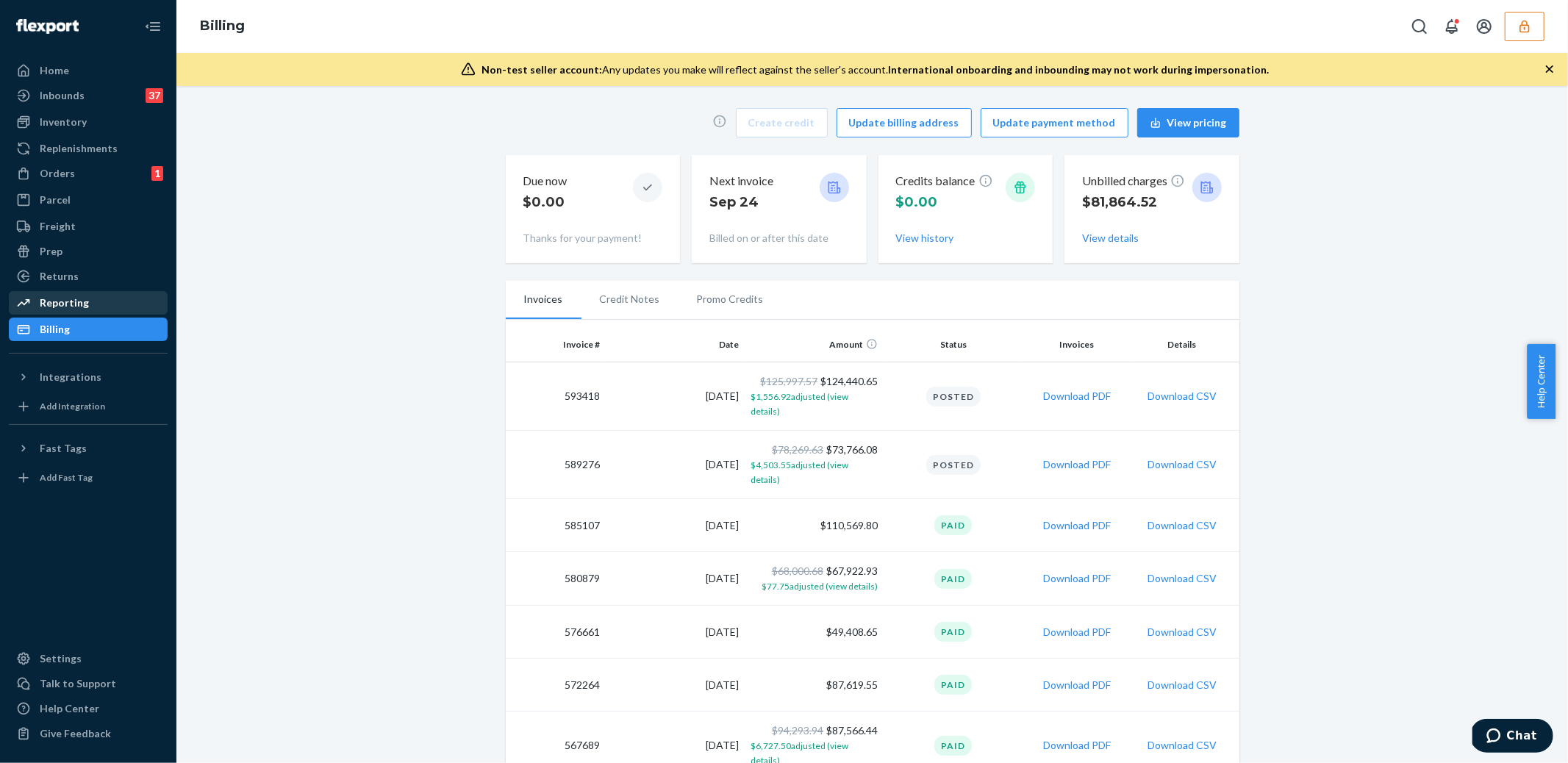
click at [79, 306] on div "Reporting" at bounding box center [64, 302] width 49 height 14
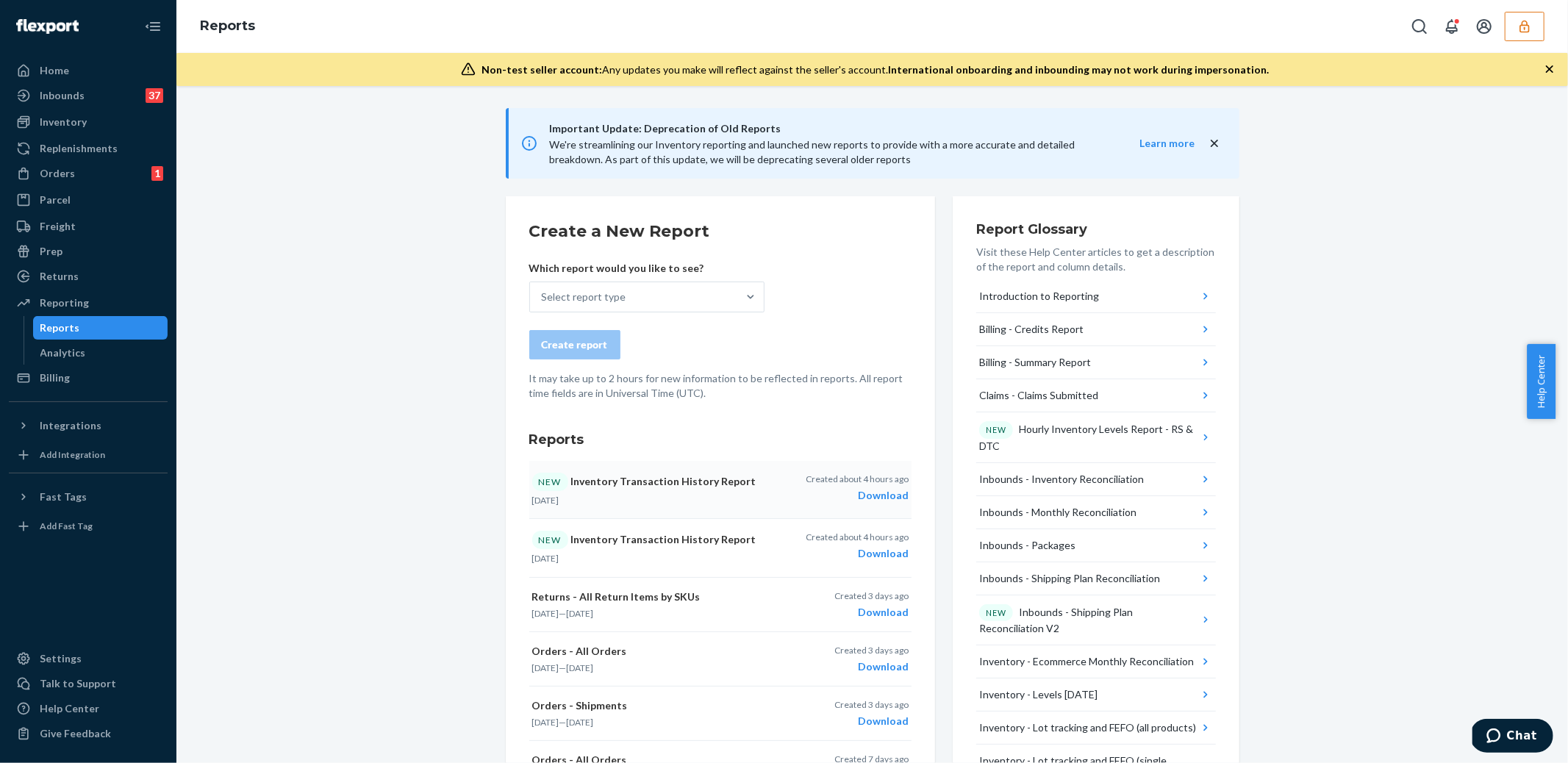
click at [871, 499] on div "Download" at bounding box center [857, 495] width 103 height 14
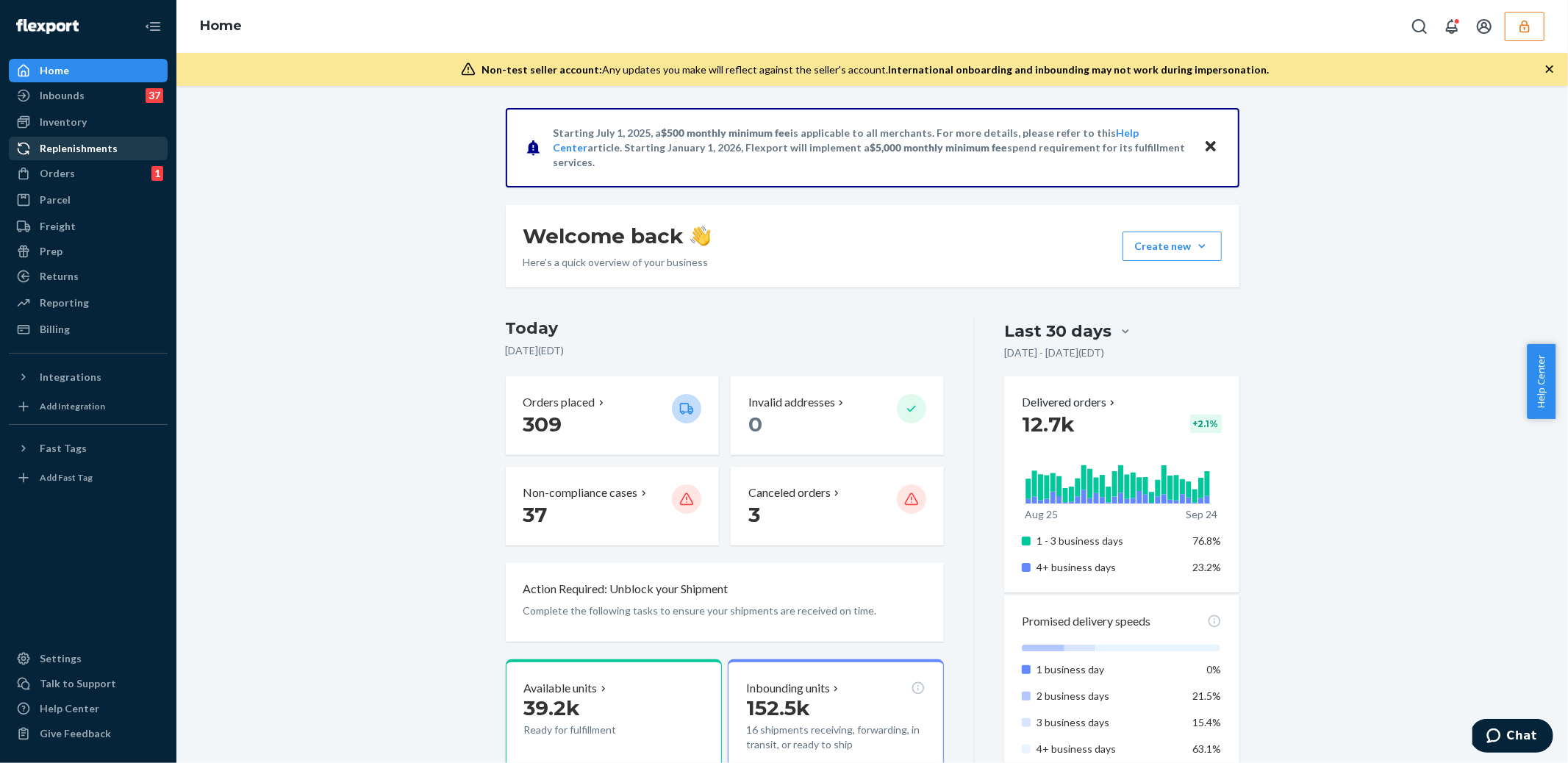
click at [71, 149] on div "Replenishments" at bounding box center [79, 148] width 78 height 14
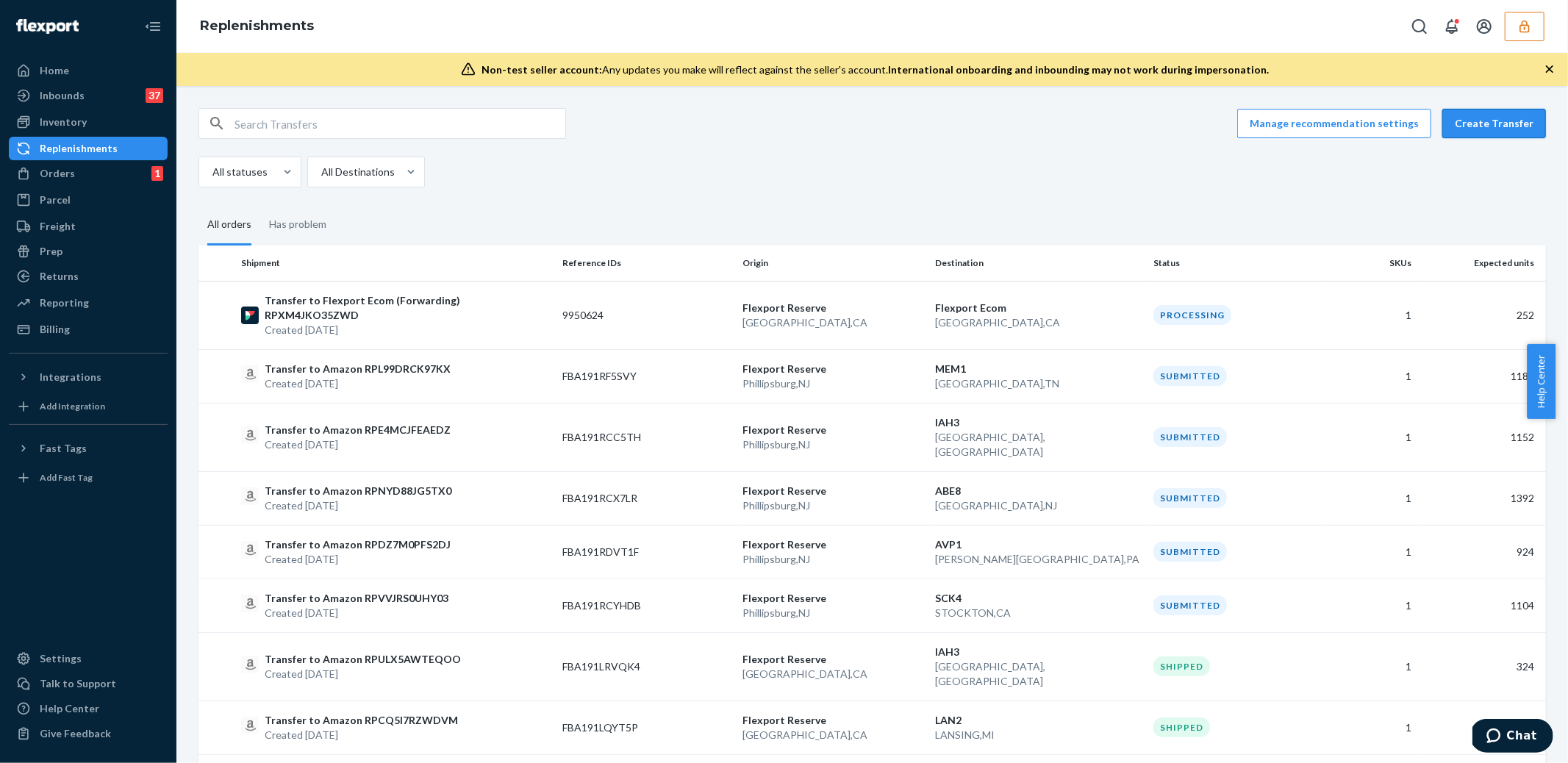
click at [1493, 127] on button "Create Transfer" at bounding box center [1494, 123] width 103 height 29
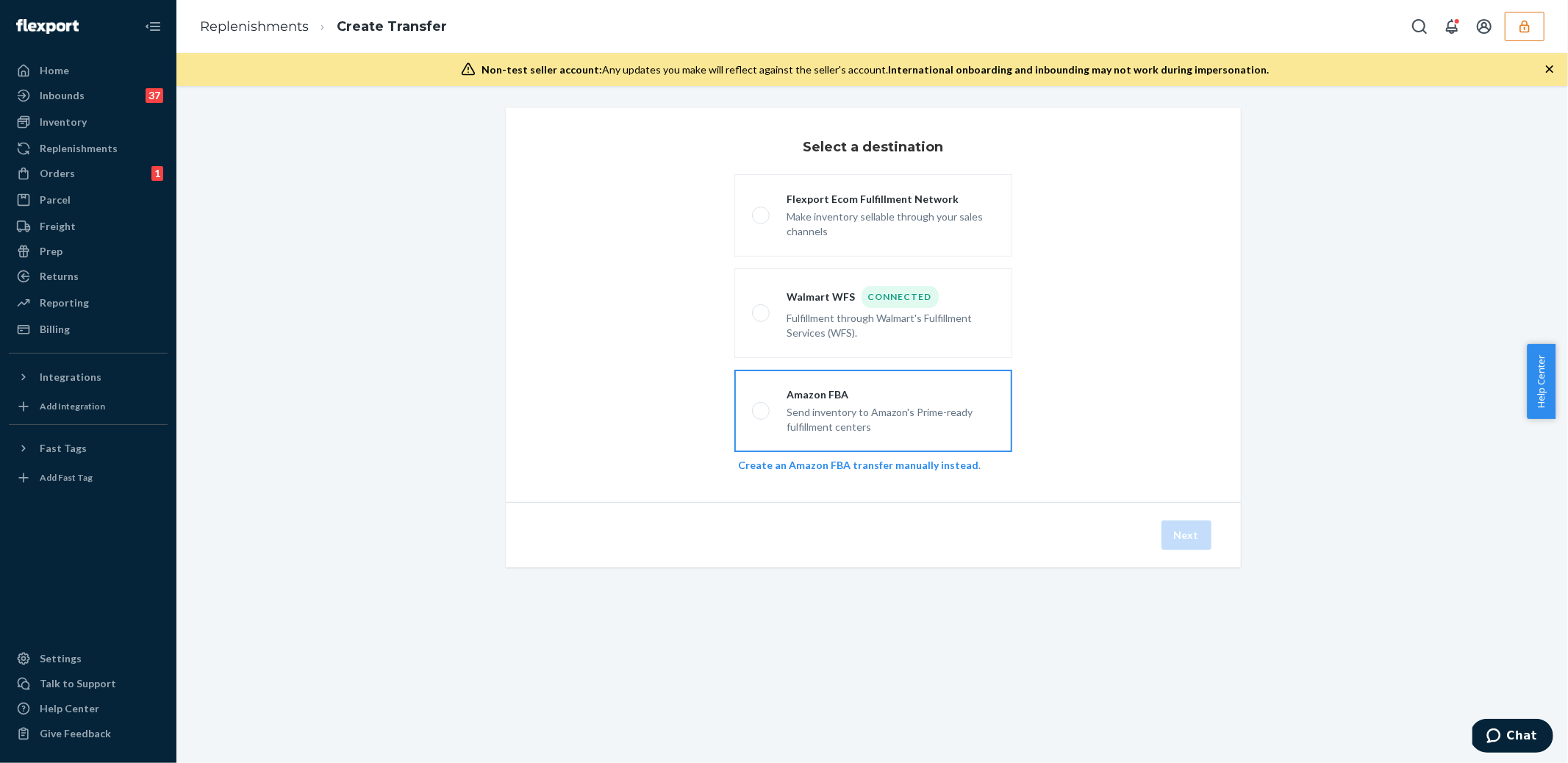
click at [913, 424] on div "Send inventory to Amazon's Prime-ready fulfillment centers" at bounding box center [890, 418] width 207 height 32
click at [761, 416] on input "Amazon FBA Send inventory to Amazon's Prime-ready fulfillment centers" at bounding box center [757, 411] width 10 height 10
radio input "true"
click at [1202, 531] on button "Next" at bounding box center [1187, 535] width 50 height 29
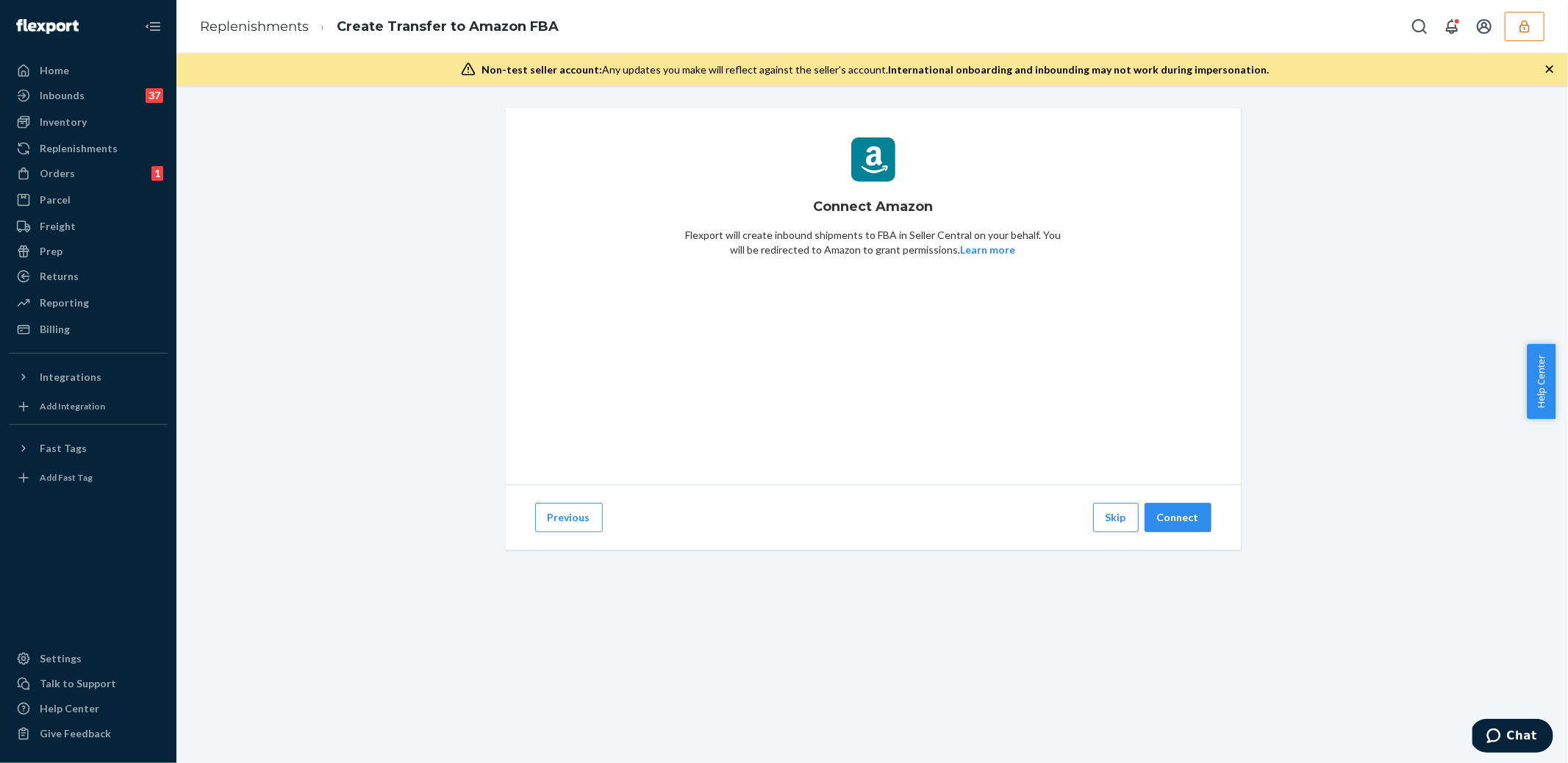
click at [1526, 30] on icon "button" at bounding box center [1524, 26] width 14 height 14
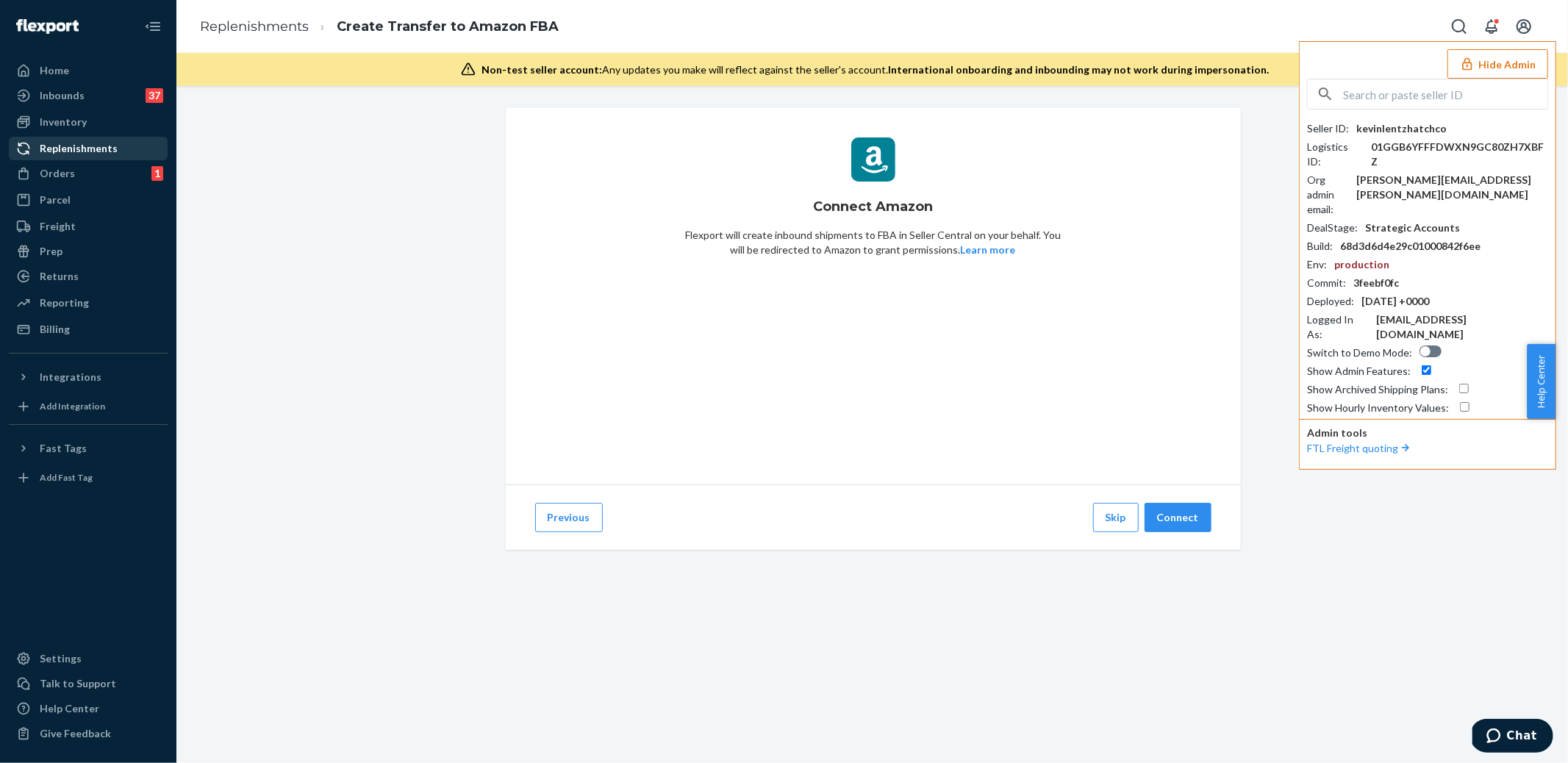
click at [73, 147] on div "Replenishments" at bounding box center [79, 148] width 78 height 14
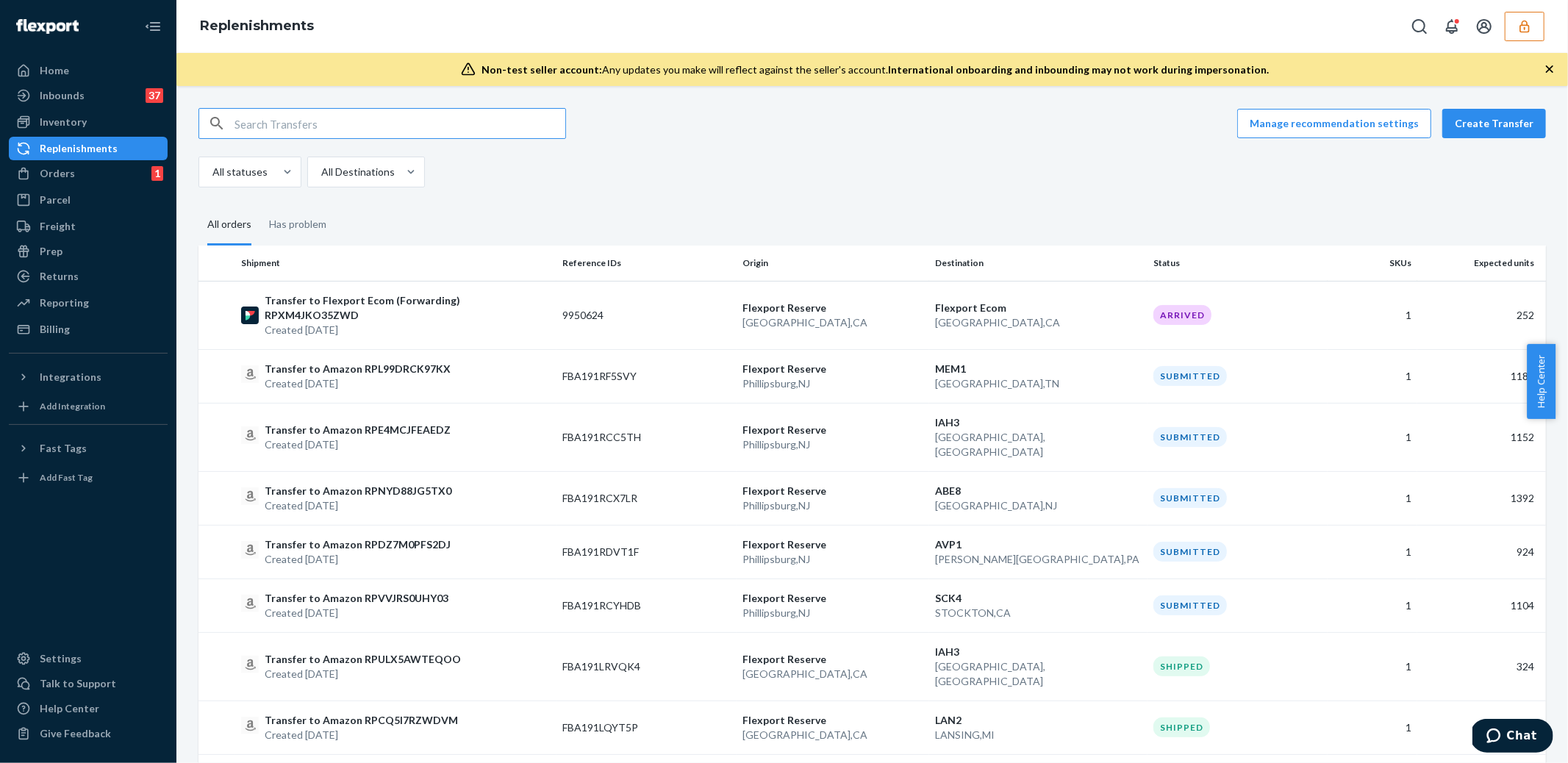
click at [66, 148] on div "Replenishments" at bounding box center [79, 148] width 78 height 14
click at [1480, 120] on button "Create Transfer" at bounding box center [1494, 123] width 103 height 29
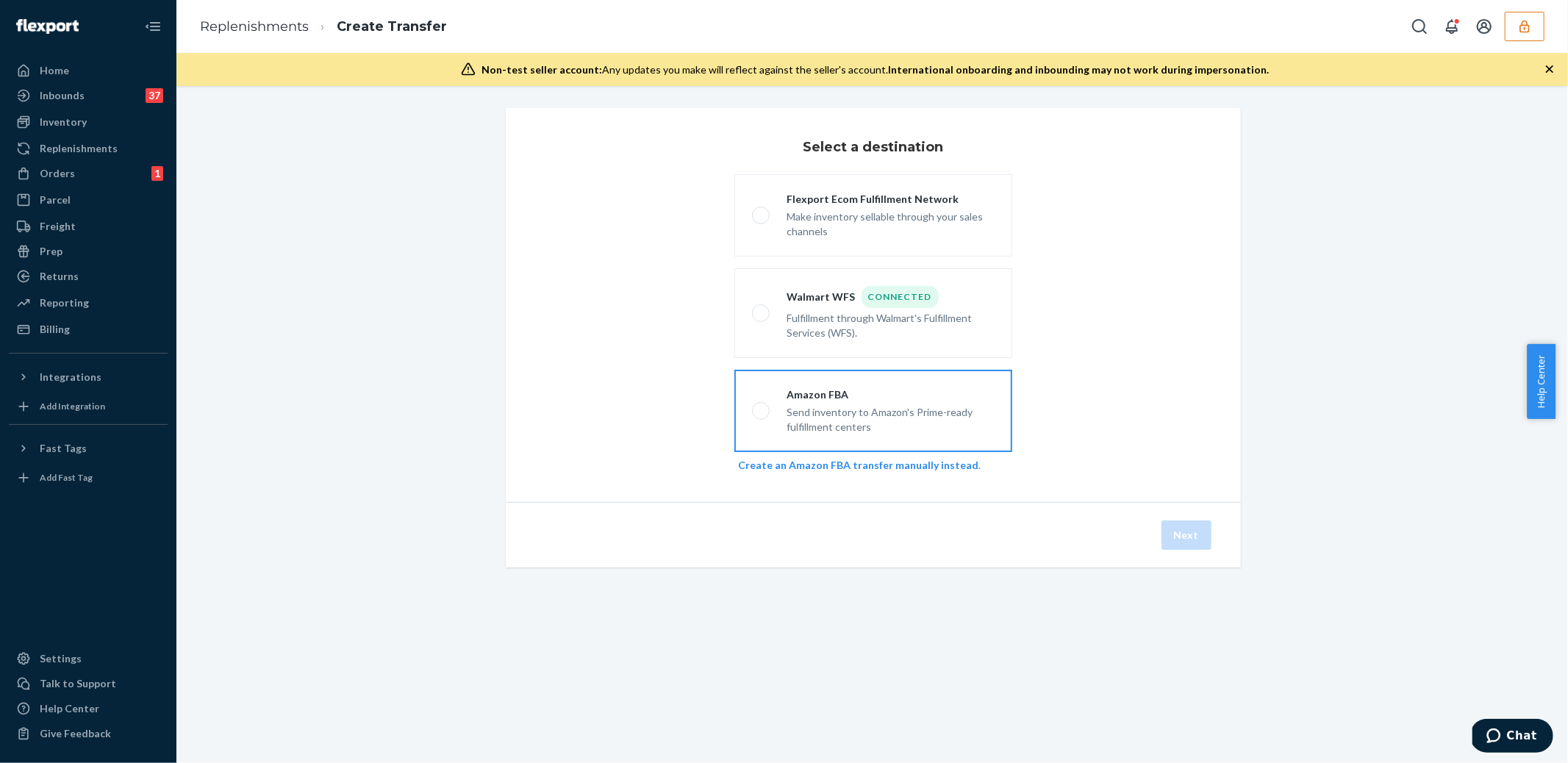
click at [865, 416] on div "Send inventory to Amazon's Prime-ready fulfillment centers" at bounding box center [890, 418] width 207 height 32
click at [761, 416] on input "Amazon FBA Send inventory to Amazon's Prime-ready fulfillment centers" at bounding box center [757, 411] width 10 height 10
radio input "true"
click at [1186, 528] on button "Next" at bounding box center [1187, 535] width 50 height 29
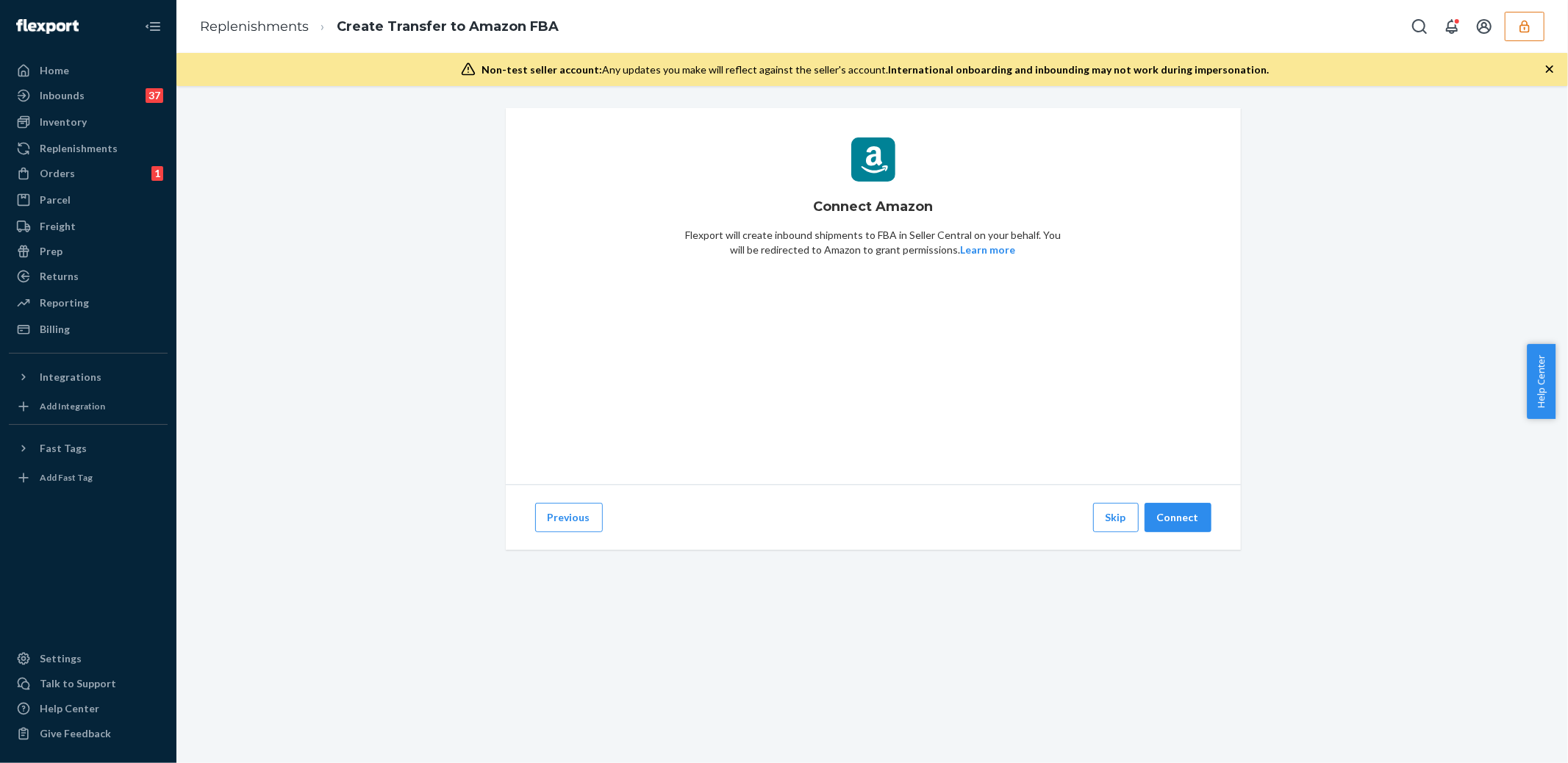
click at [70, 134] on div "Inventory Products" at bounding box center [88, 122] width 159 height 25
click at [69, 128] on div "Inventory" at bounding box center [63, 122] width 47 height 14
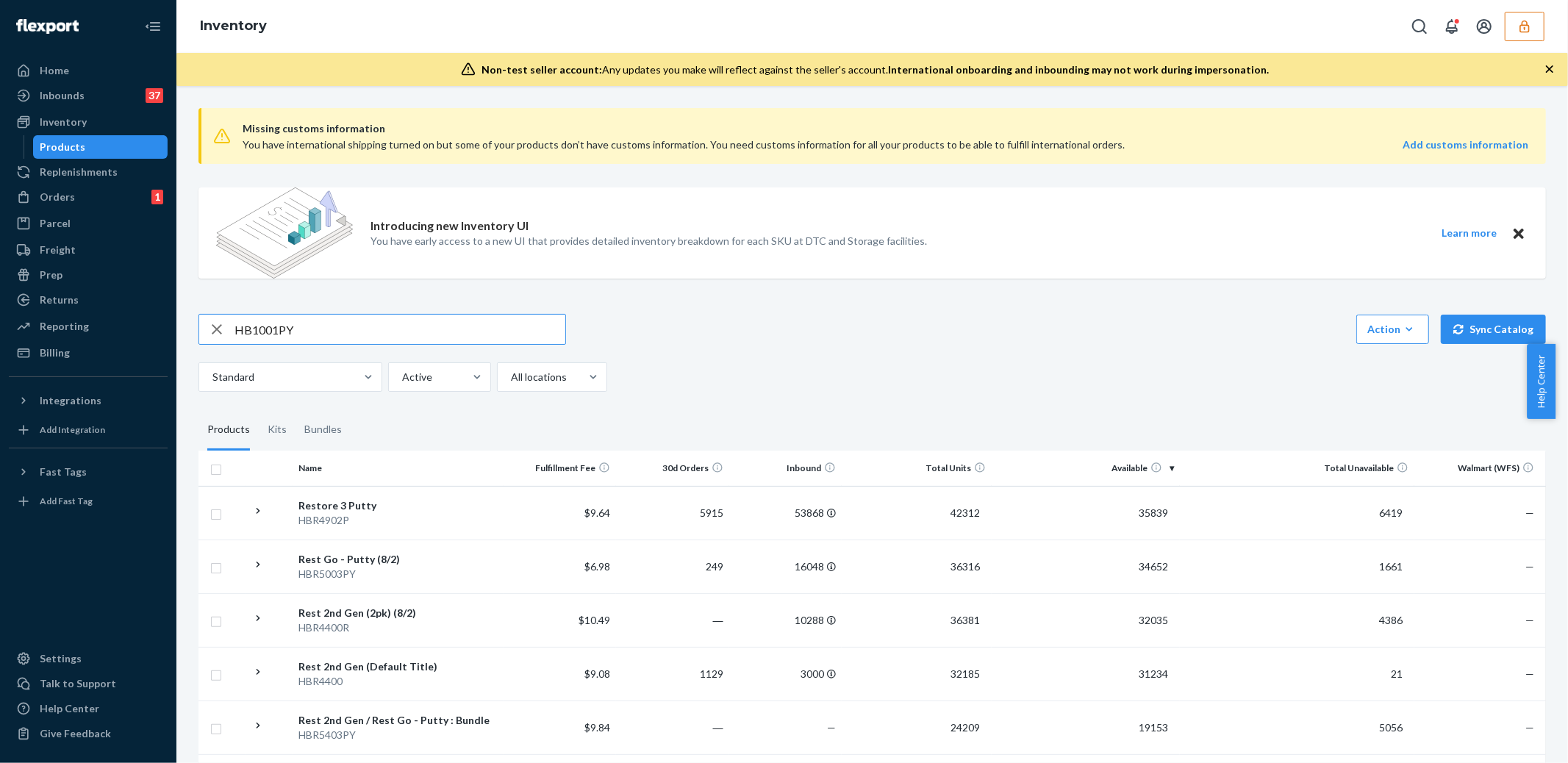
type input "HB1001PY"
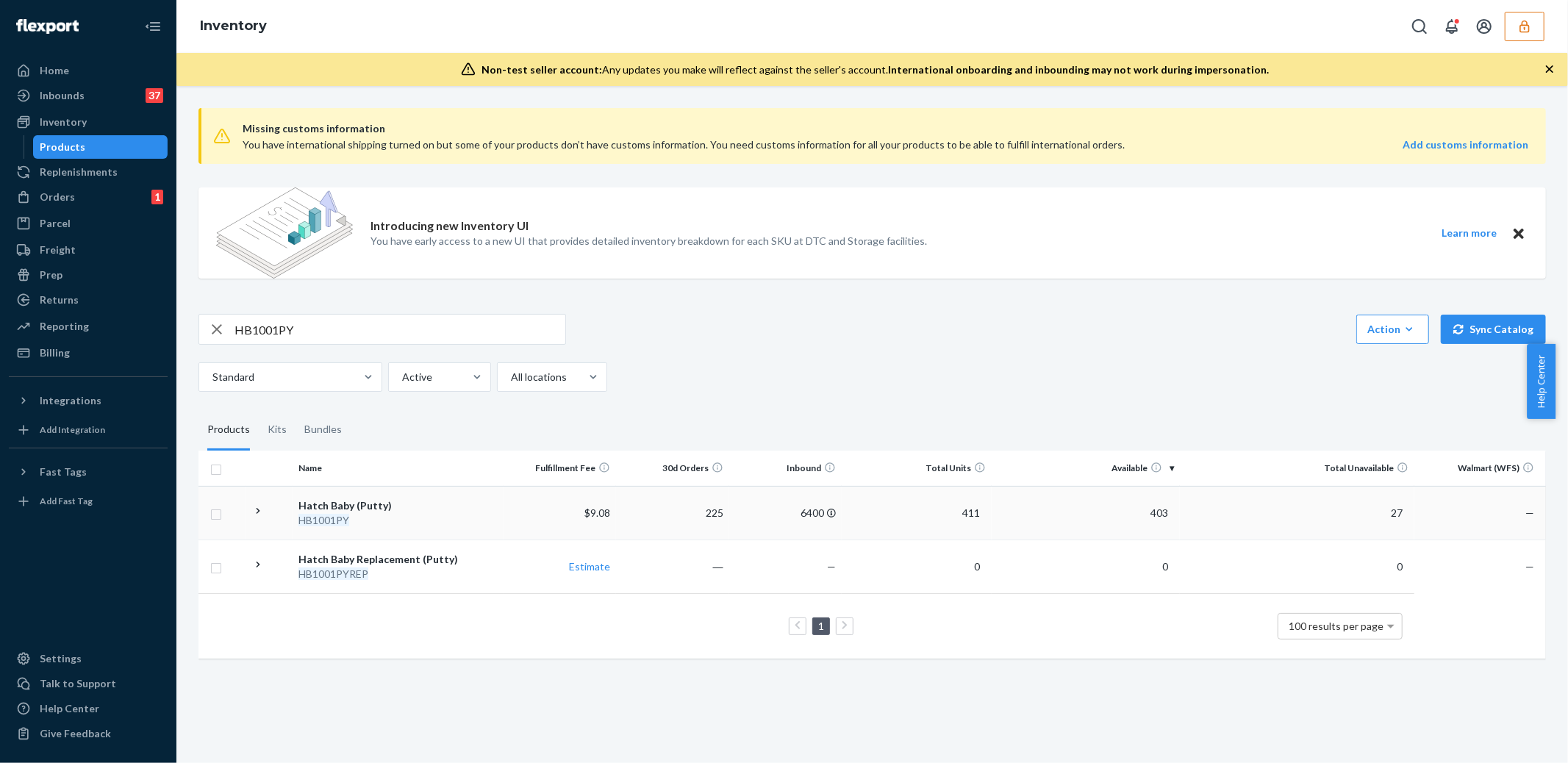
click at [361, 499] on div "Hatch Baby (Putty)" at bounding box center [398, 505] width 199 height 14
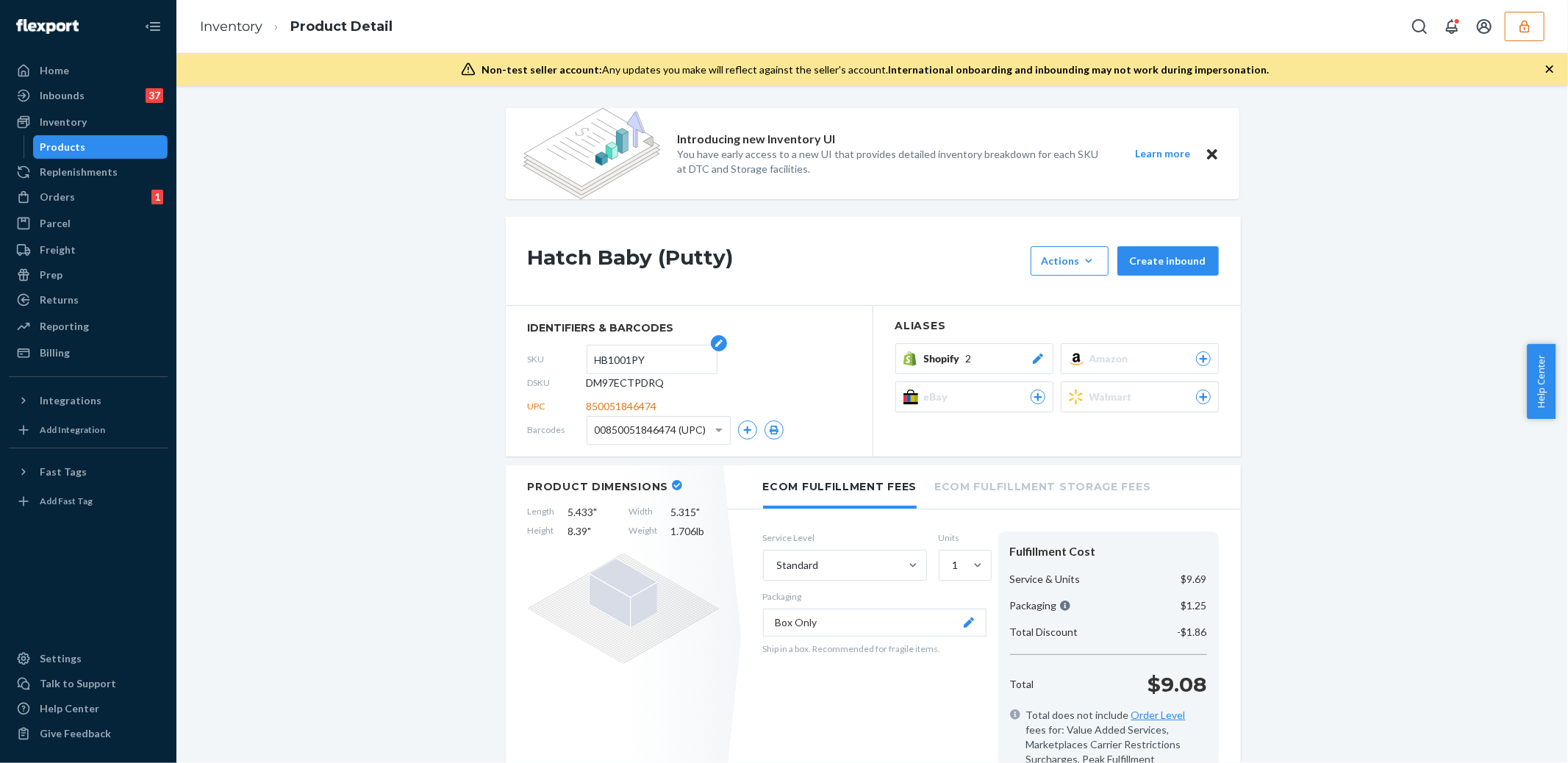
click at [678, 366] on input "HB1001PY" at bounding box center [652, 359] width 115 height 28
